Goal: Transaction & Acquisition: Purchase product/service

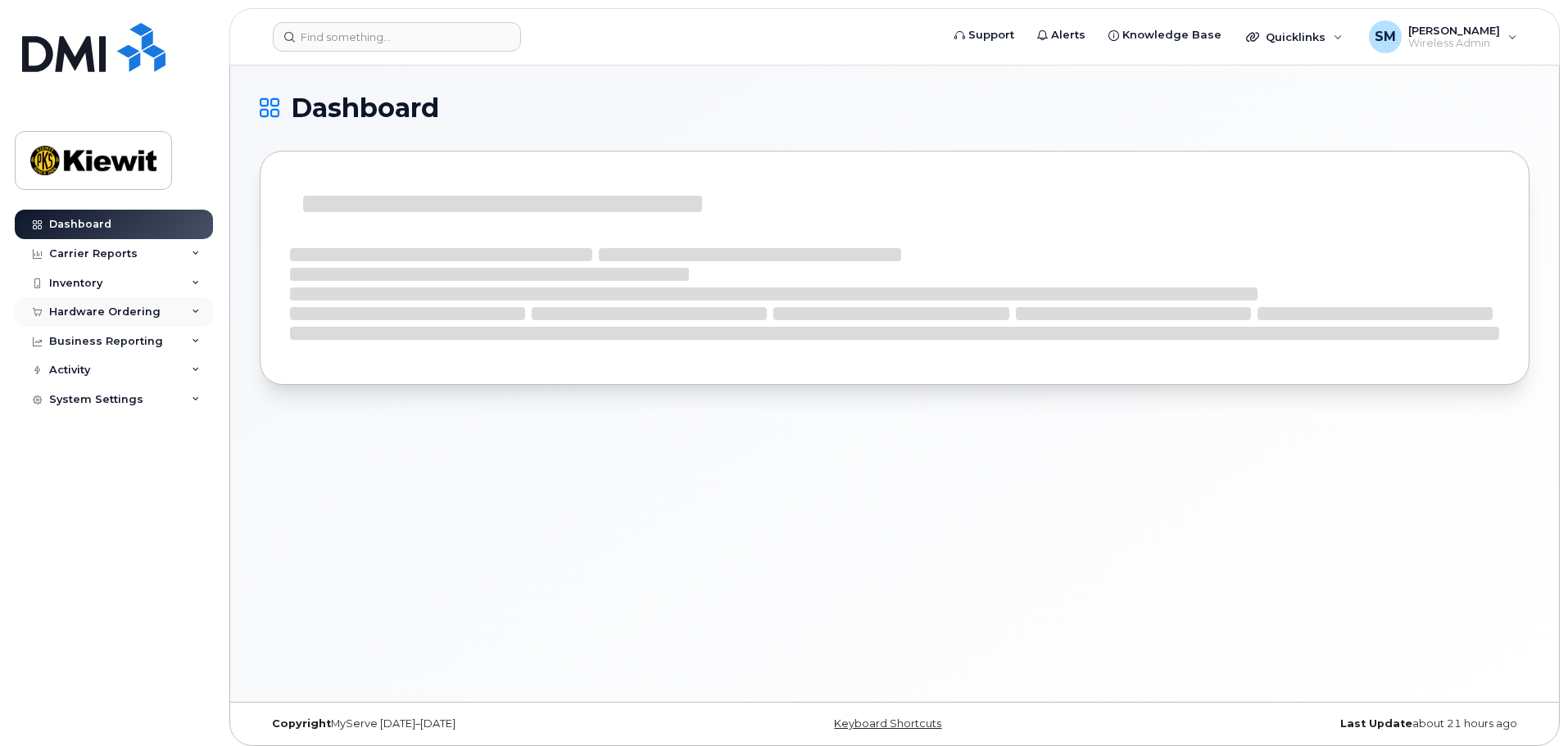
click at [143, 312] on div "Hardware Ordering" at bounding box center [105, 312] width 112 height 13
click at [93, 369] on link "Orders" at bounding box center [129, 373] width 170 height 31
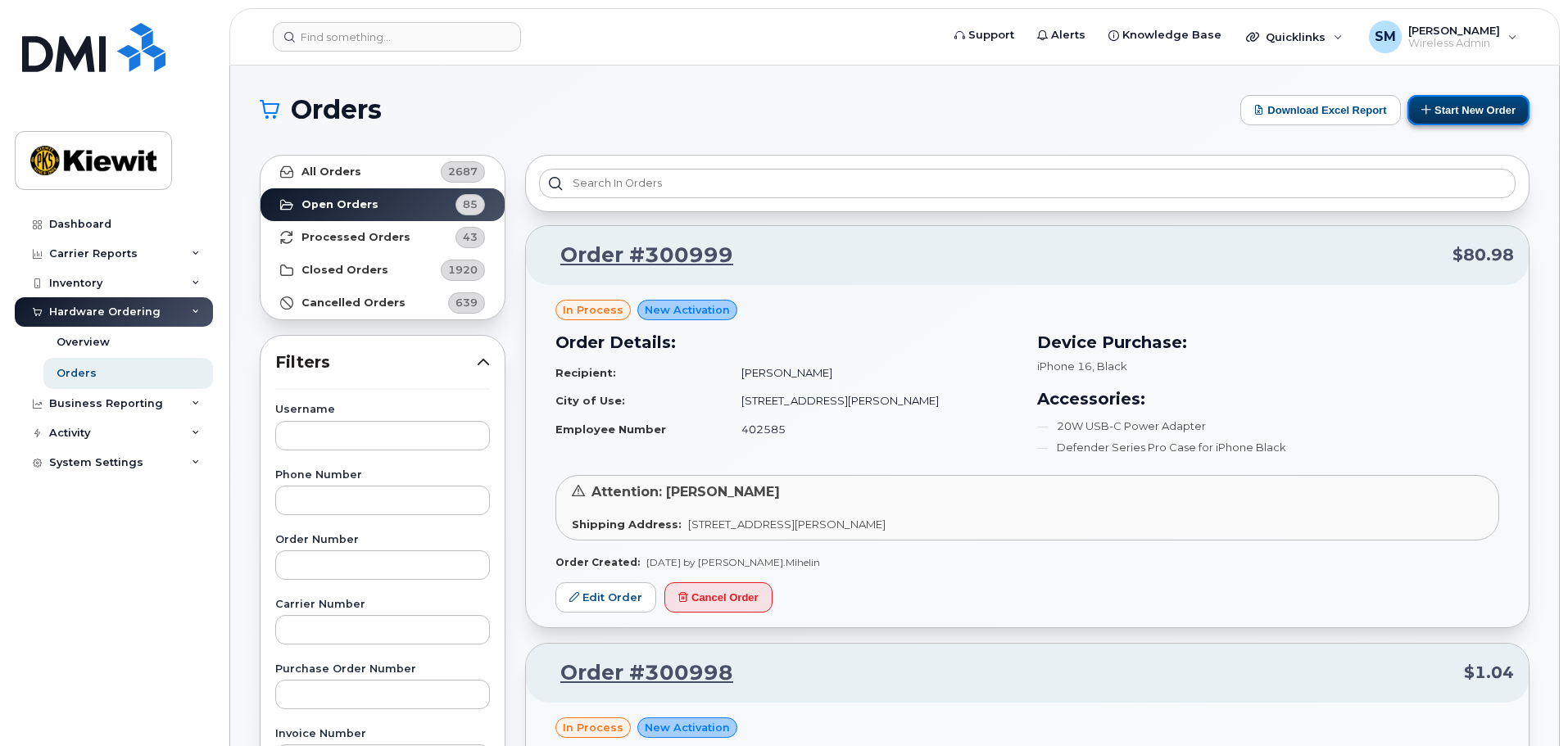
click at [1522, 115] on button "Start New Order" at bounding box center [1468, 110] width 122 height 31
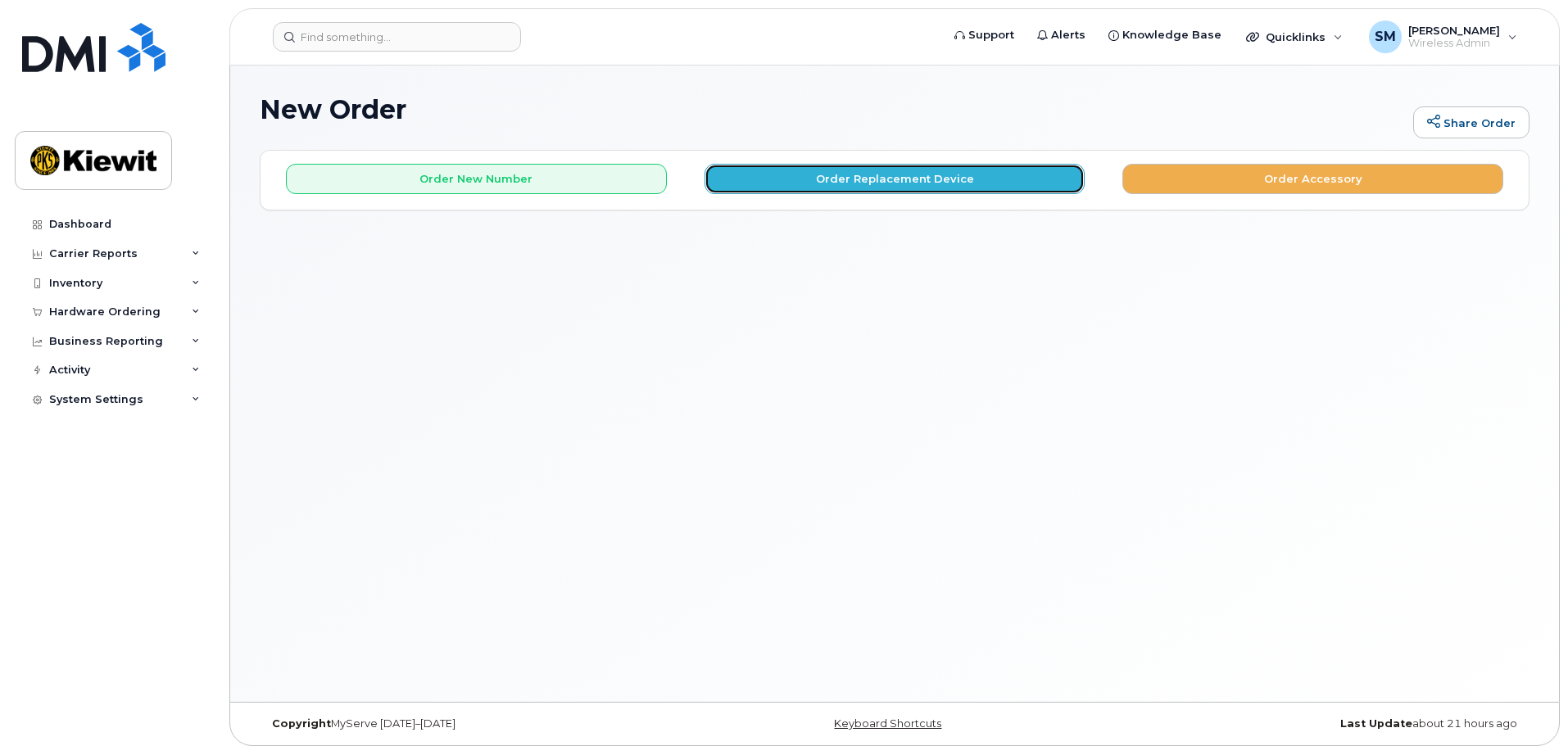
click at [870, 175] on button "Order Replacement Device" at bounding box center [894, 179] width 381 height 31
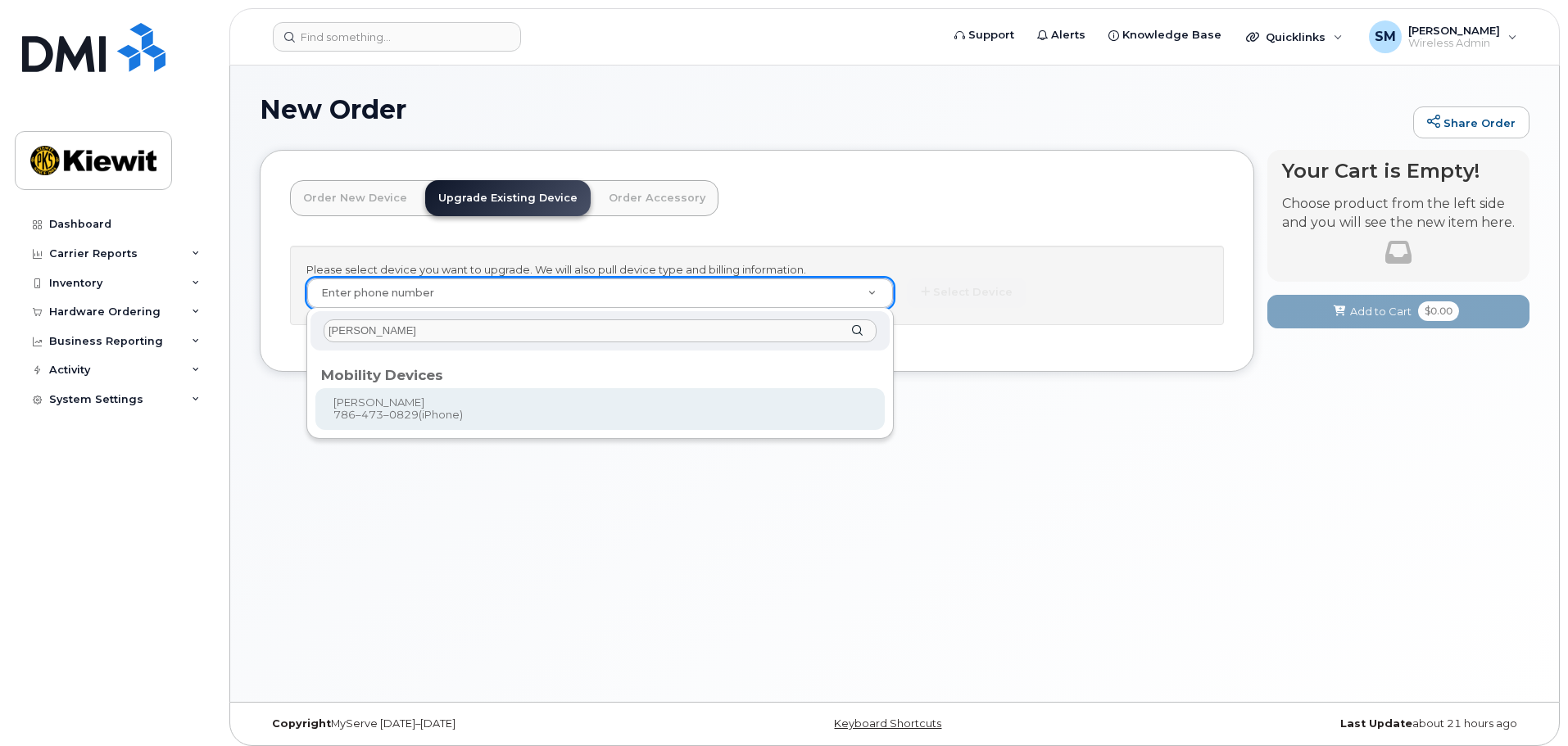
type input "maynor gomez"
type input "1120639"
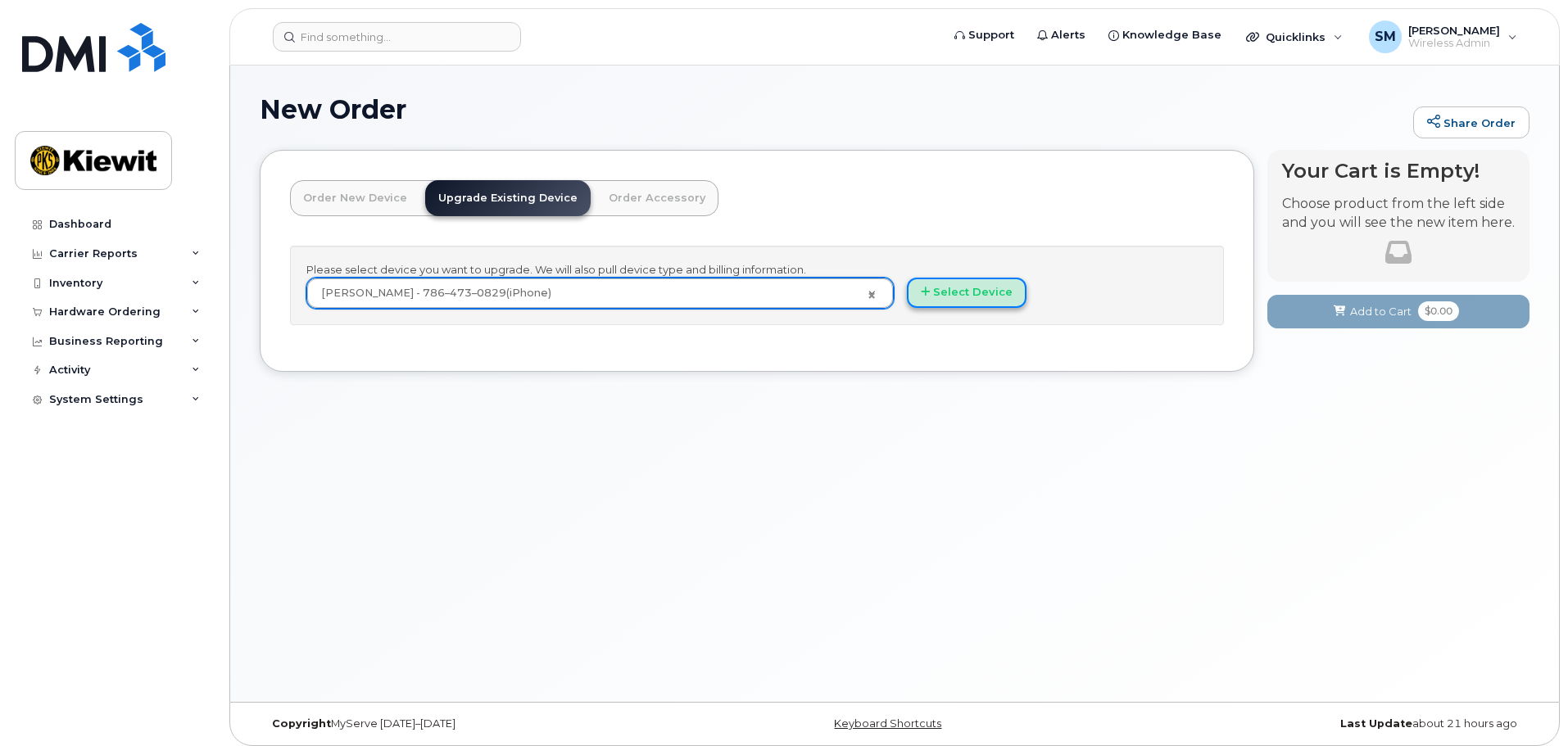
click at [966, 305] on button "Select Device" at bounding box center [967, 292] width 119 height 31
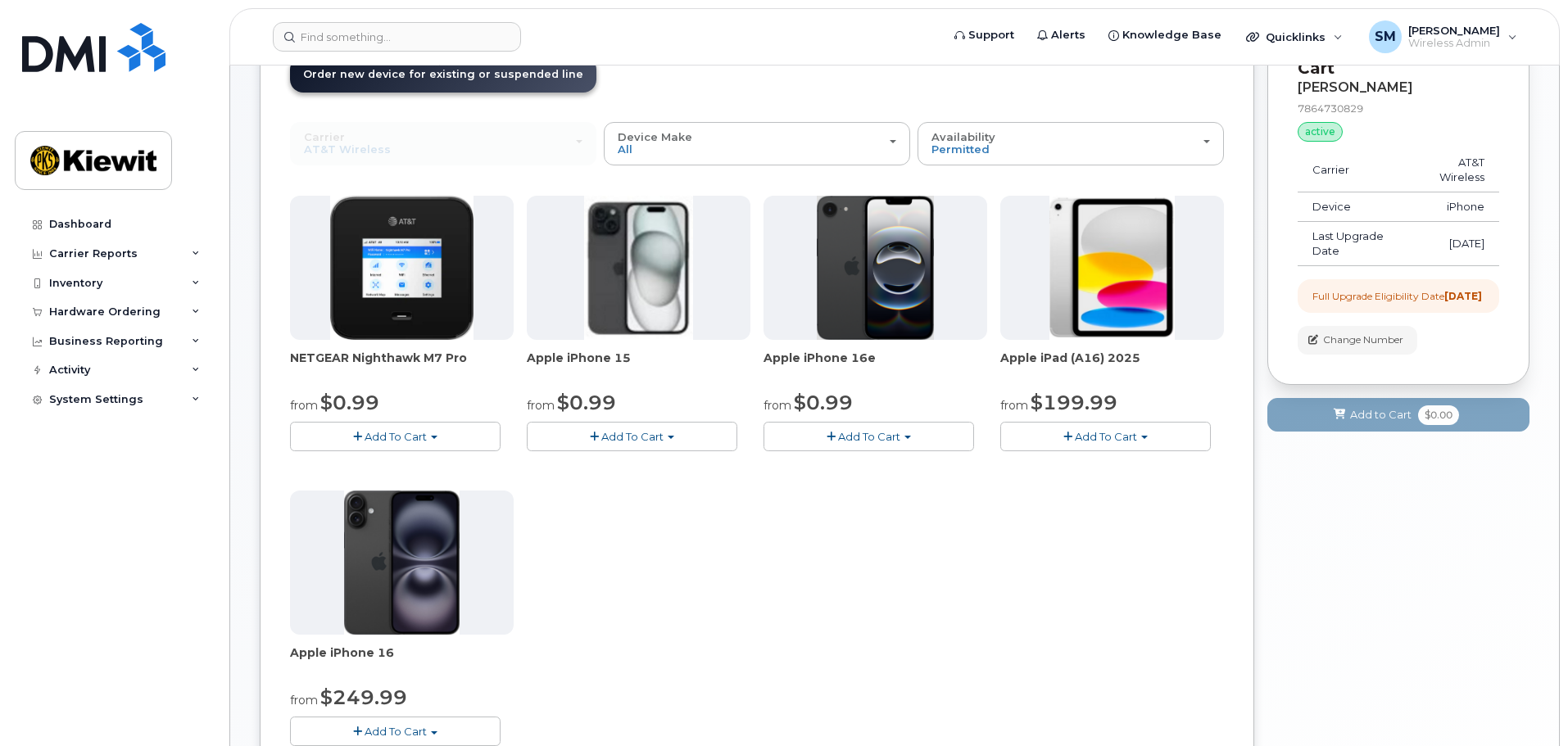
scroll to position [164, 0]
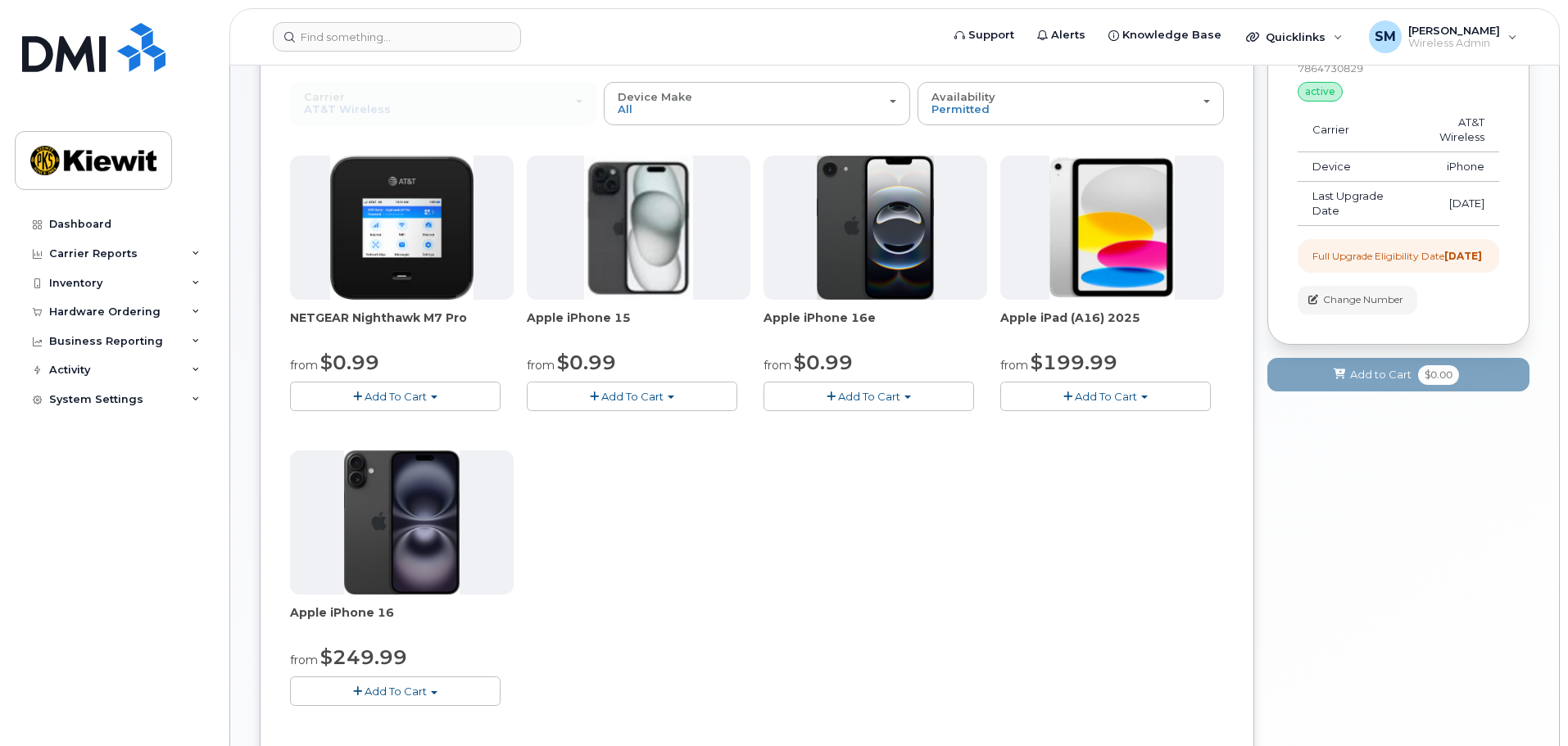
click at [717, 401] on button "Add To Cart" at bounding box center [632, 396] width 211 height 29
click at [631, 424] on link "$0.99 - 2 Year Upgrade (128GB)" at bounding box center [634, 427] width 206 height 20
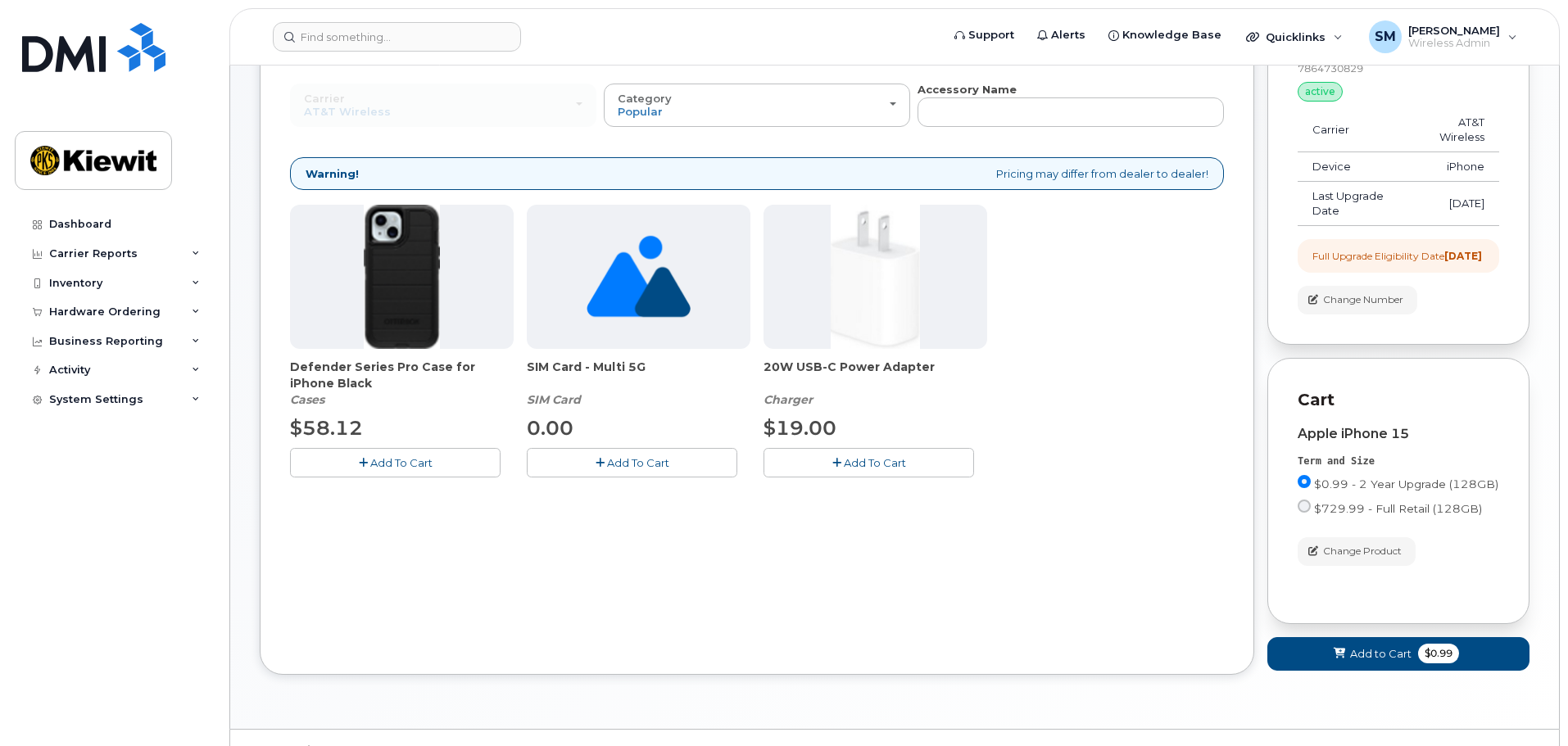
click at [362, 465] on icon "button" at bounding box center [363, 463] width 9 height 10
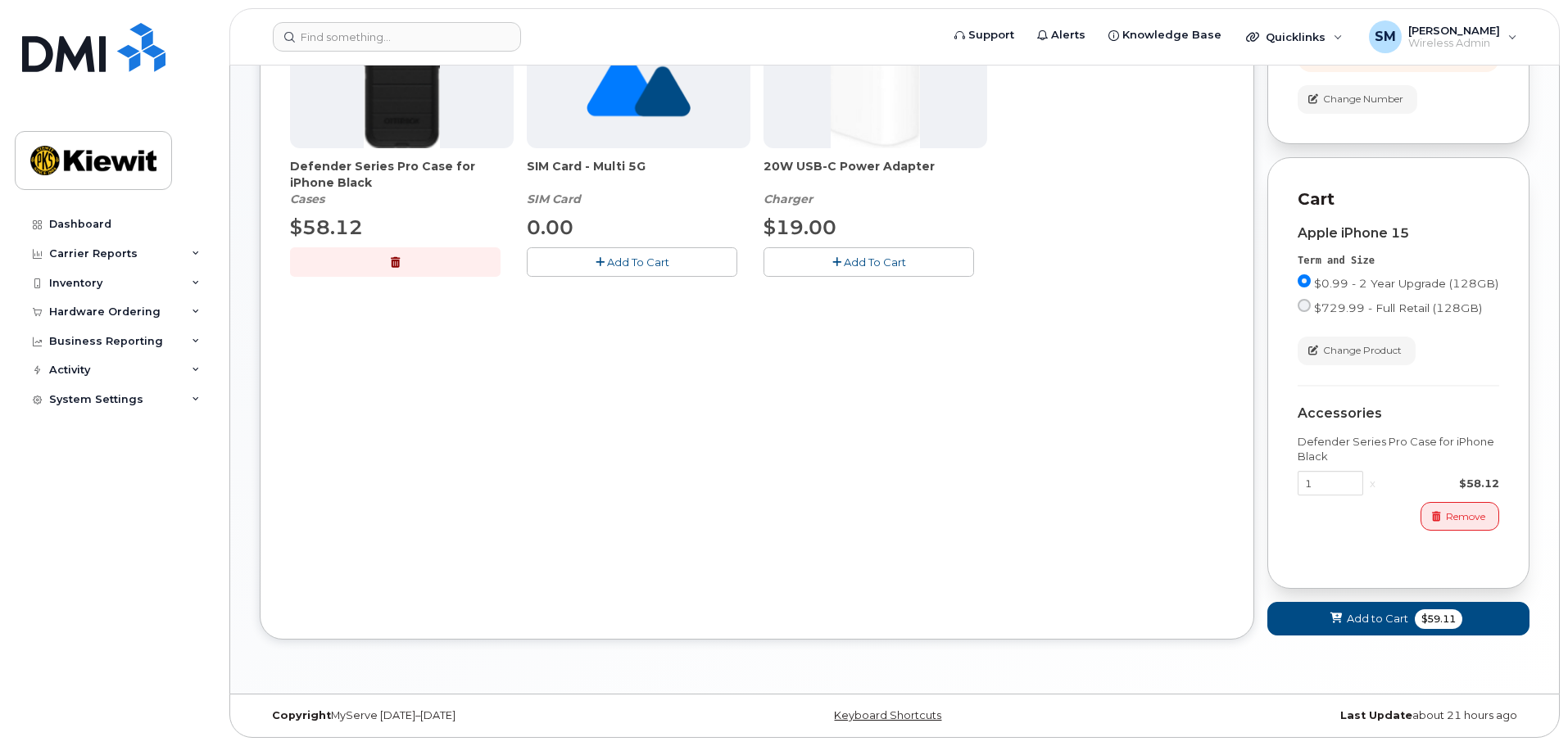
click at [1325, 597] on form "Cart MAYNOR GOMEZ BAEZ 7864730829 active suspended Carrier AT&T Wireless Device…" at bounding box center [1398, 210] width 262 height 850
click at [1325, 603] on button "Add to Cart $59.11" at bounding box center [1398, 618] width 262 height 34
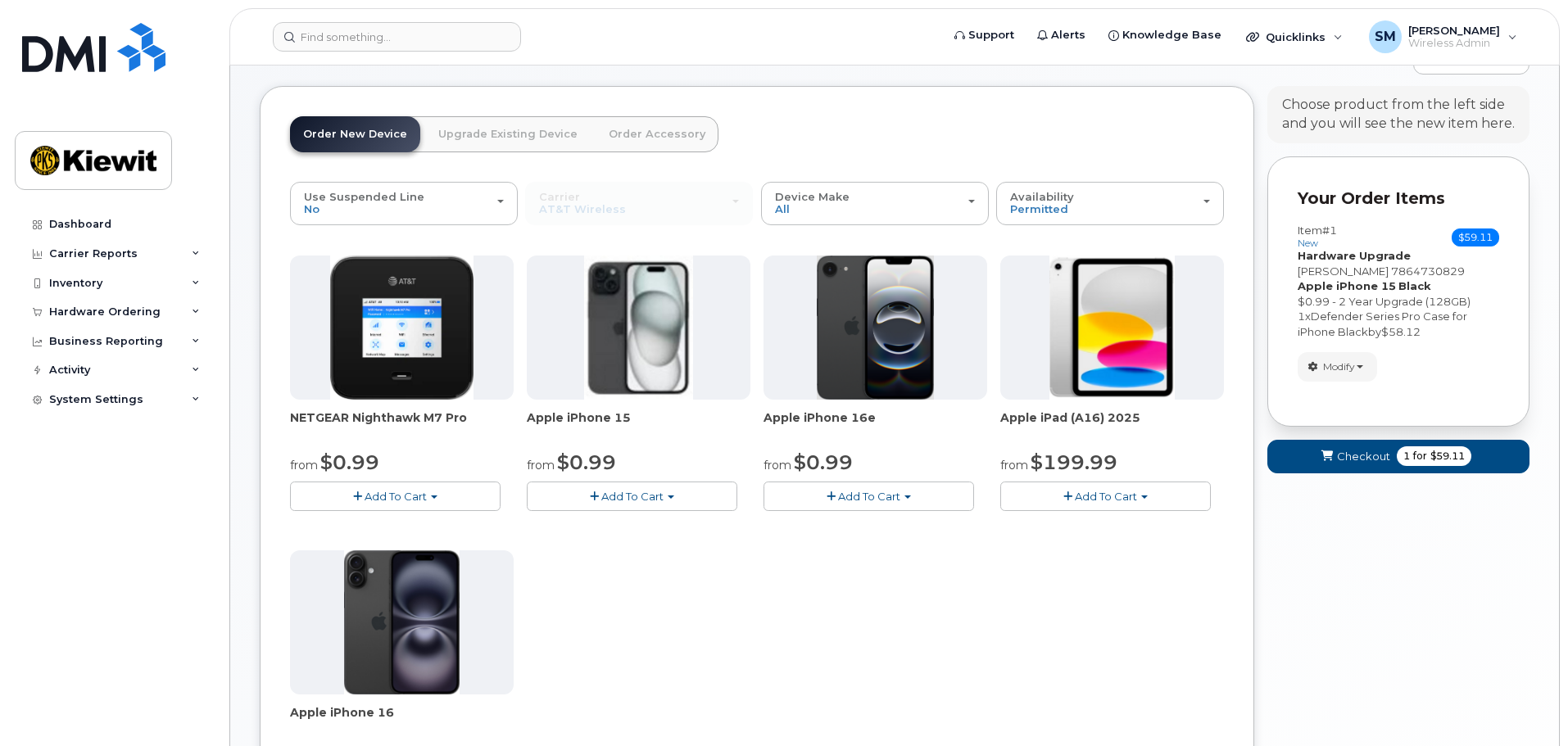
scroll to position [0, 0]
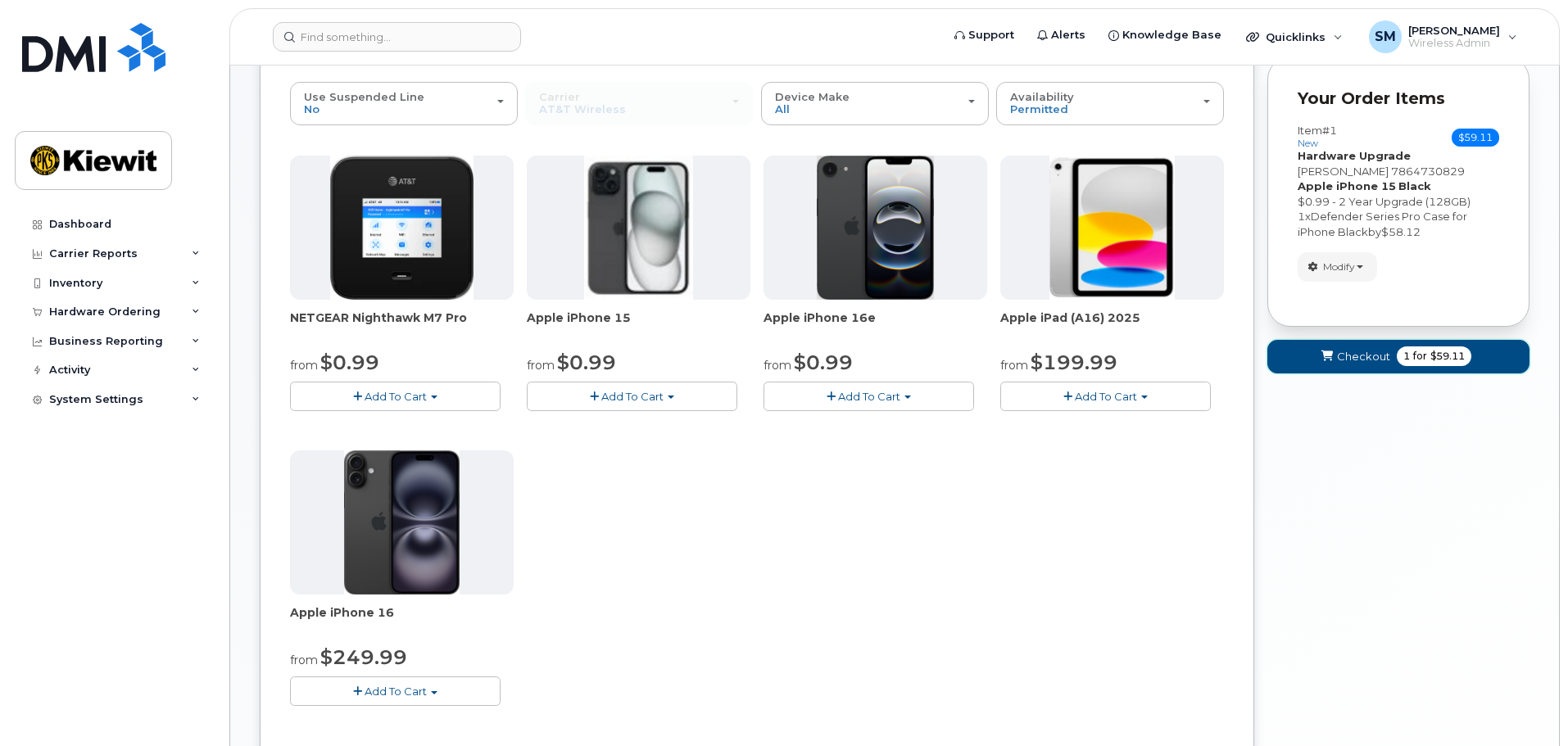
click at [1339, 362] on button "Checkout 1 for $59.11" at bounding box center [1398, 357] width 262 height 34
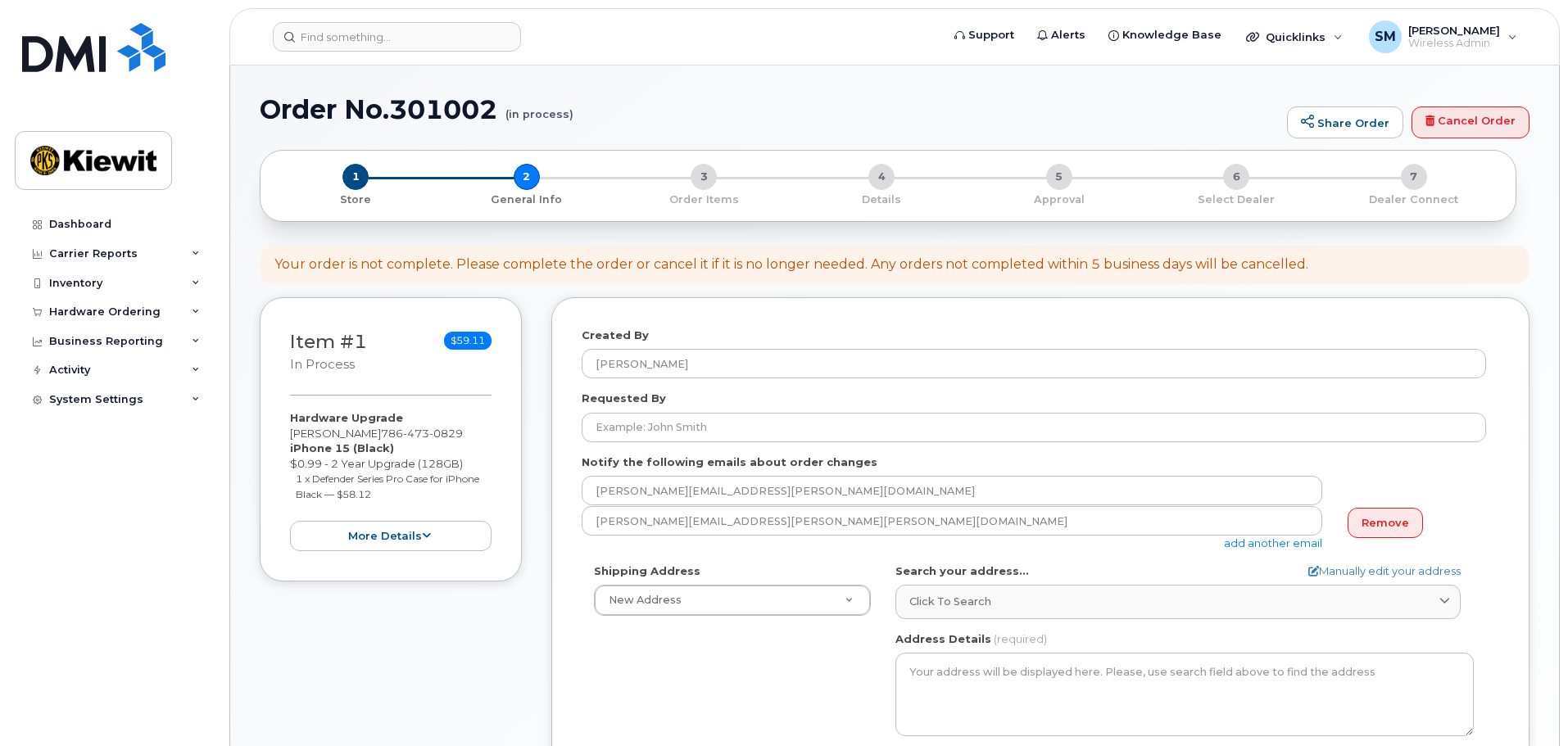
select select
click at [1024, 410] on div "Requested By" at bounding box center [1040, 415] width 918 height 51
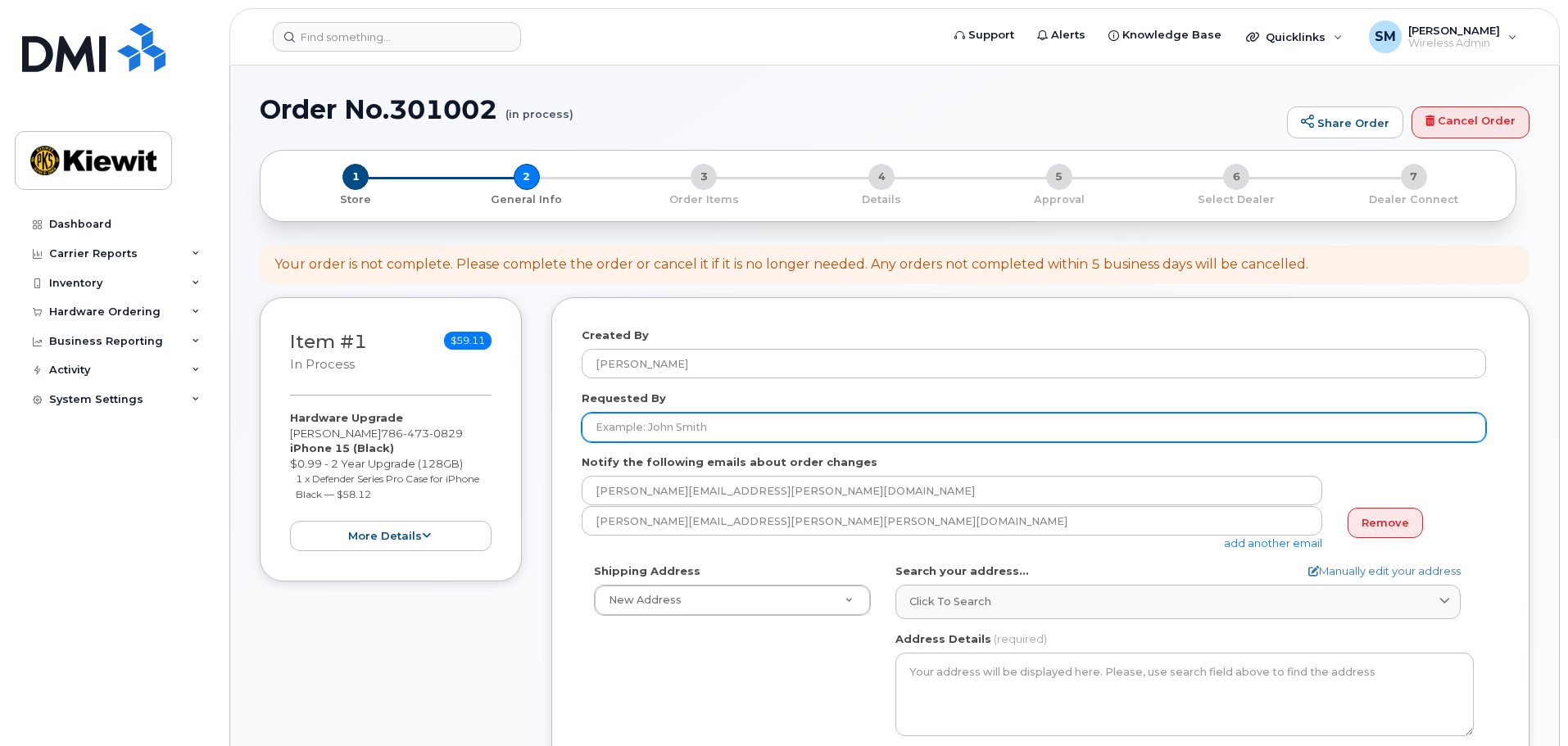
click at [1021, 423] on input "Requested By" at bounding box center [1033, 427] width 905 height 30
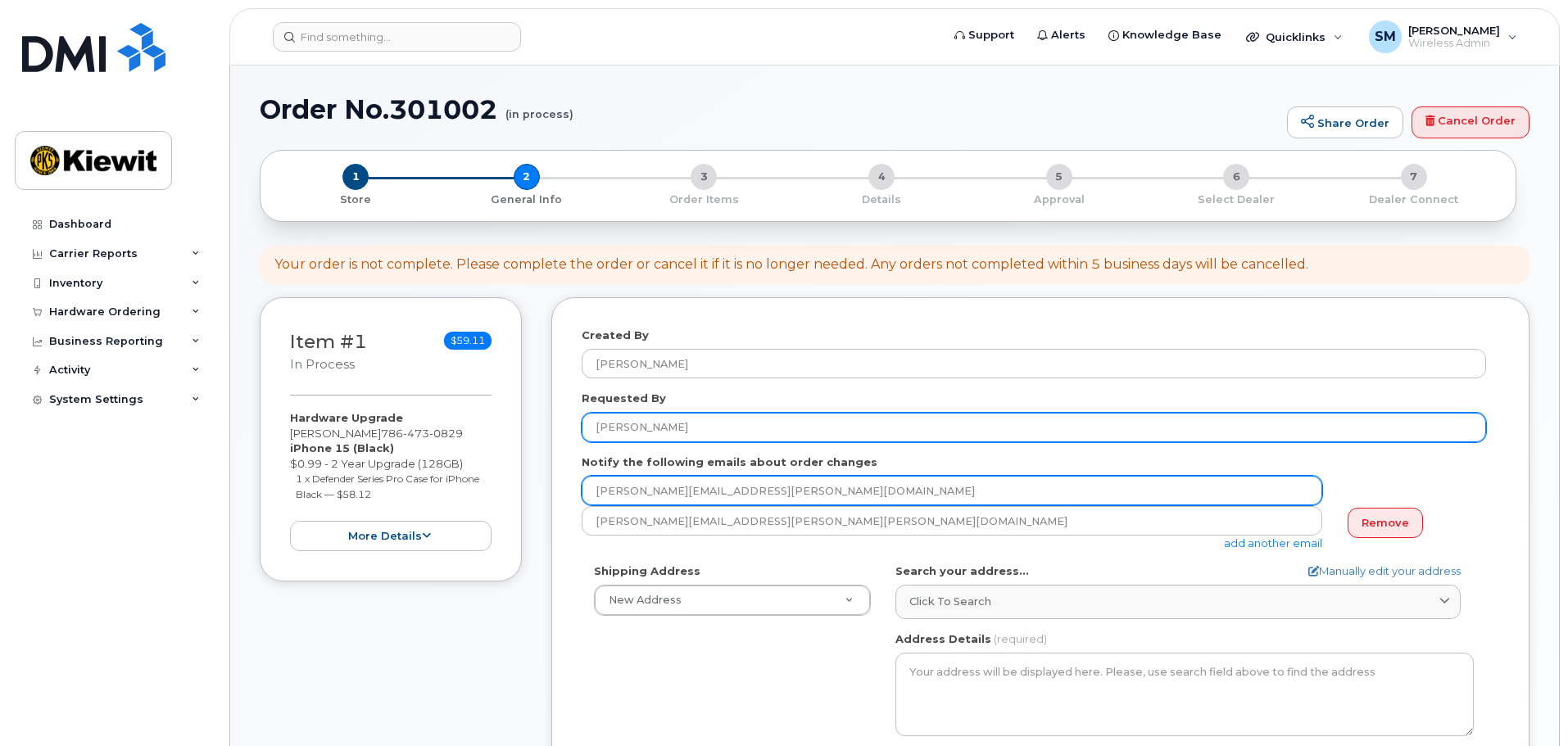
type input "Maynor Gomez Baez"
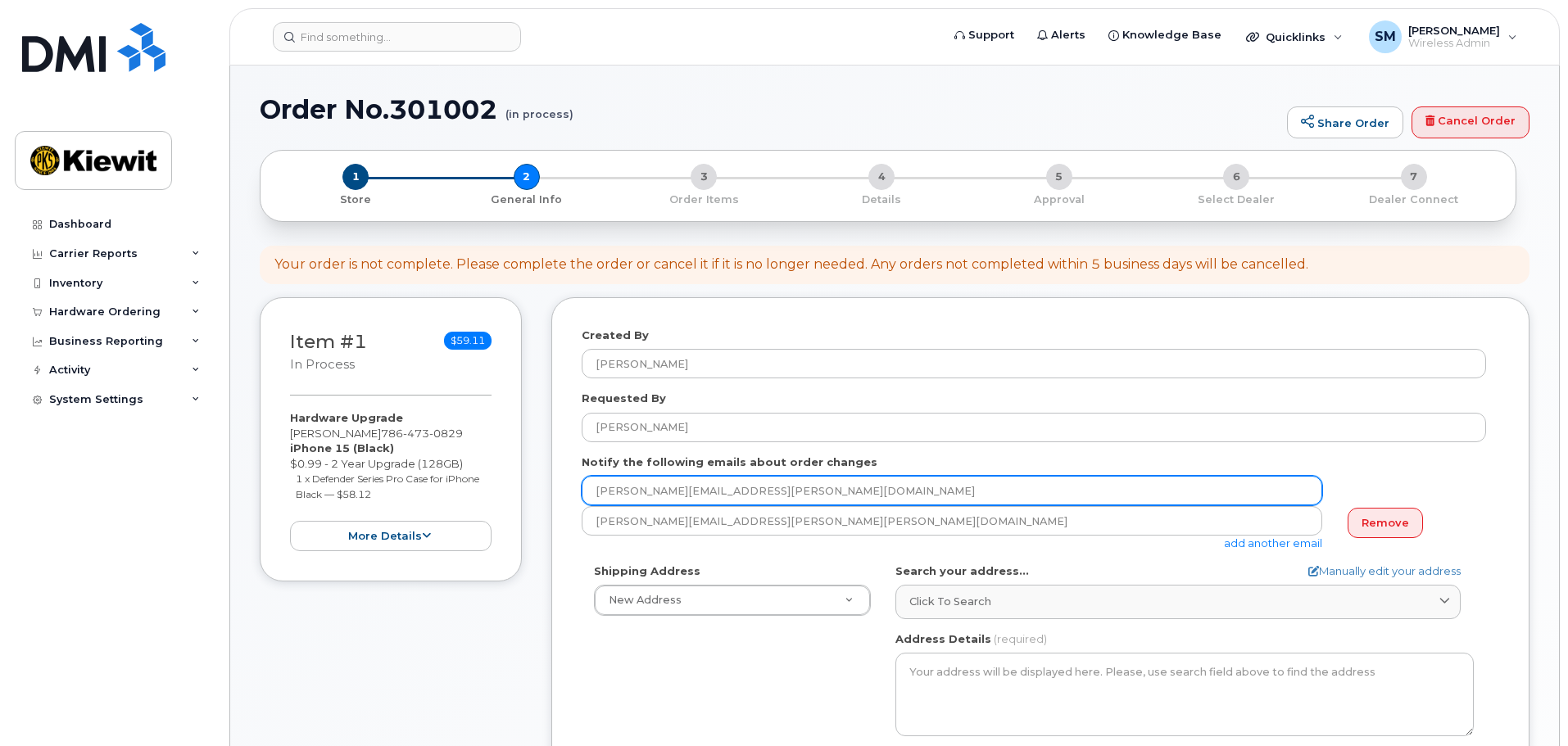
click at [961, 490] on input "MAYNOR.GOMEZBAEZ@KIEWIT.COM" at bounding box center [951, 491] width 741 height 30
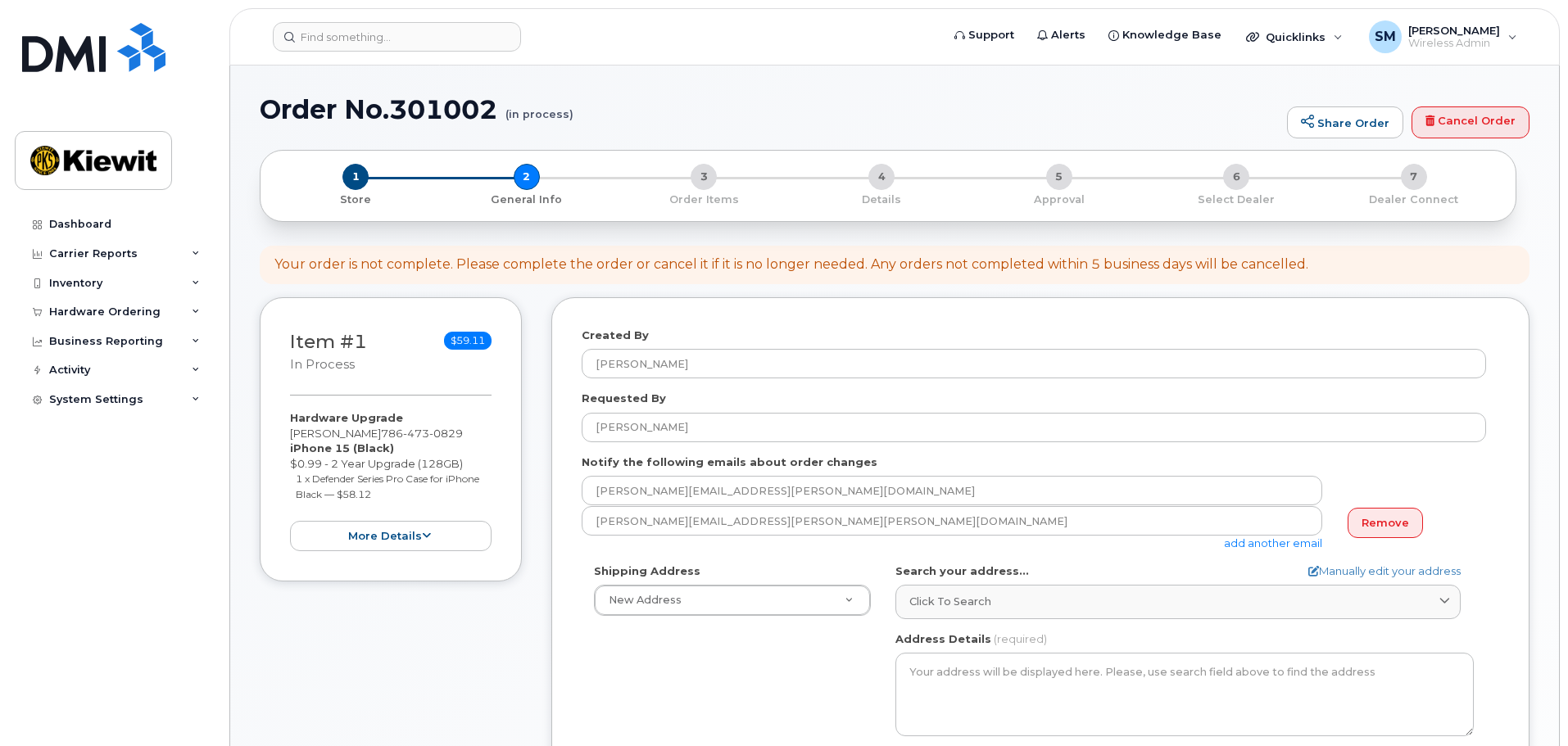
click at [1303, 537] on link "add another email" at bounding box center [1274, 543] width 99 height 13
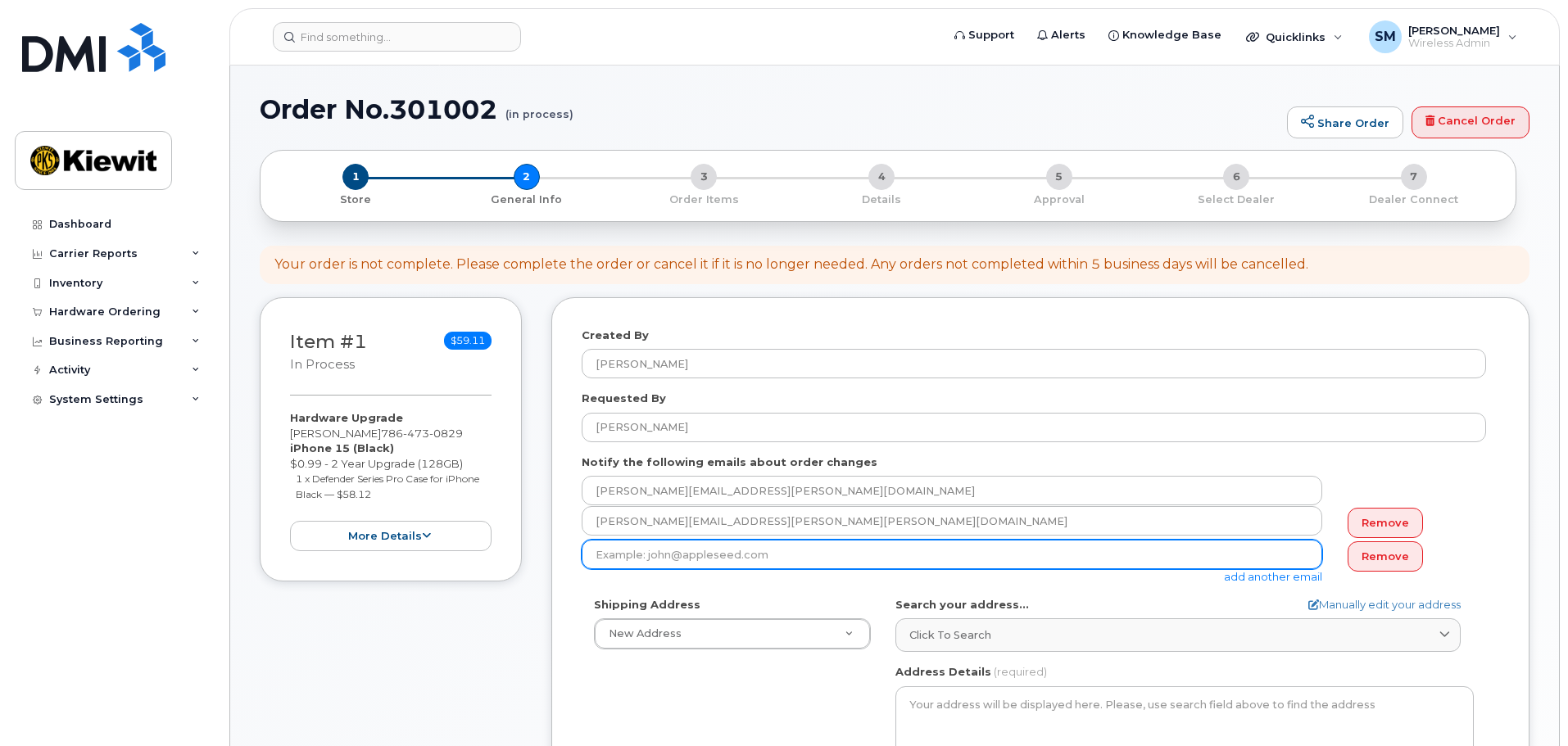
click at [900, 546] on input "email" at bounding box center [951, 555] width 741 height 30
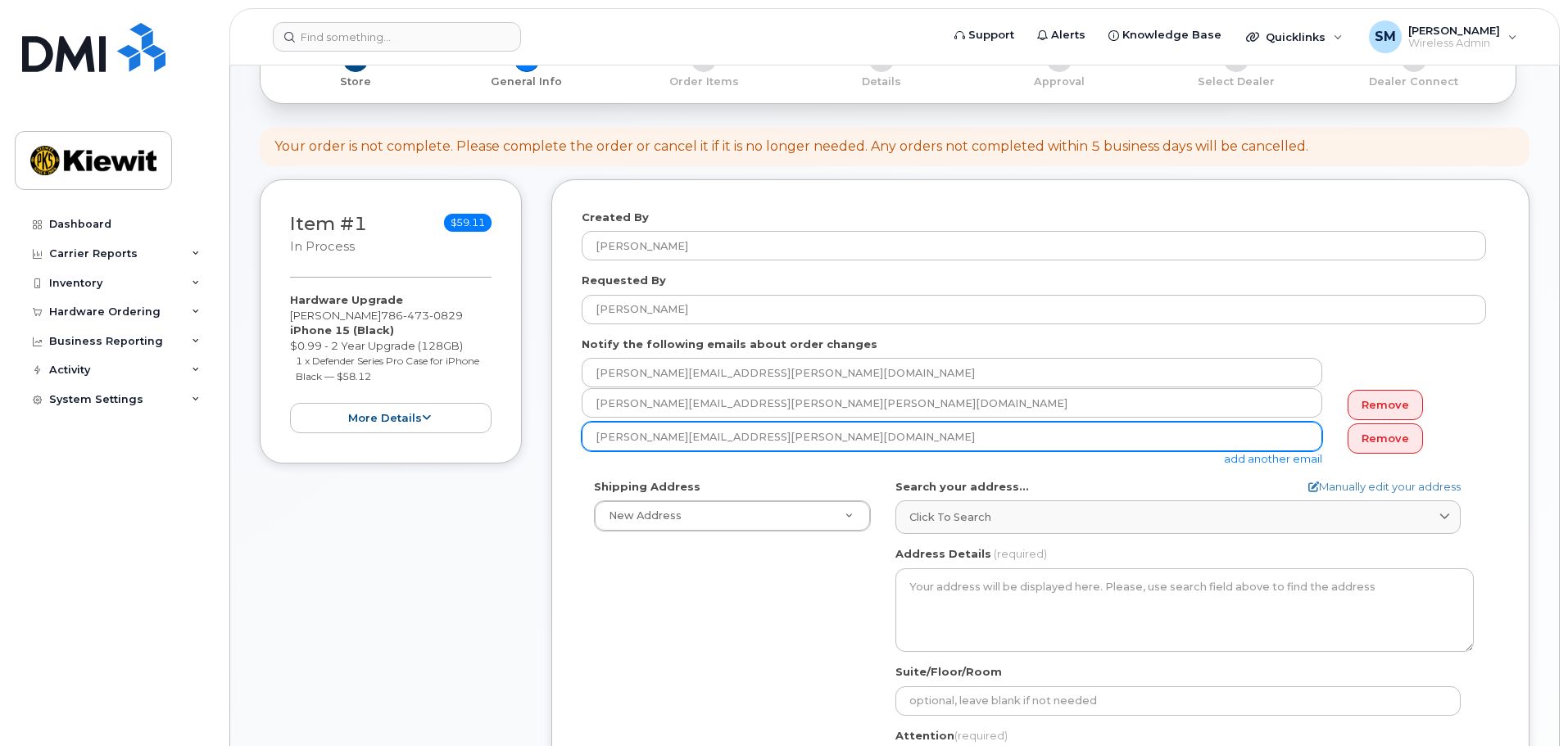
scroll to position [246, 0]
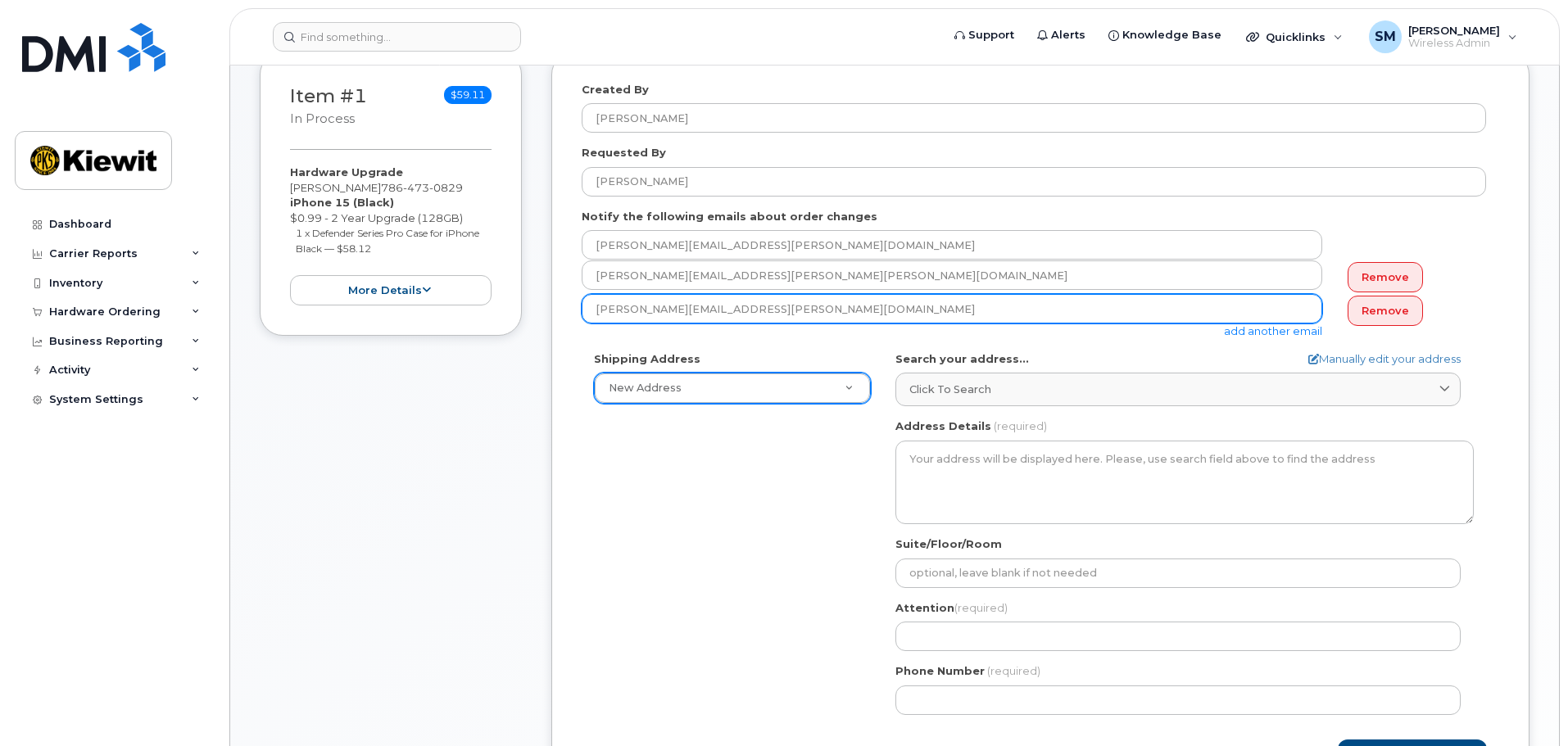
type input "steven.rodriguez1@kiewit.com"
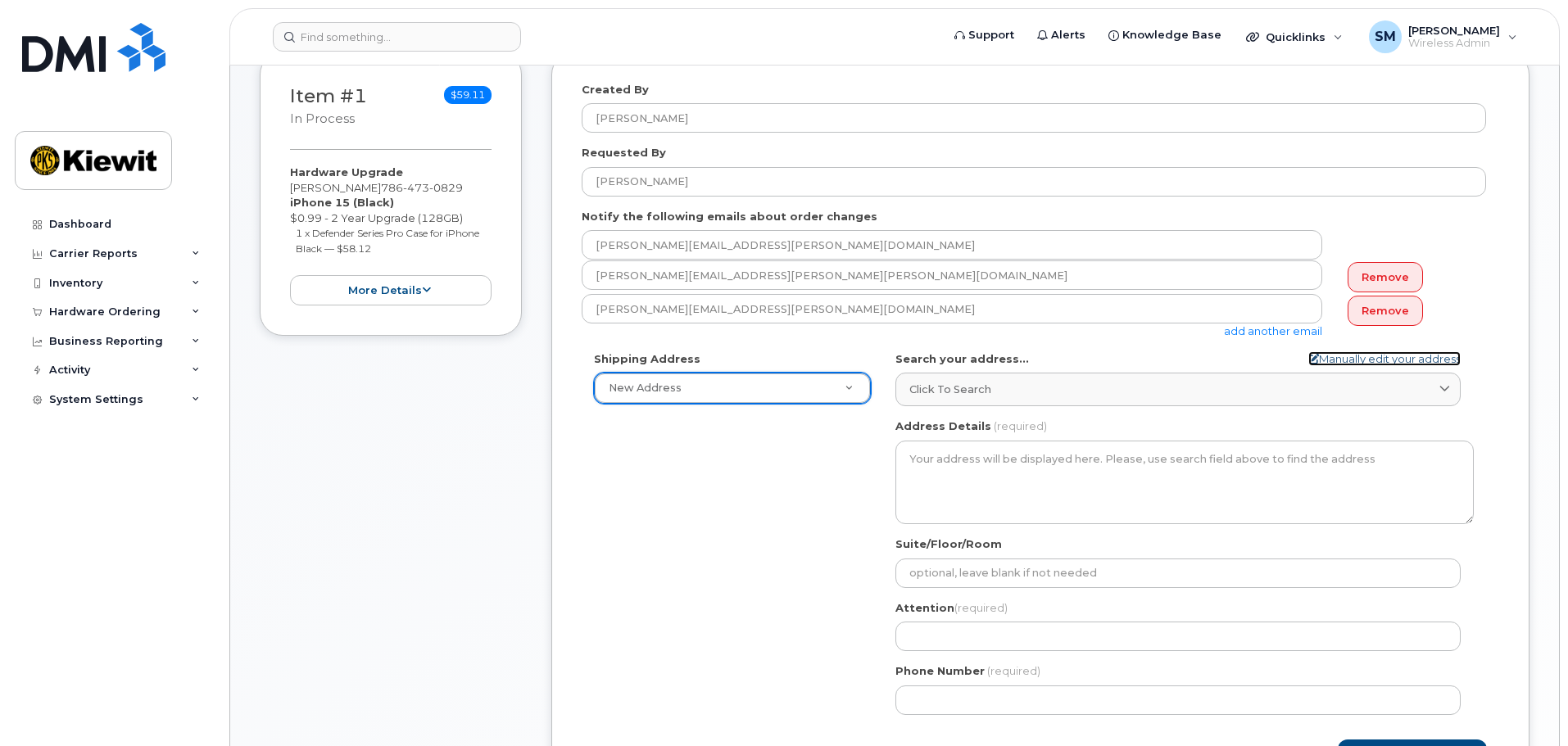
click at [1409, 363] on link "Manually edit your address" at bounding box center [1384, 359] width 153 height 16
select select
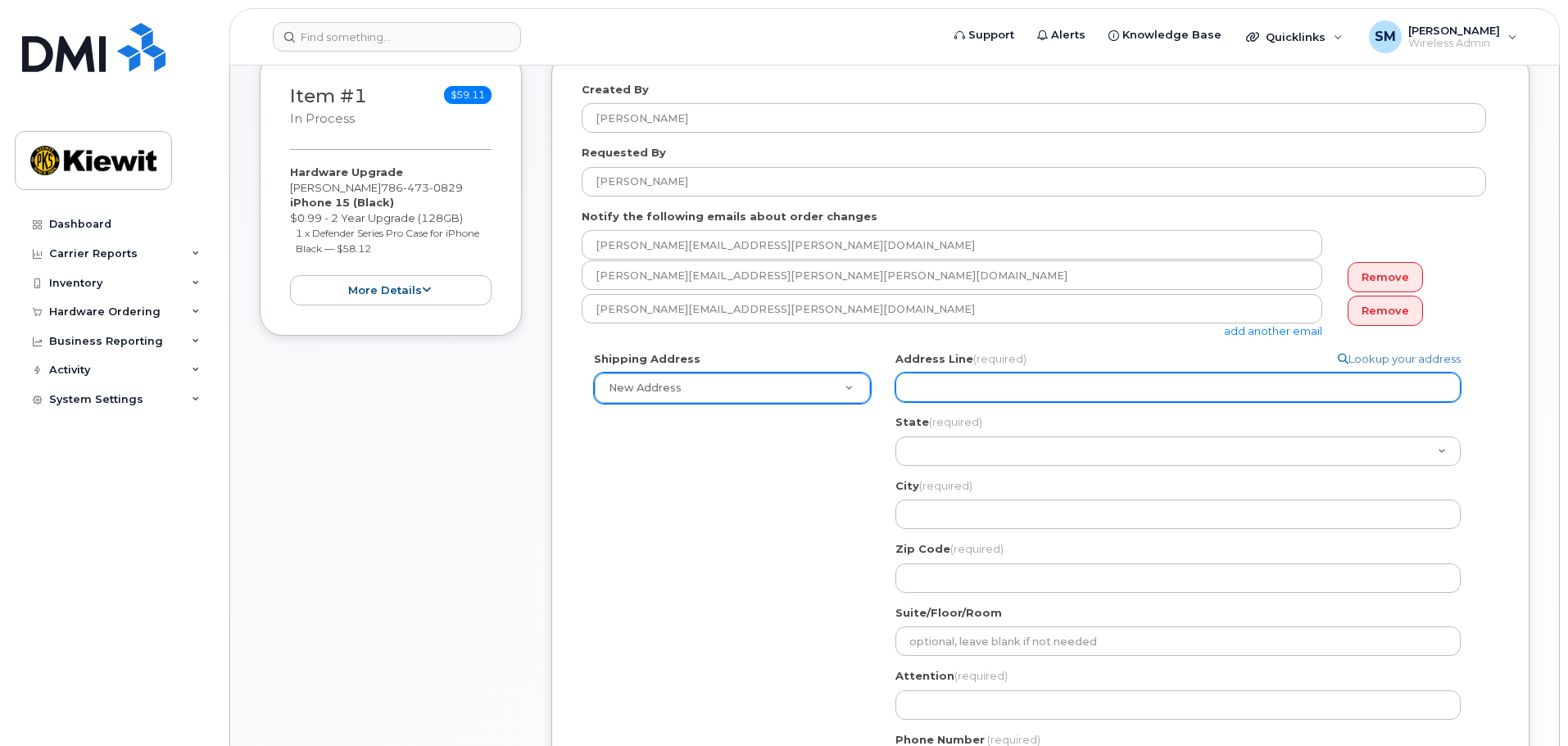
click at [1131, 377] on input "Address Line (required)" at bounding box center [1178, 387] width 566 height 30
select select
type input "3"
select select
type input "35"
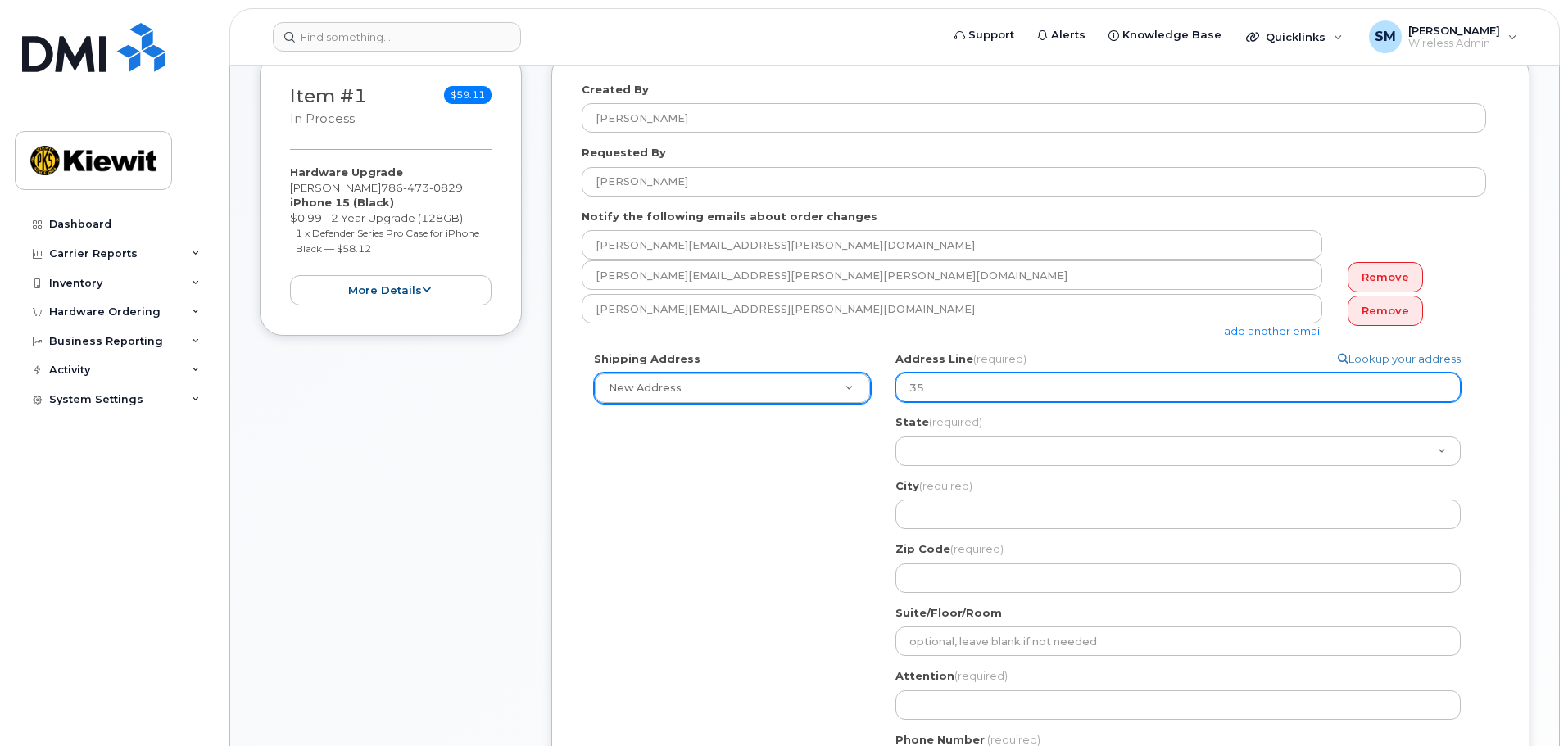
select select
type input "350"
select select
type input "3501"
select select
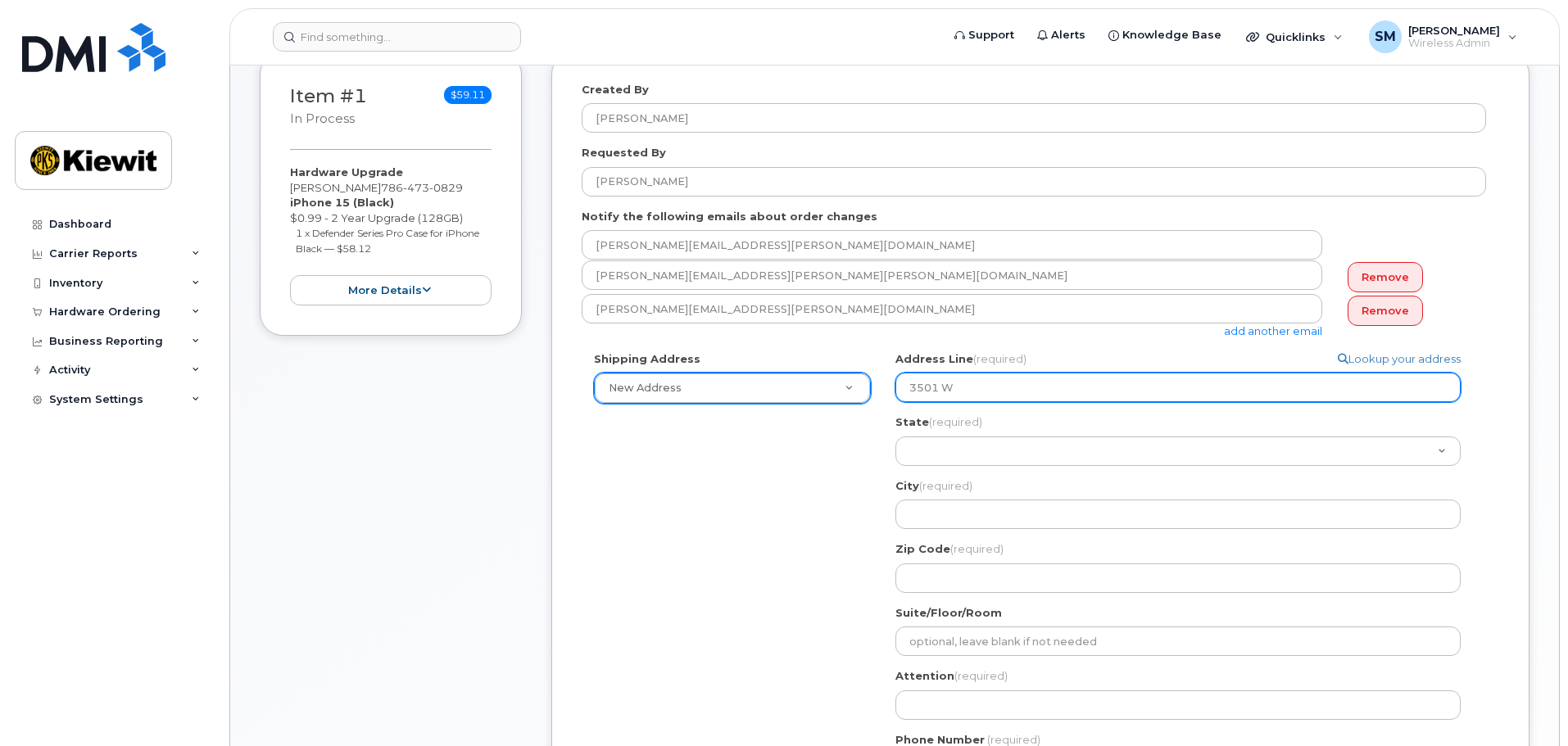
type input "3501 W. Prospect Road"
select select
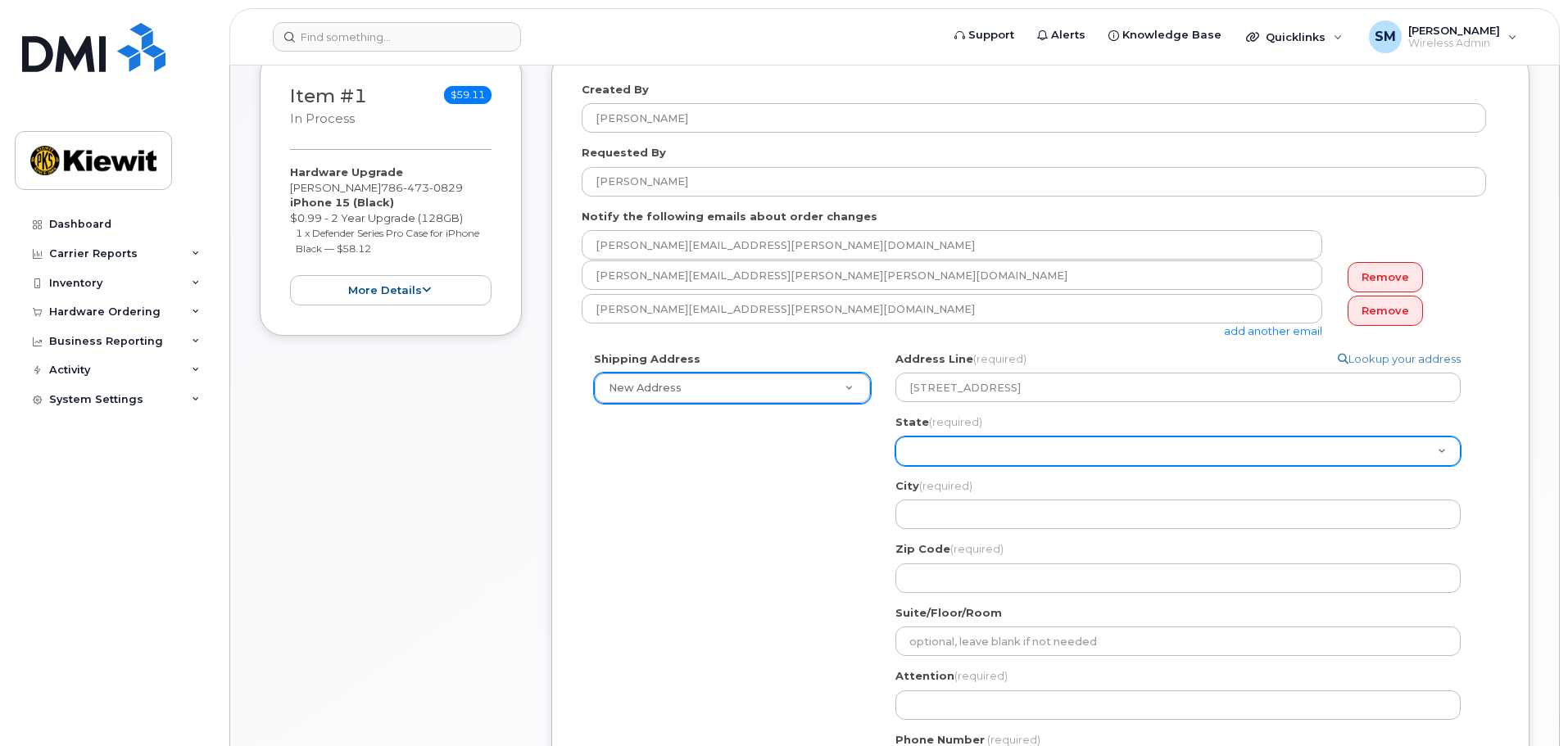
select select "FL"
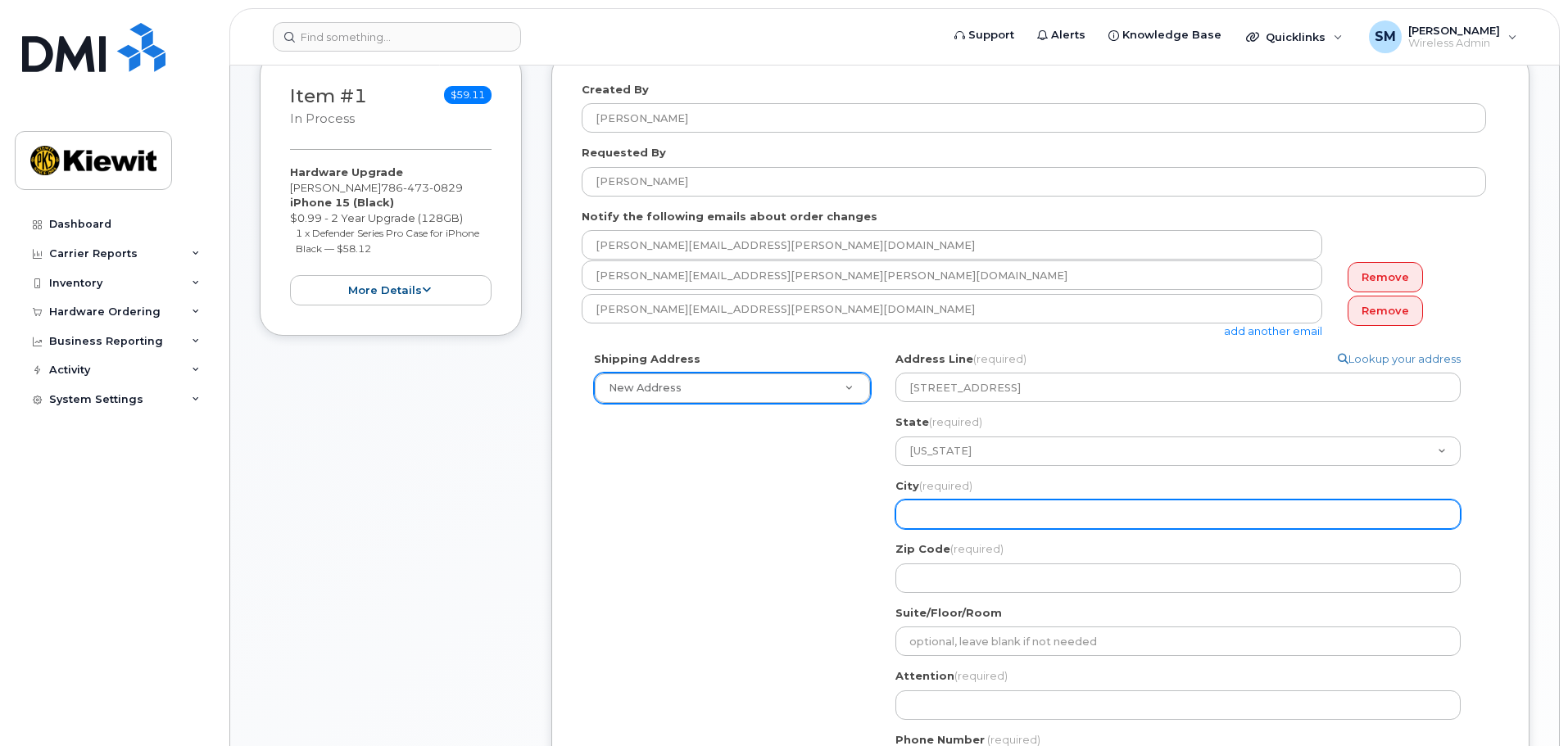
select select
type input "F"
select select
type input "Ft"
select select
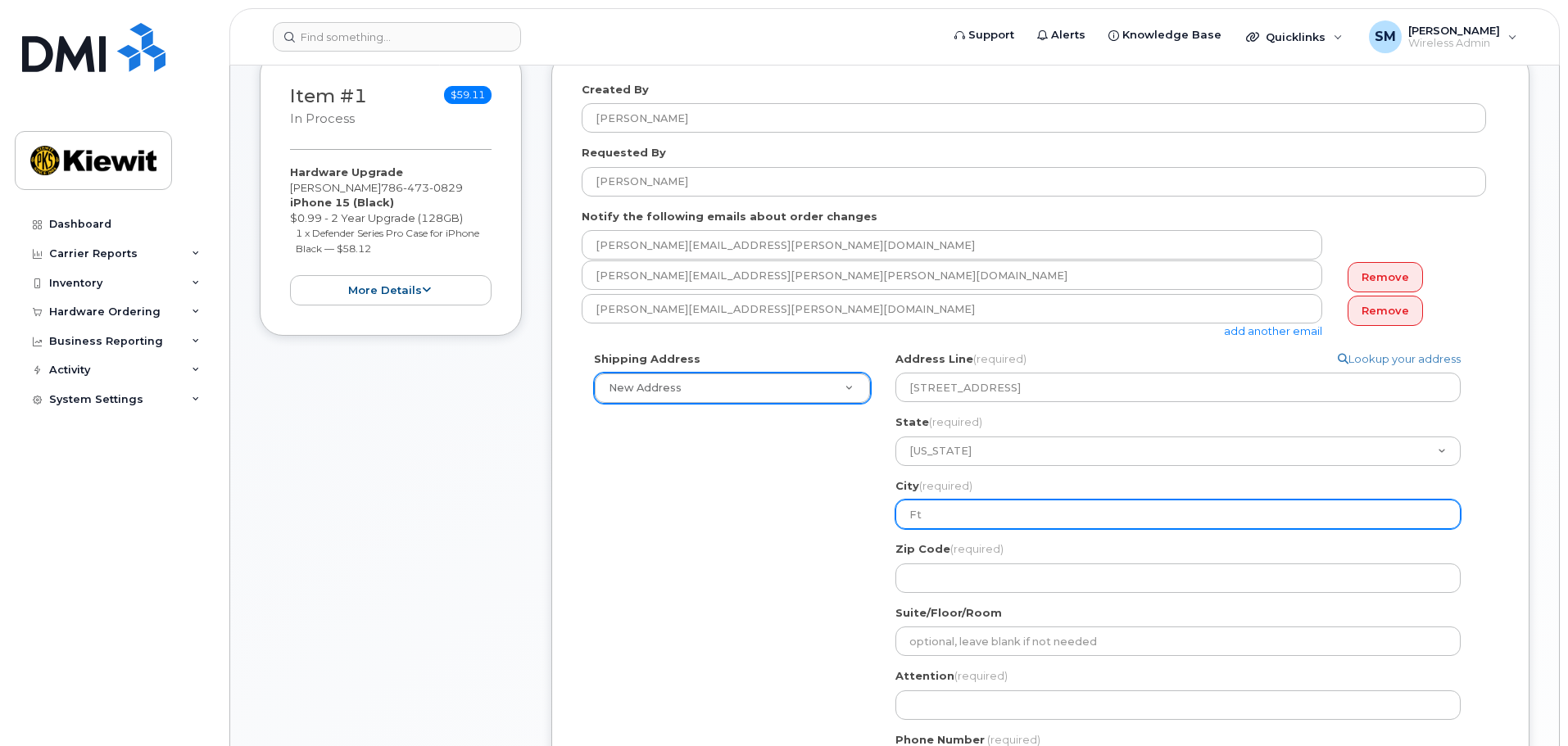
type input "F"
select select
type input "Fo"
select select
type input "For"
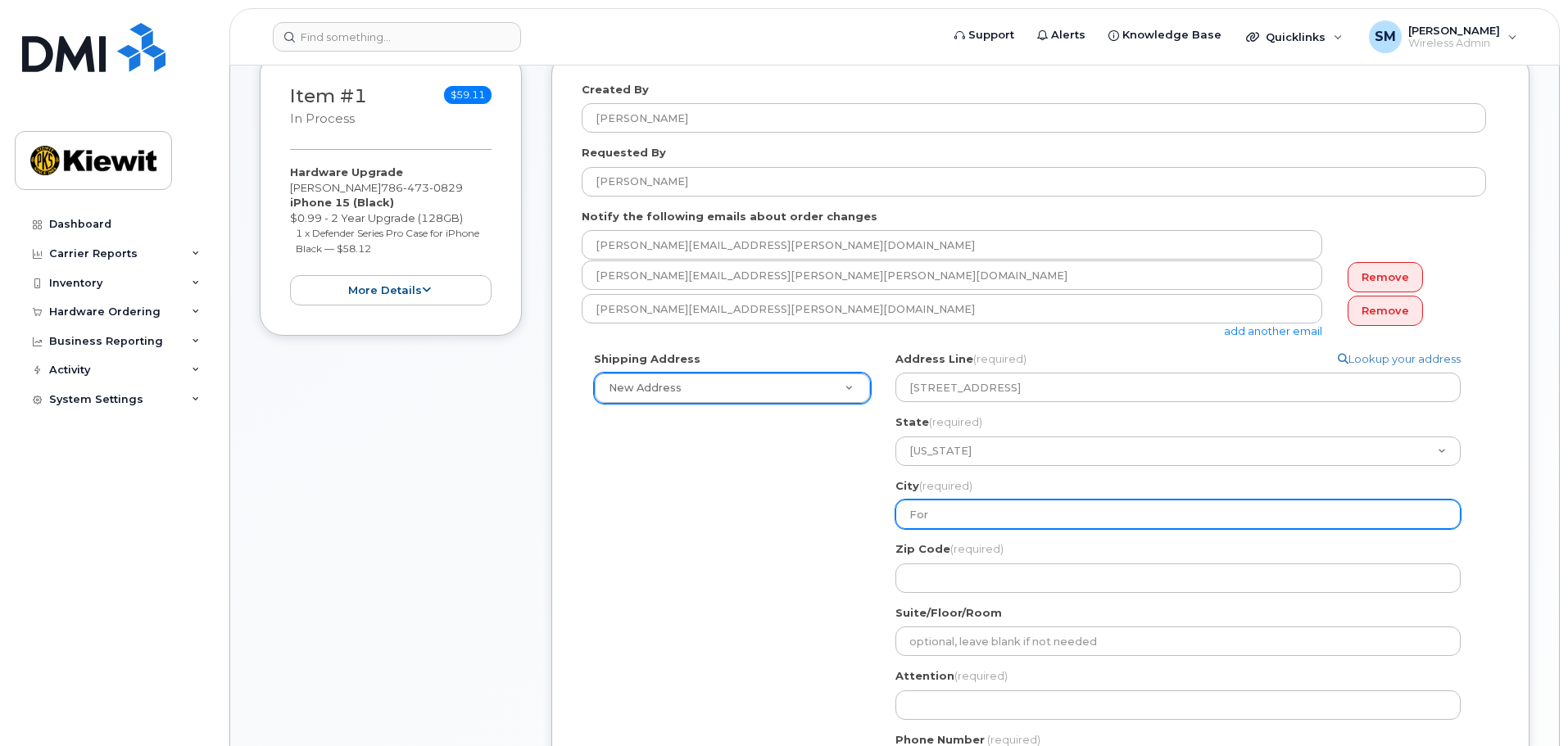
select select
type input "Fort"
select select
type input "Fort L"
select select
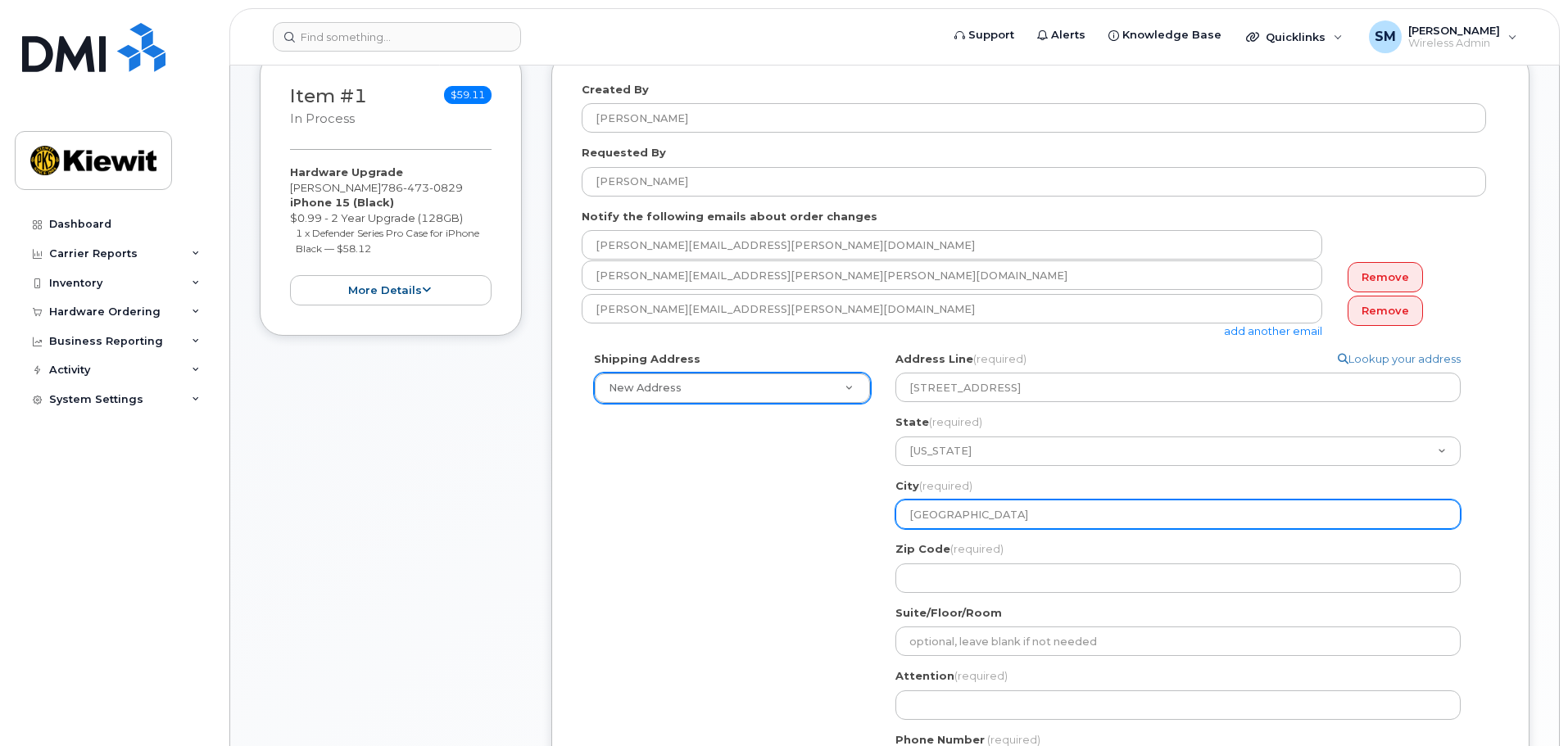
type input "Fort La"
select select
type input "Fort Lau"
select select
type input "Fort Laud"
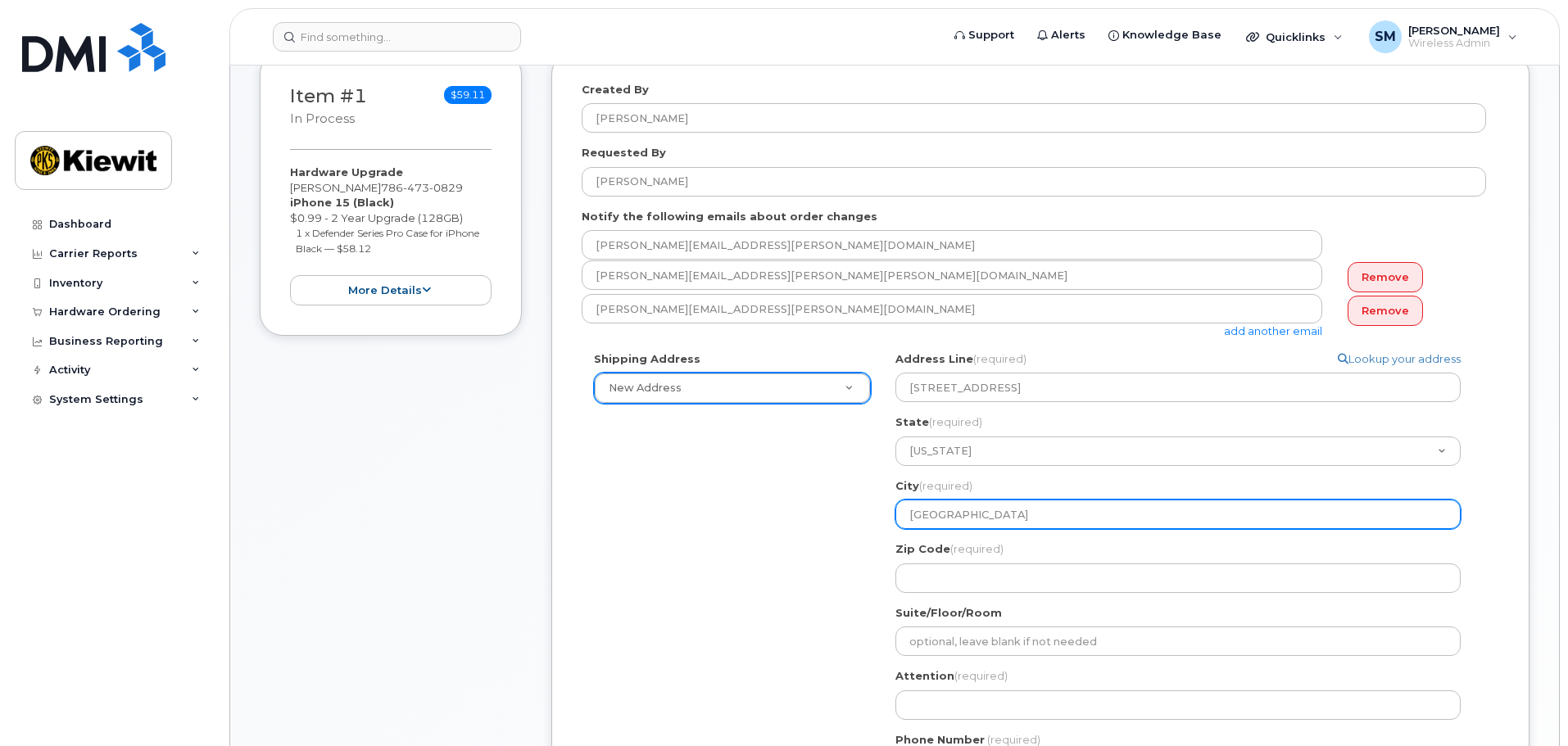
select select
type input "Fort Laude"
select select
type input "Fort Lauder"
select select
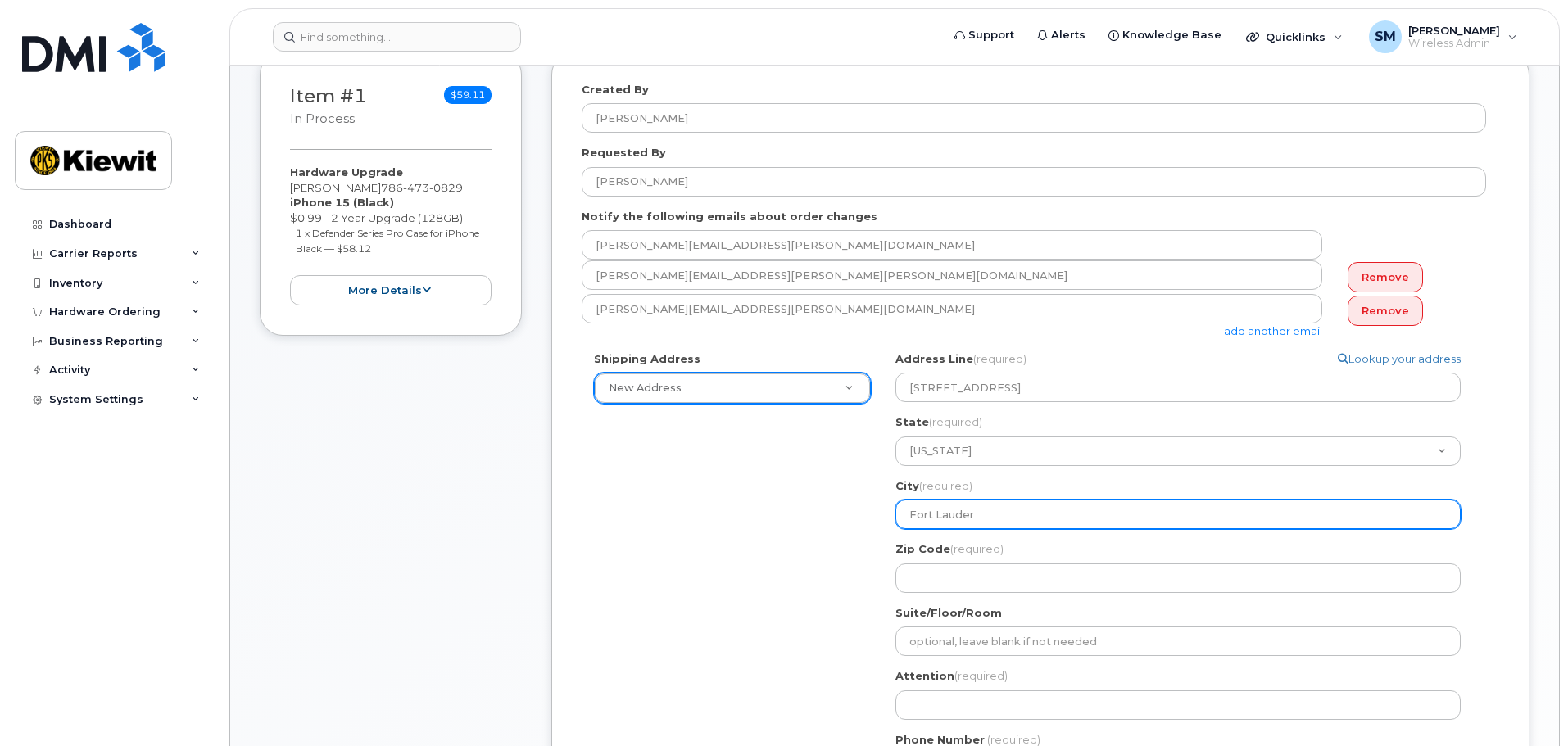
type input "Fort Lauderd"
select select
type input "Fort Lauderda"
select select
type input "Fort Lauderdal"
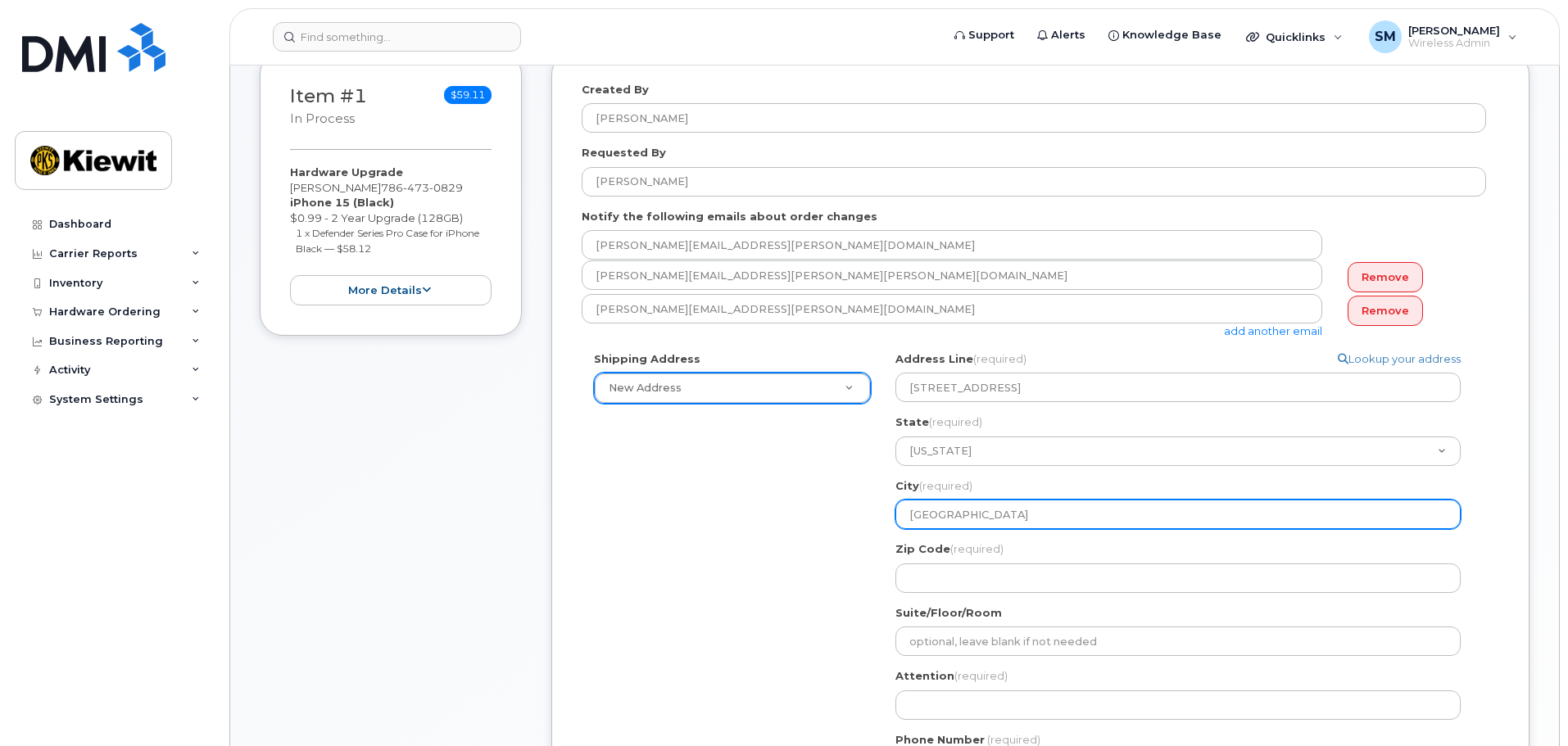
select select
type input "Fort Lauderdale"
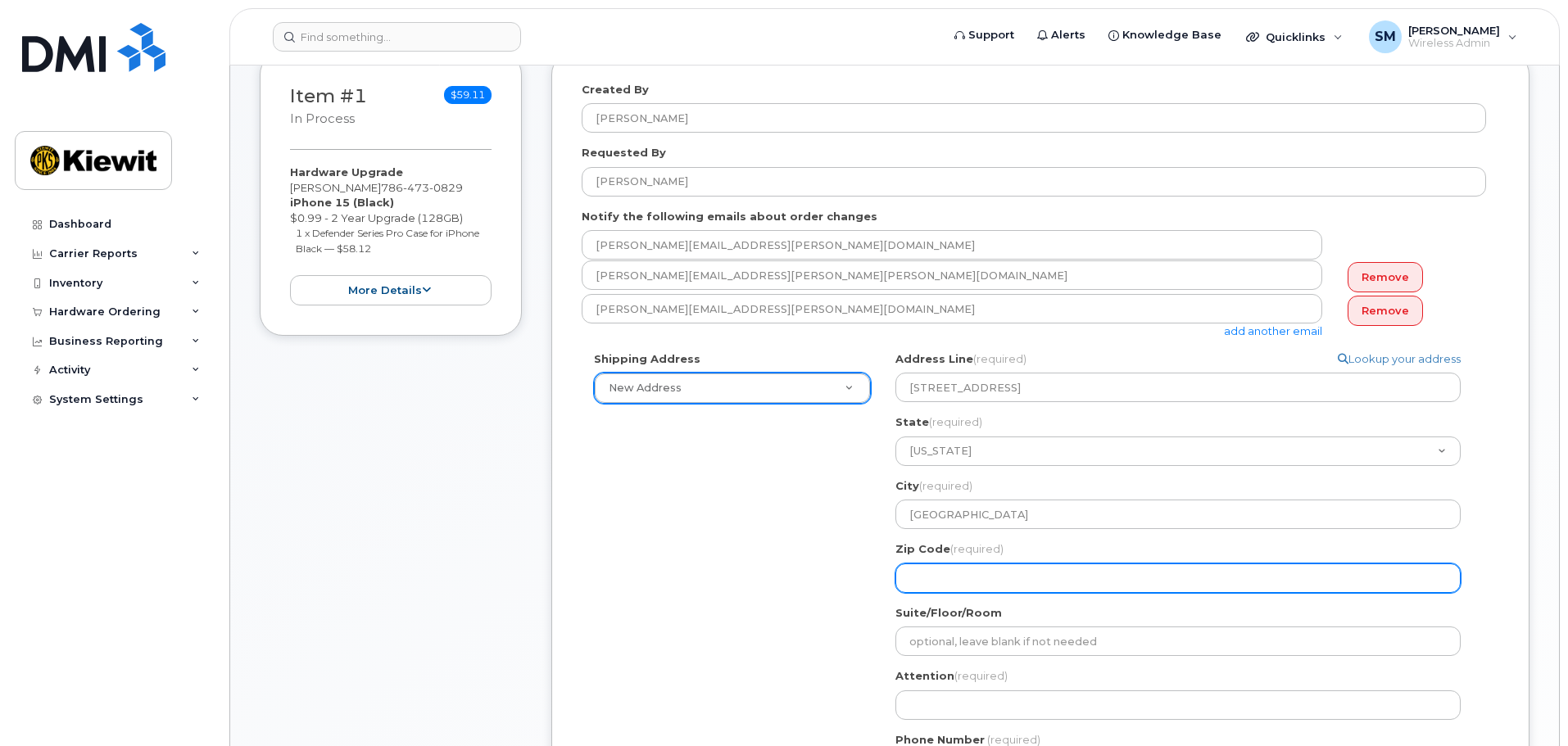
select select
type input "3"
select select
type input "33"
select select
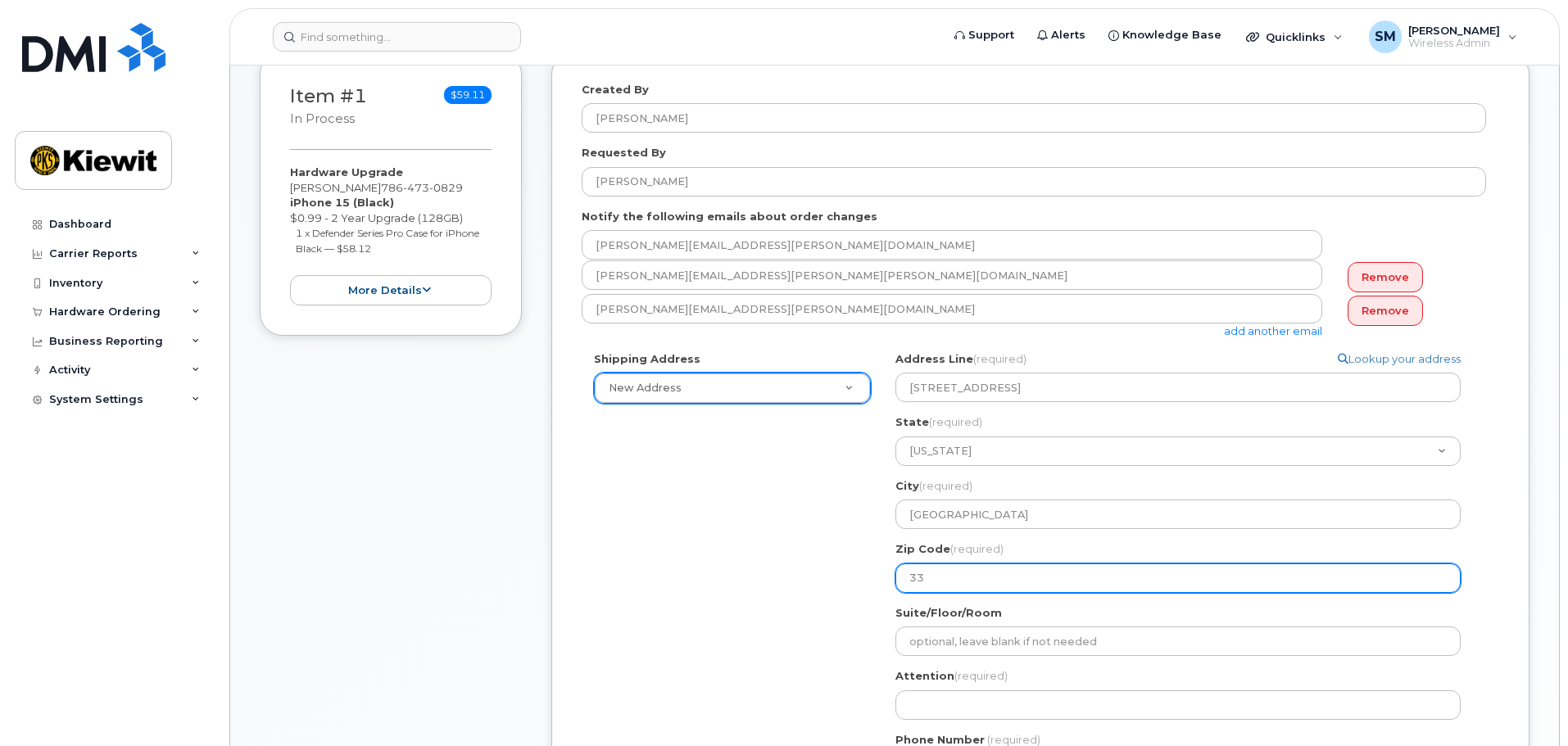
type input "333"
select select
type input "3330"
select select
type input "33309"
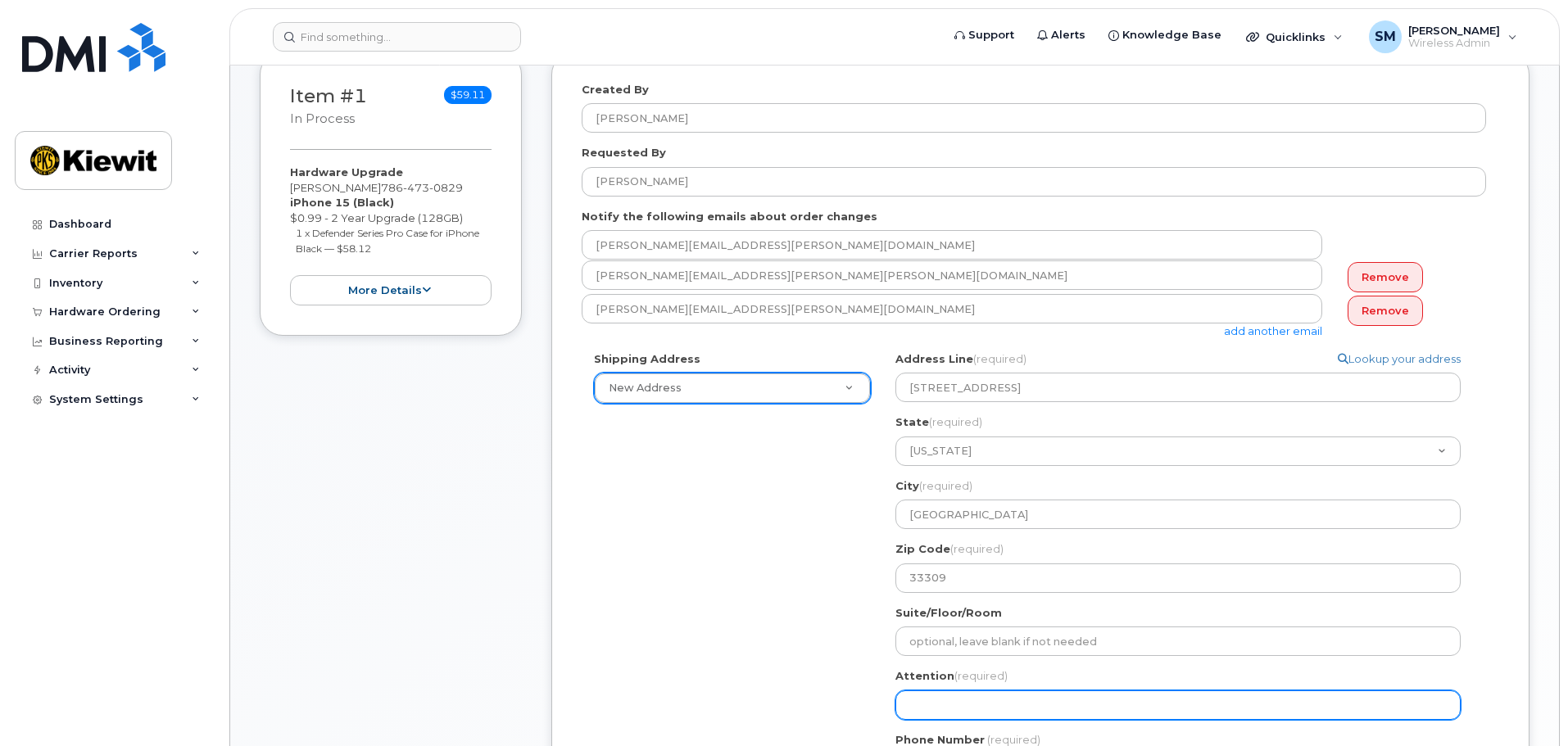
select select
type input "M"
select select
type input "Ma"
select select
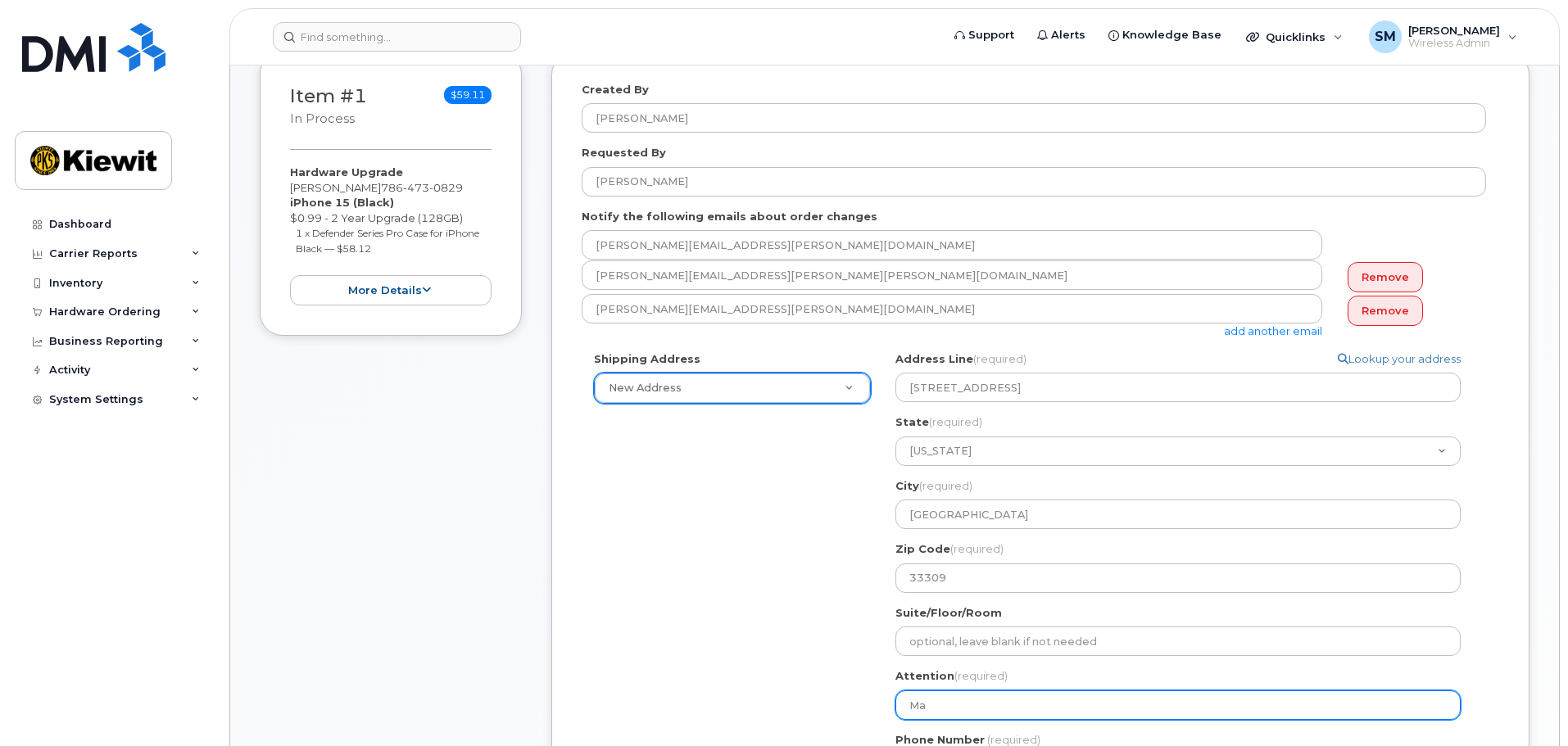
type input "May"
select select
type input "Mayn"
select select
type input "Mayno"
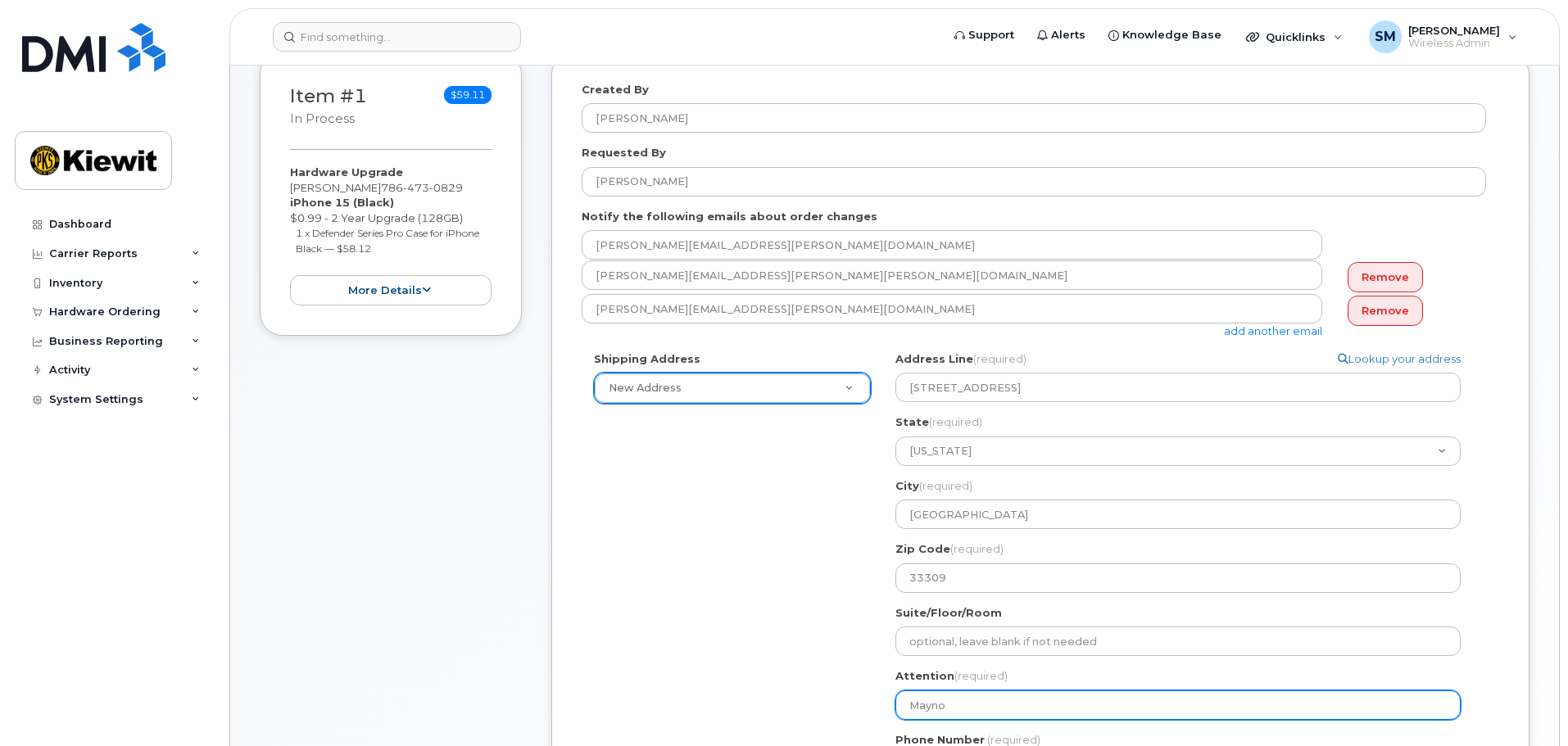
select select
type input "Maynor"
select select
type input "Maynor G"
select select
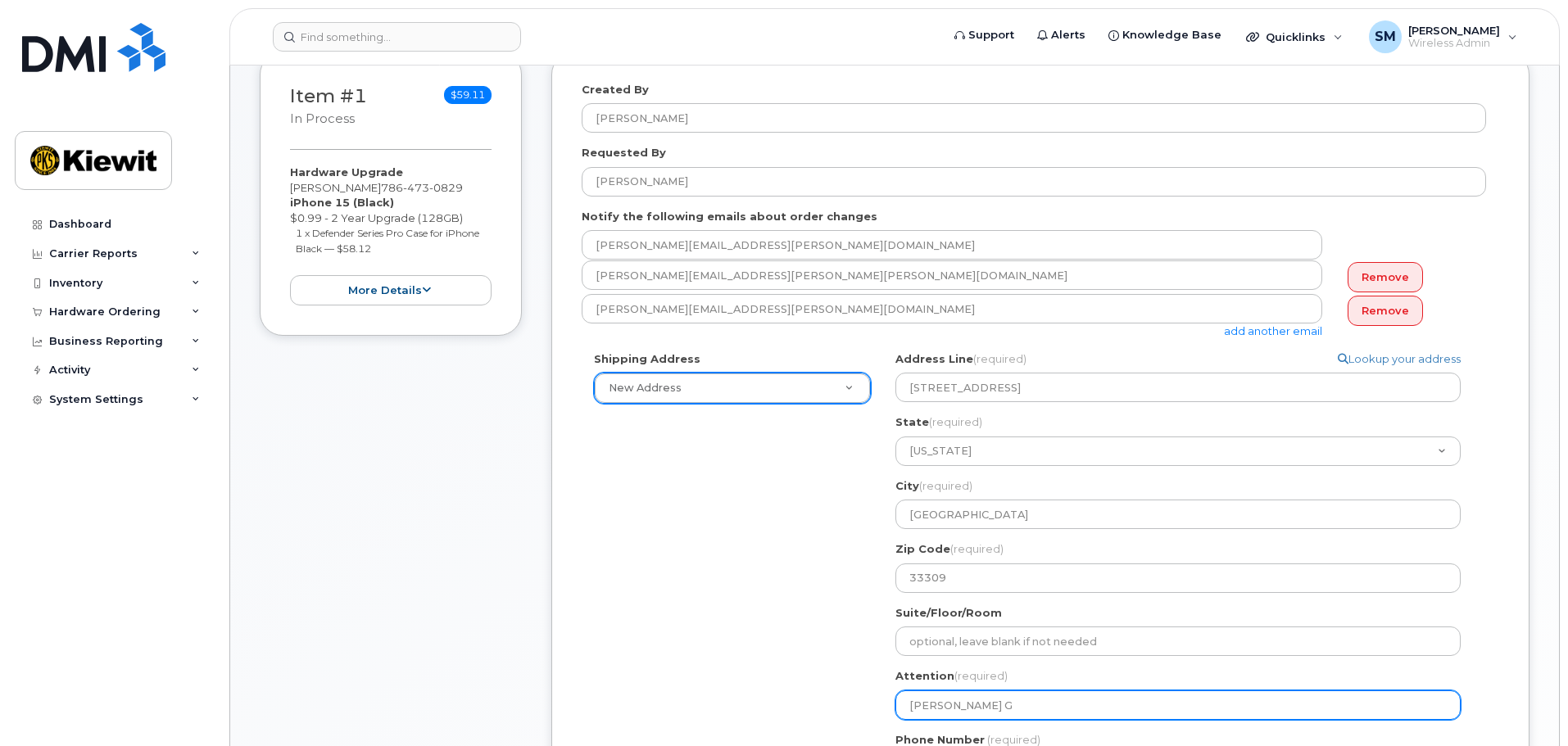
type input "Maynor Go"
select select
type input "Maynor Gom"
select select
type input "Maynor Gome"
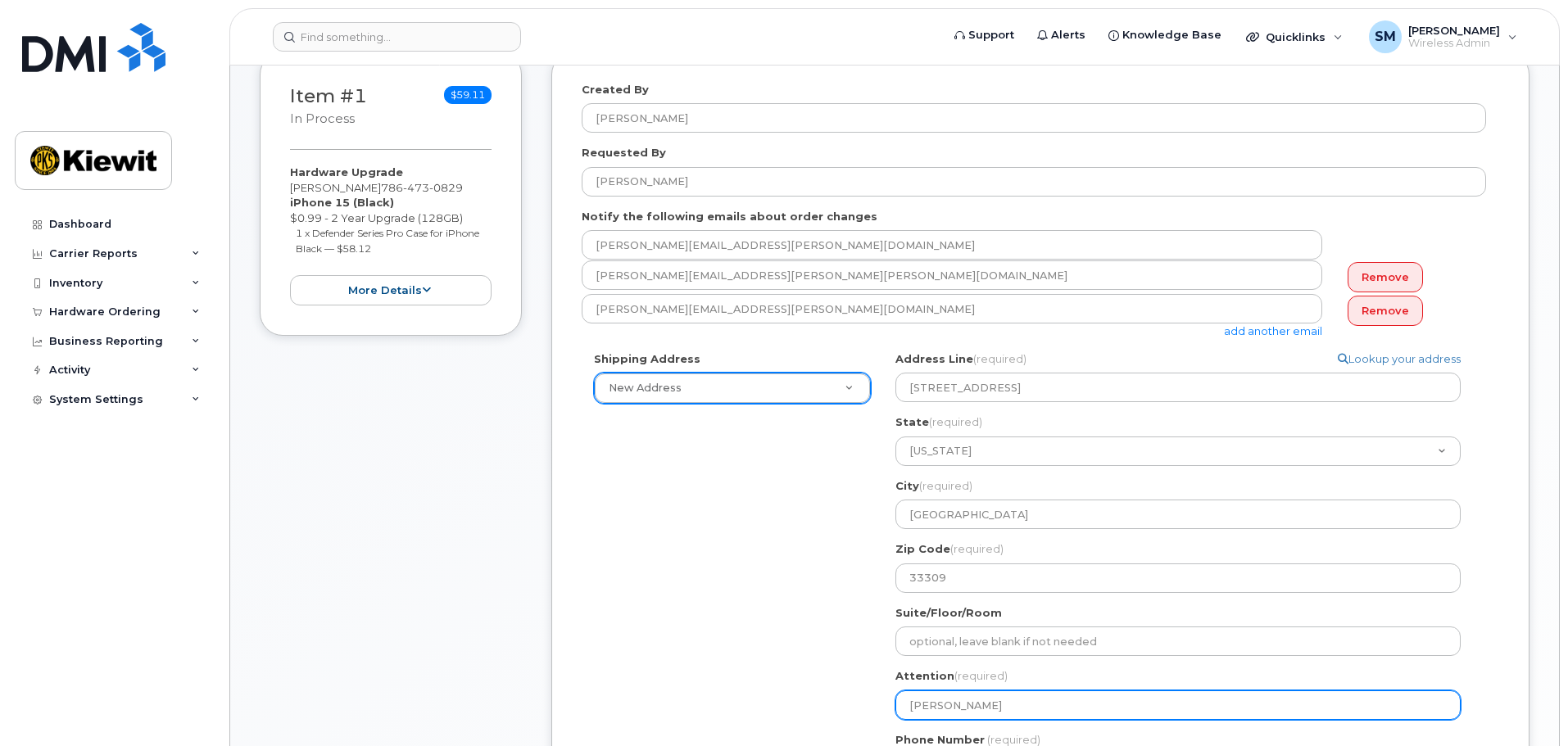
select select
type input "[PERSON_NAME]"
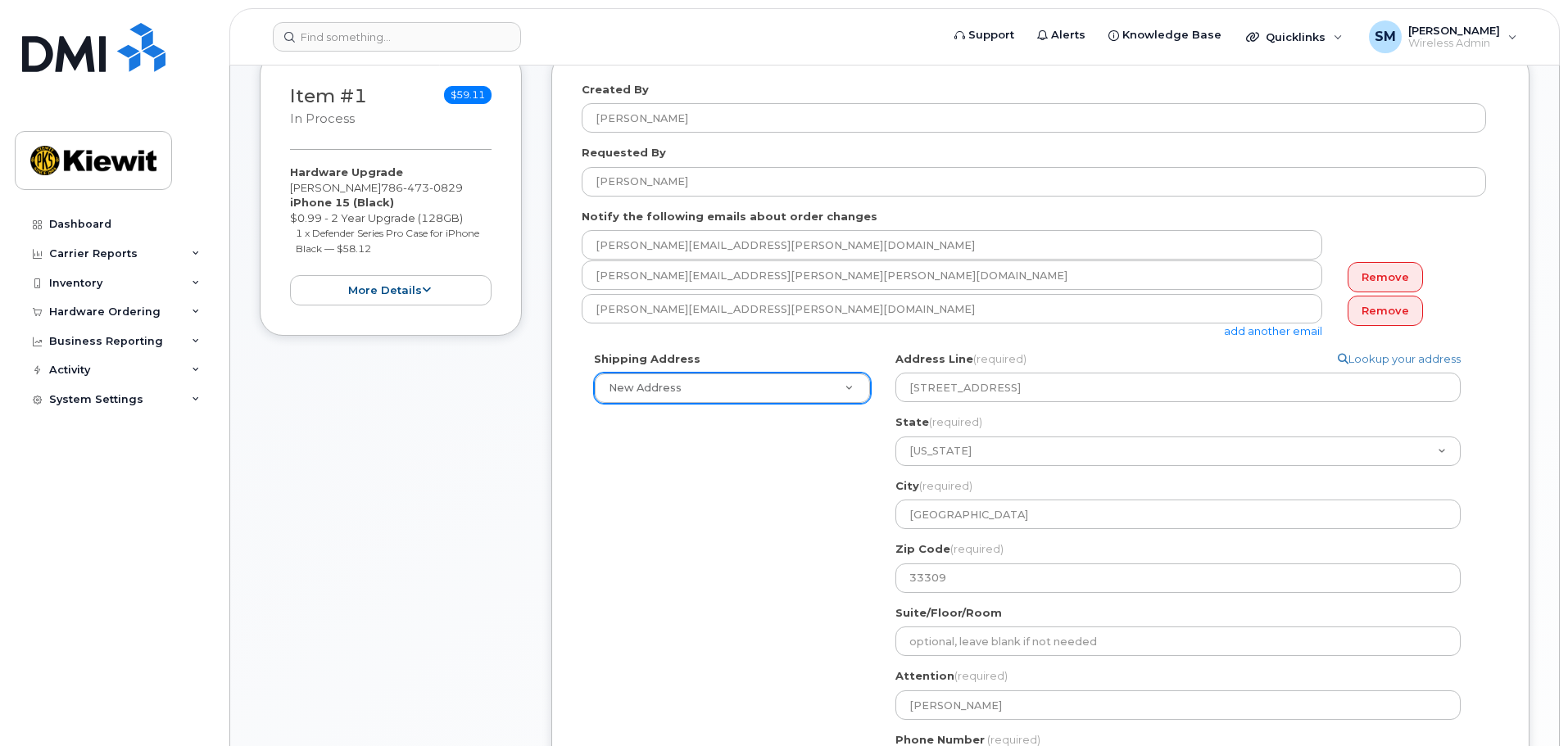
scroll to position [642, 0]
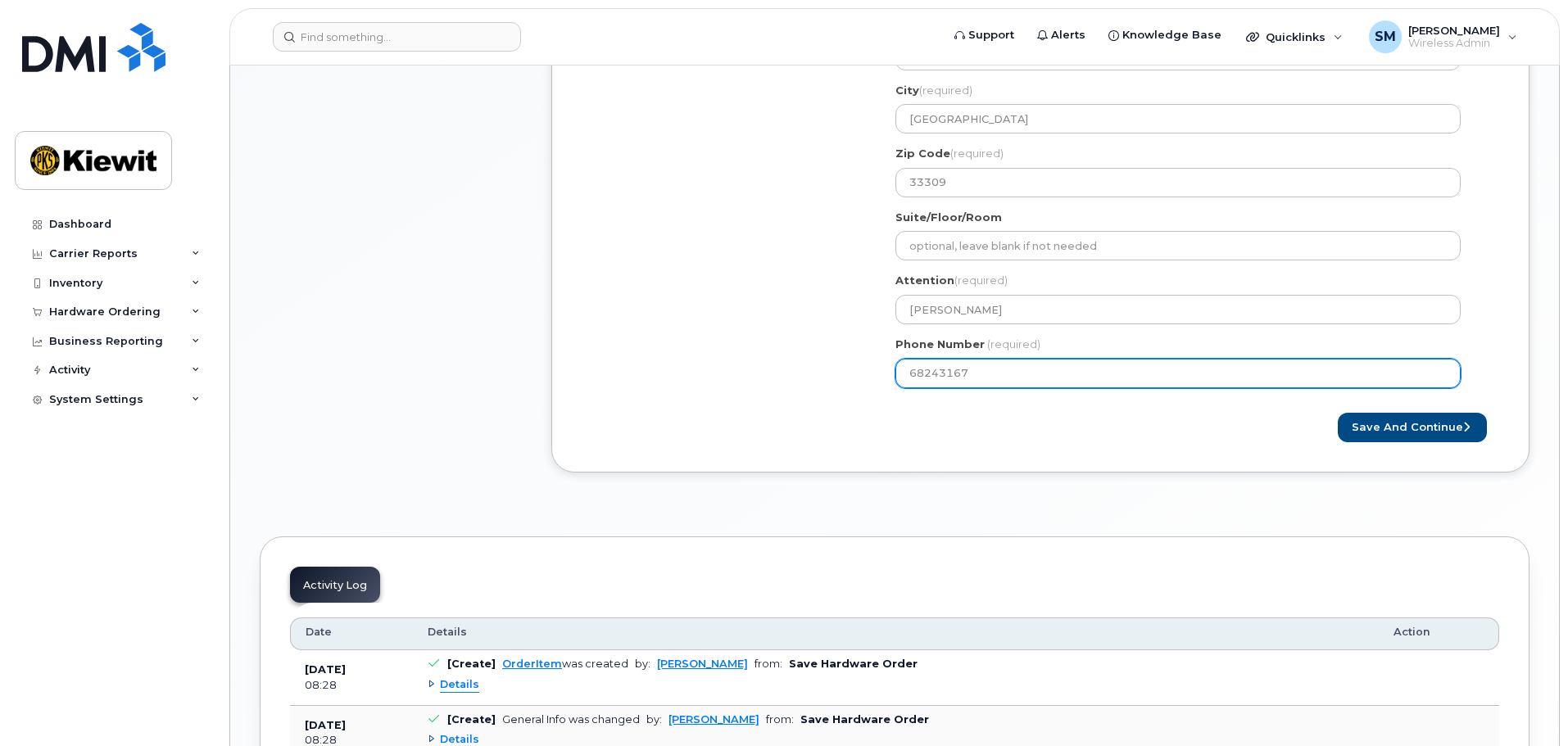
type input "682431676"
select select
type input "6824316765"
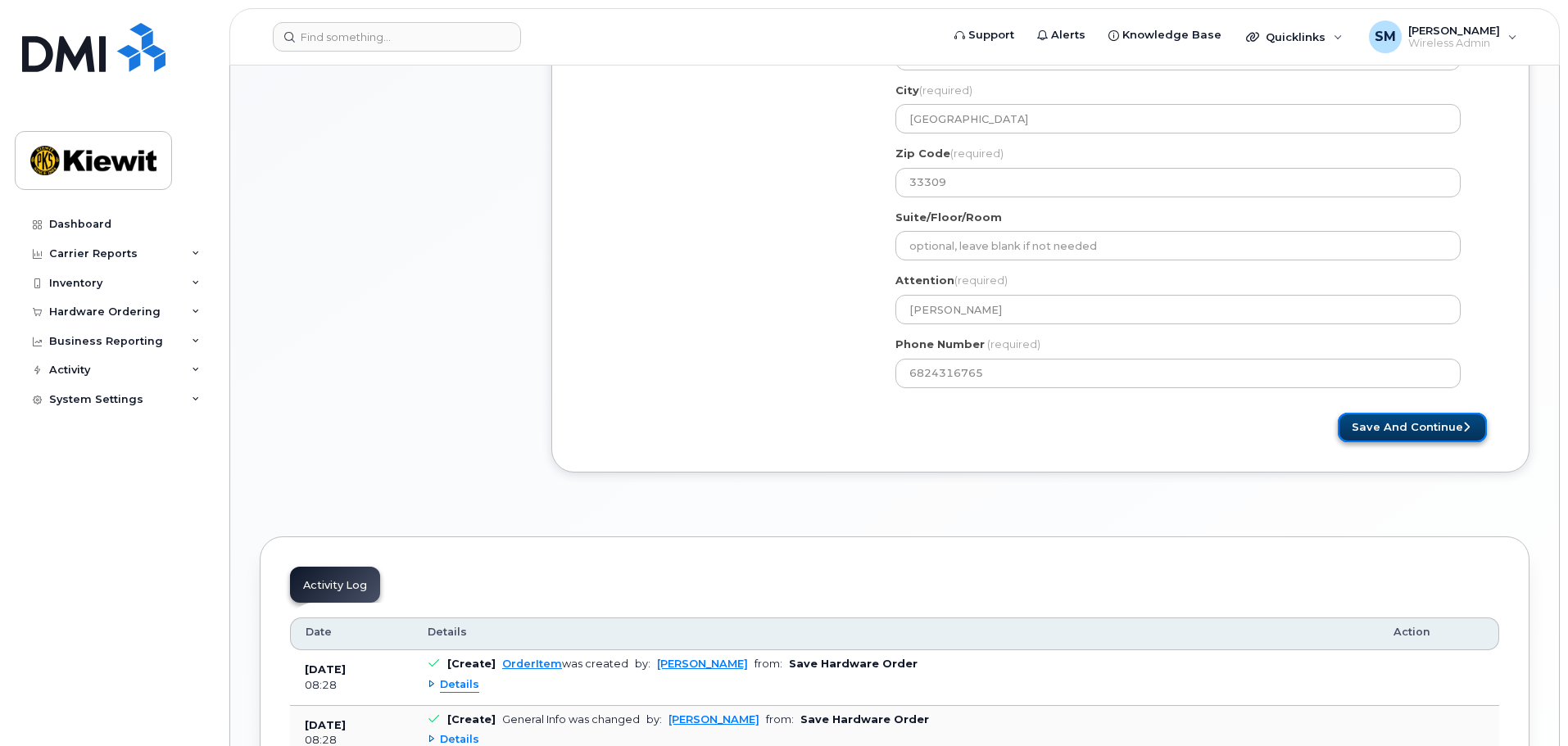
click at [1457, 423] on button "Save and Continue" at bounding box center [1412, 427] width 149 height 31
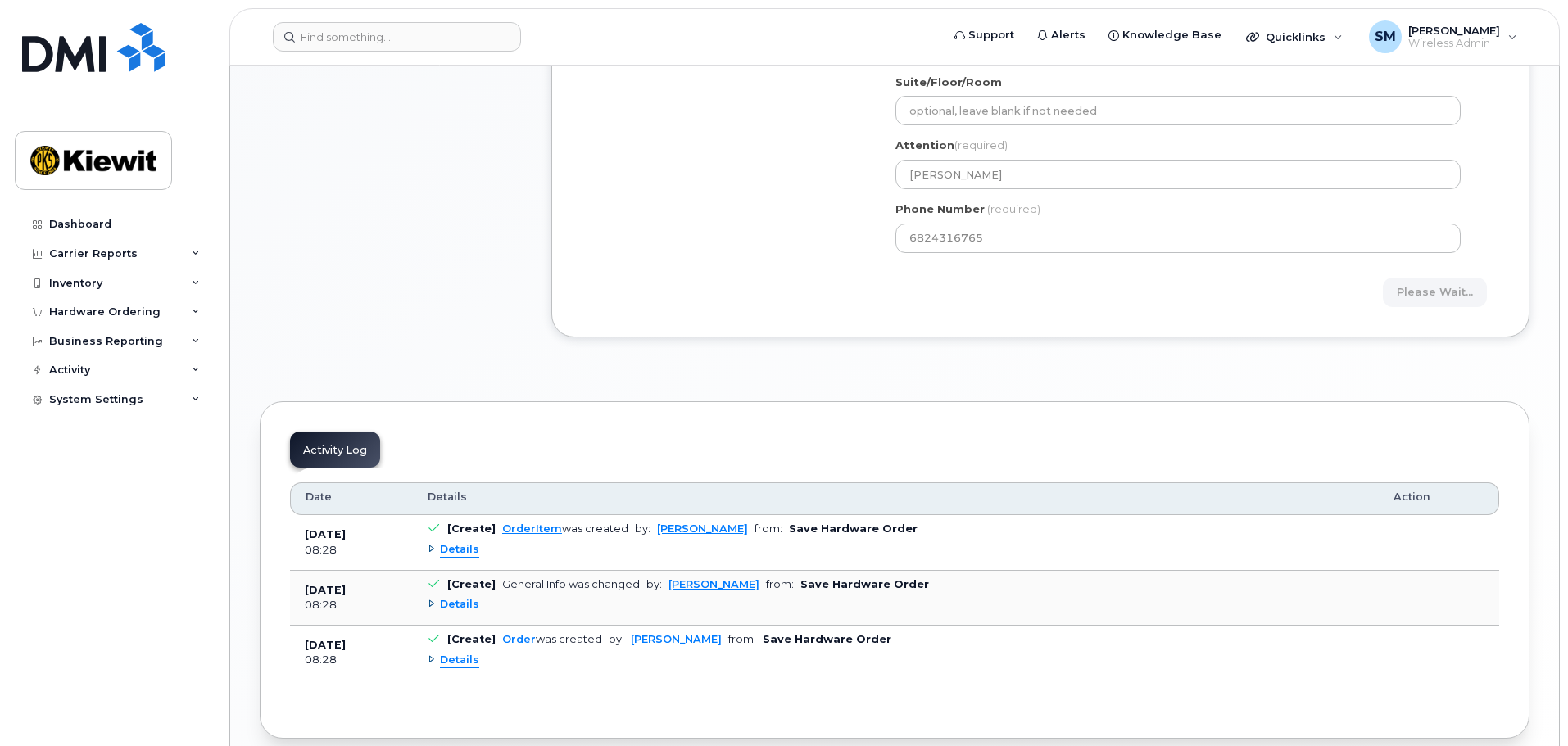
scroll to position [805, 0]
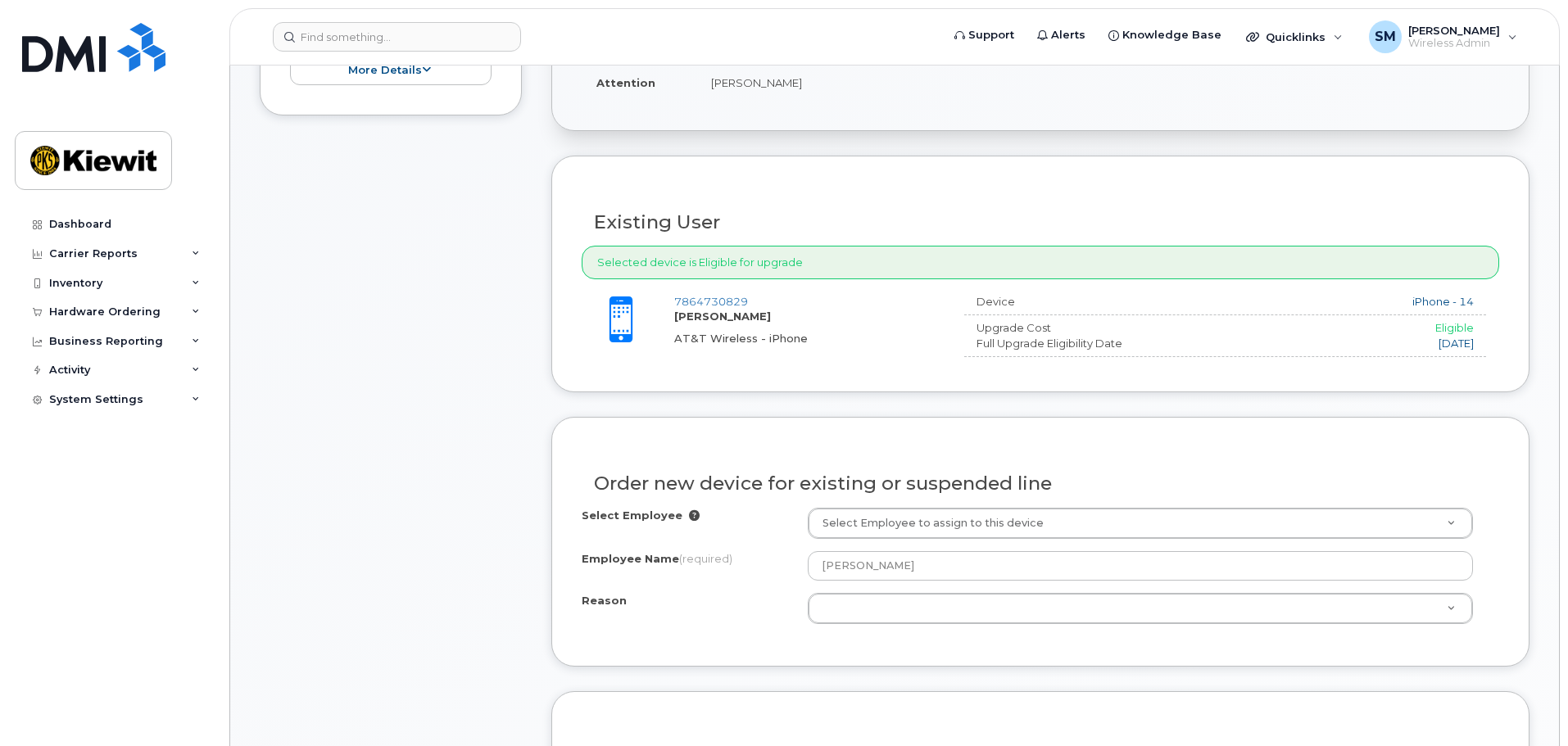
scroll to position [492, 0]
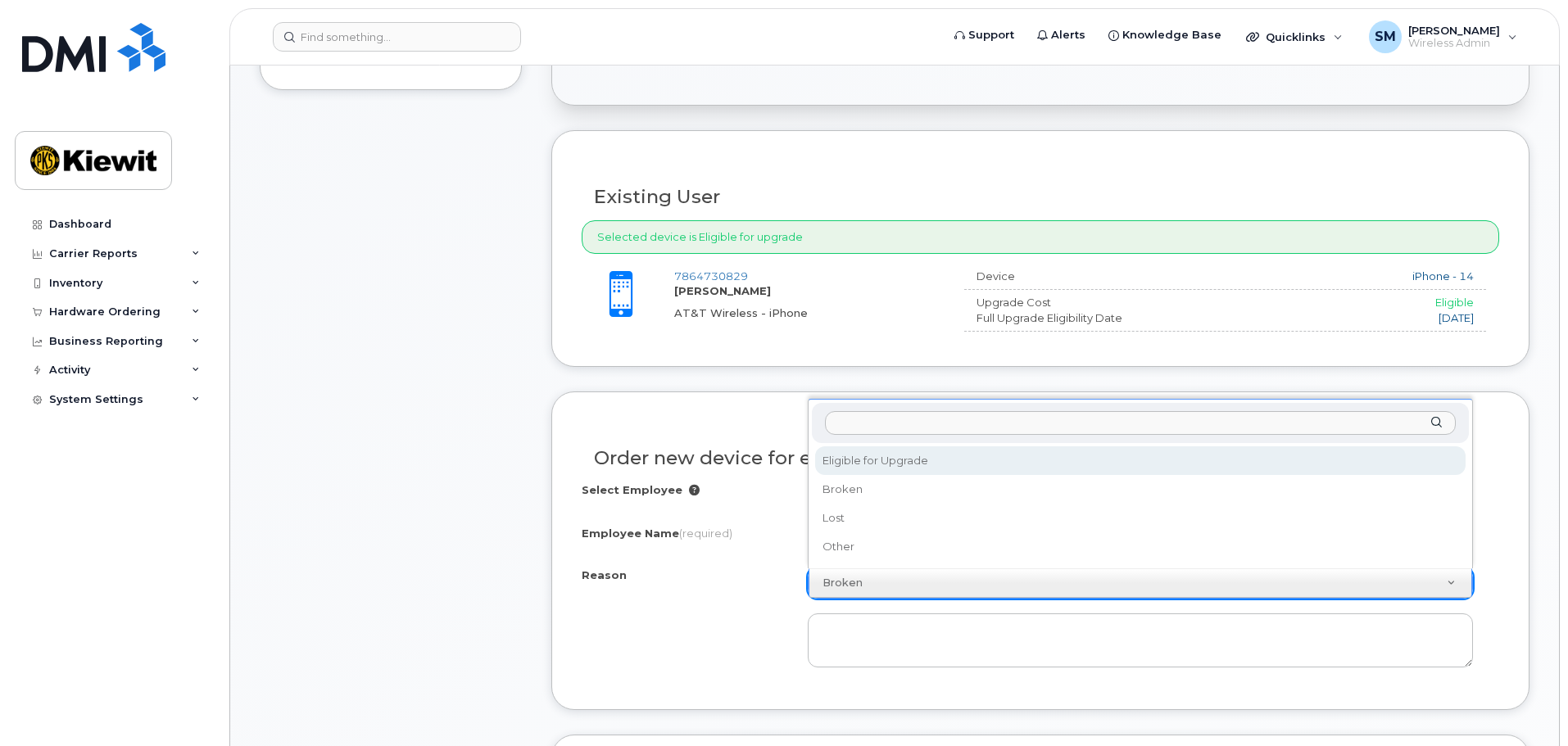
select select "eligible_for_upgrade"
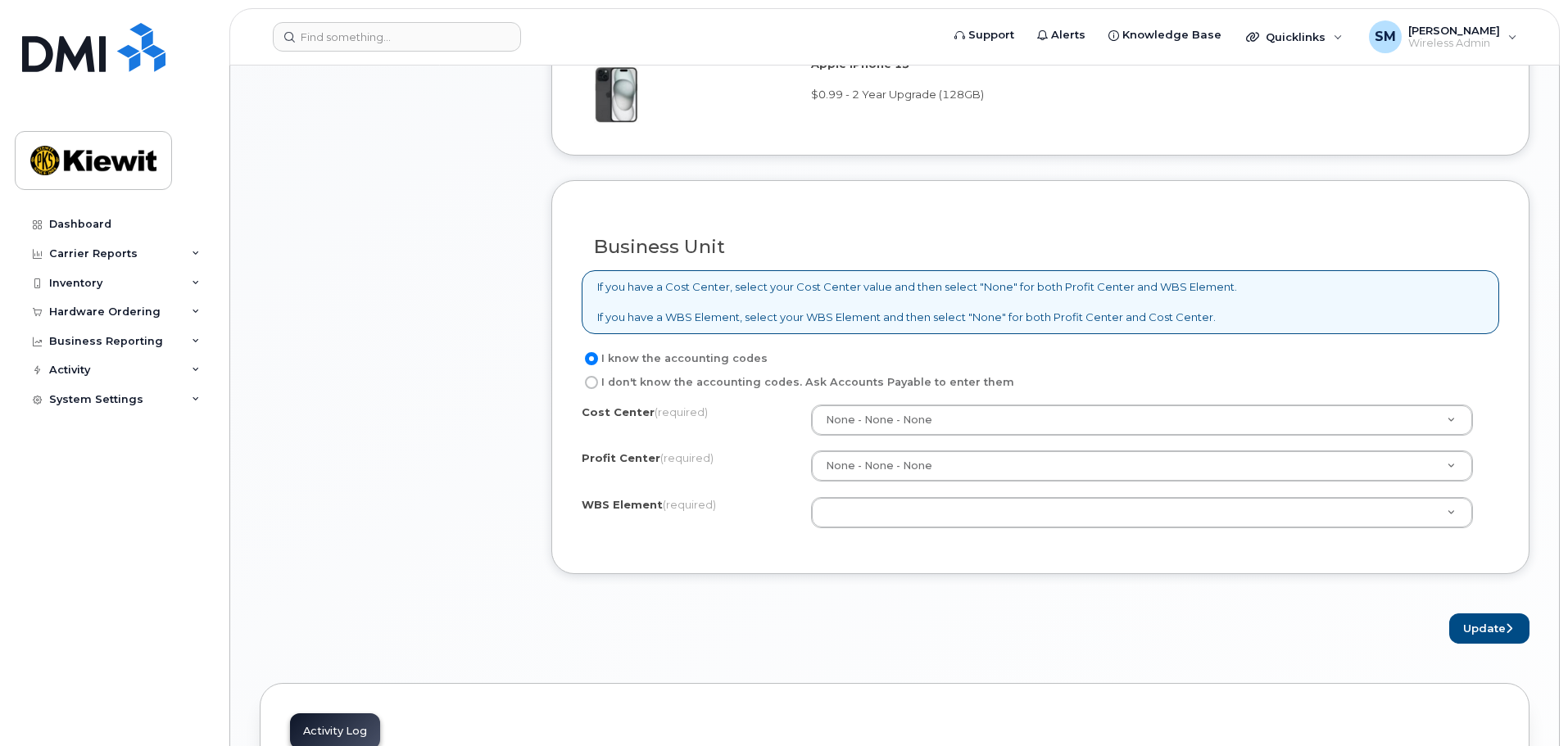
scroll to position [1228, 0]
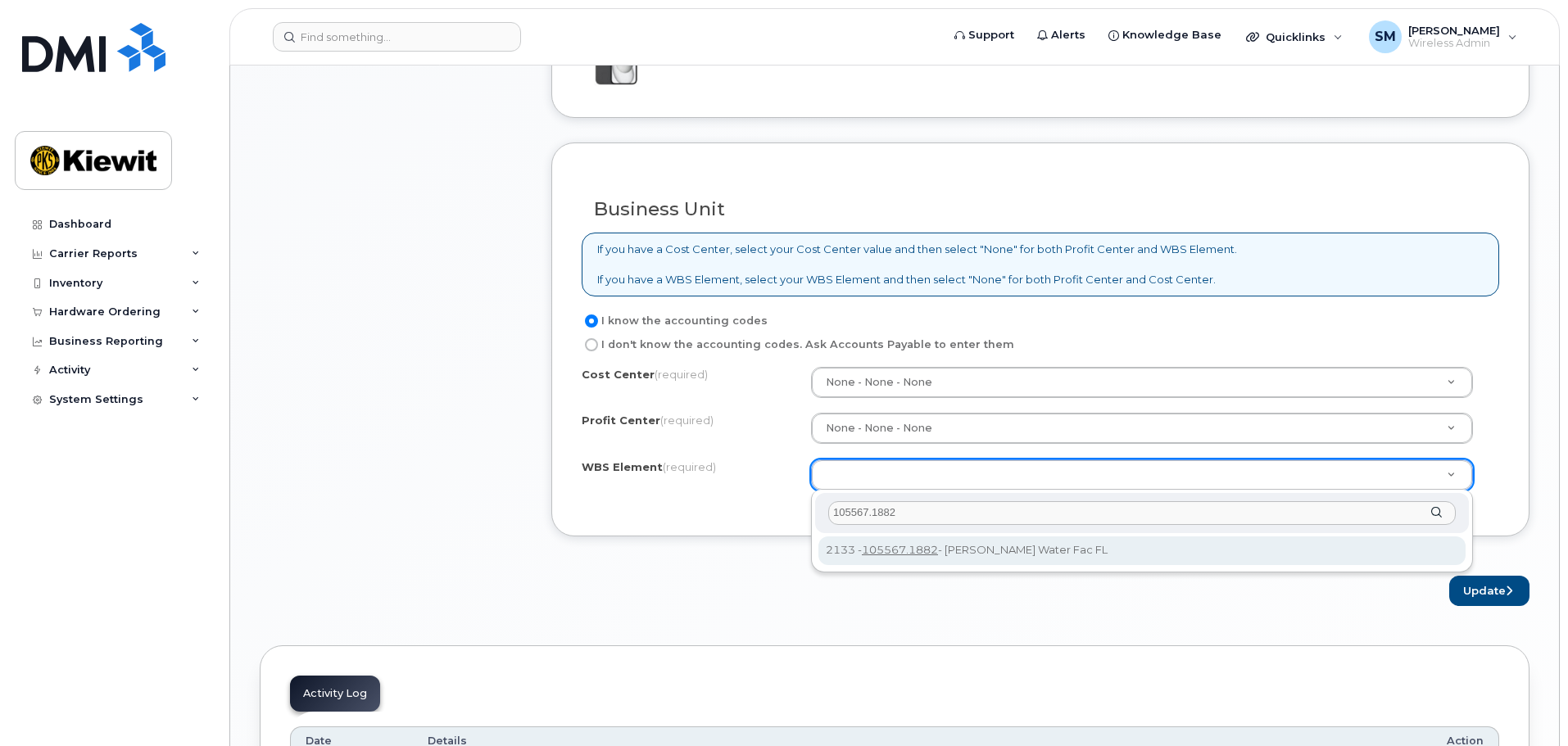
type input "105567.1882"
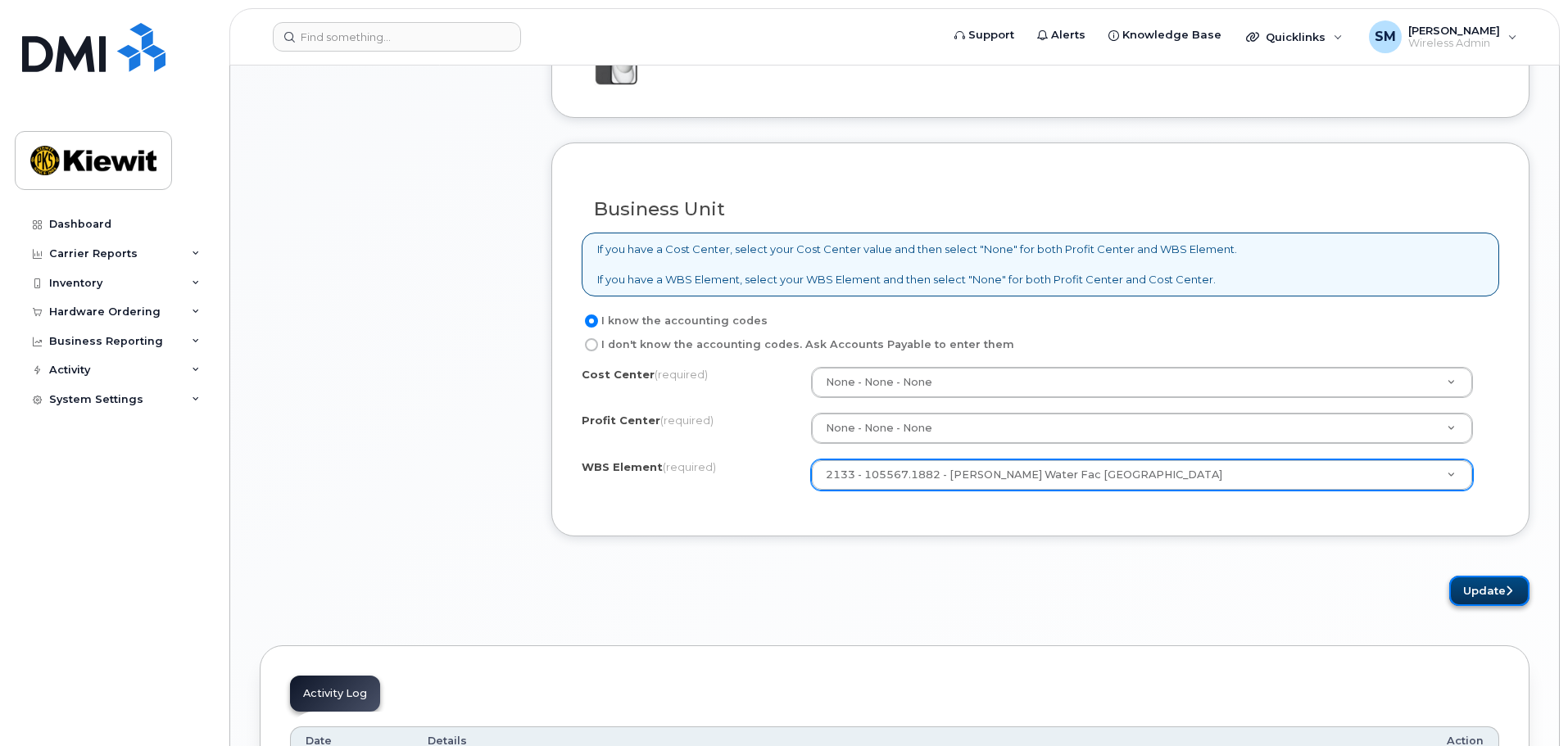
click at [1500, 590] on button "Update" at bounding box center [1490, 590] width 80 height 31
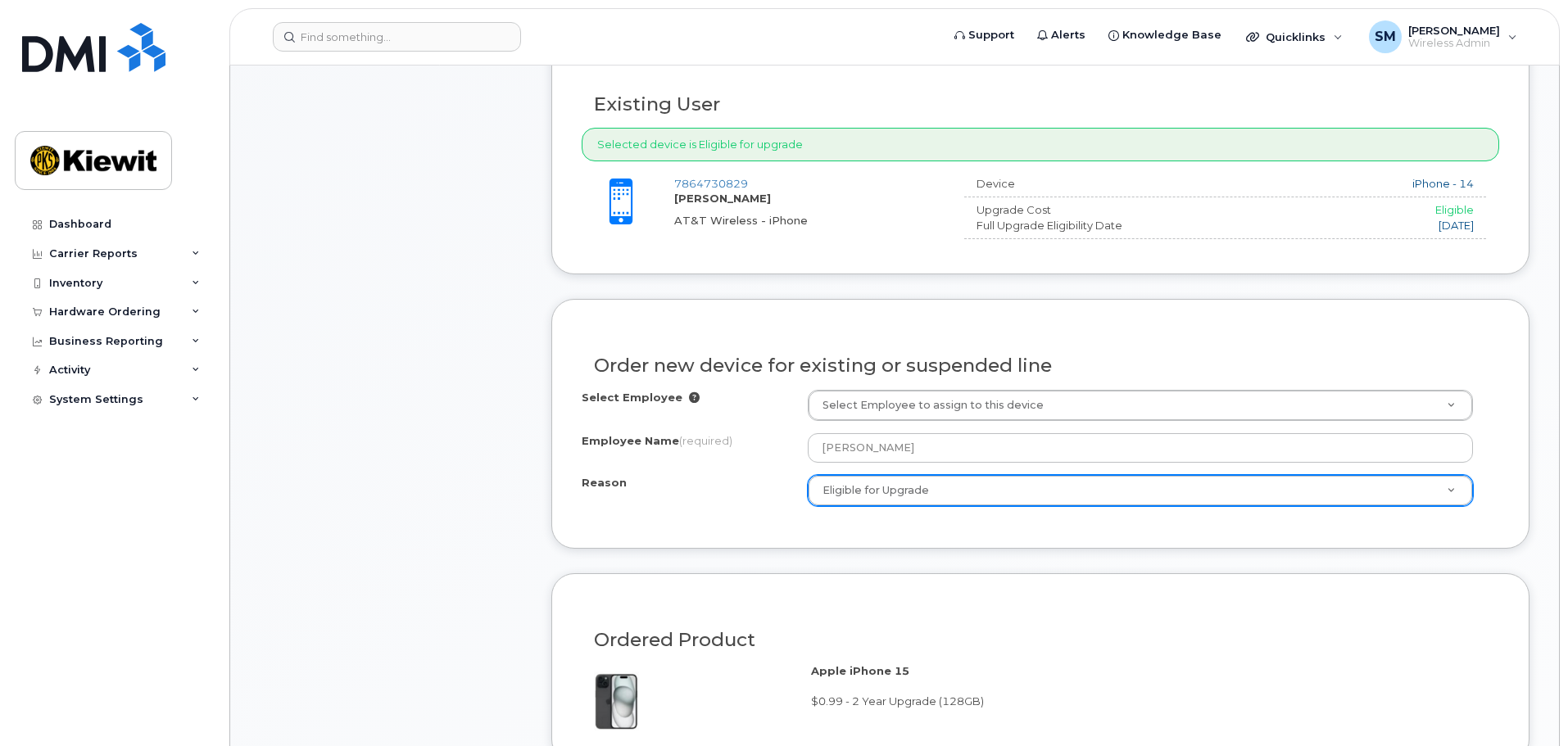
scroll to position [574, 0]
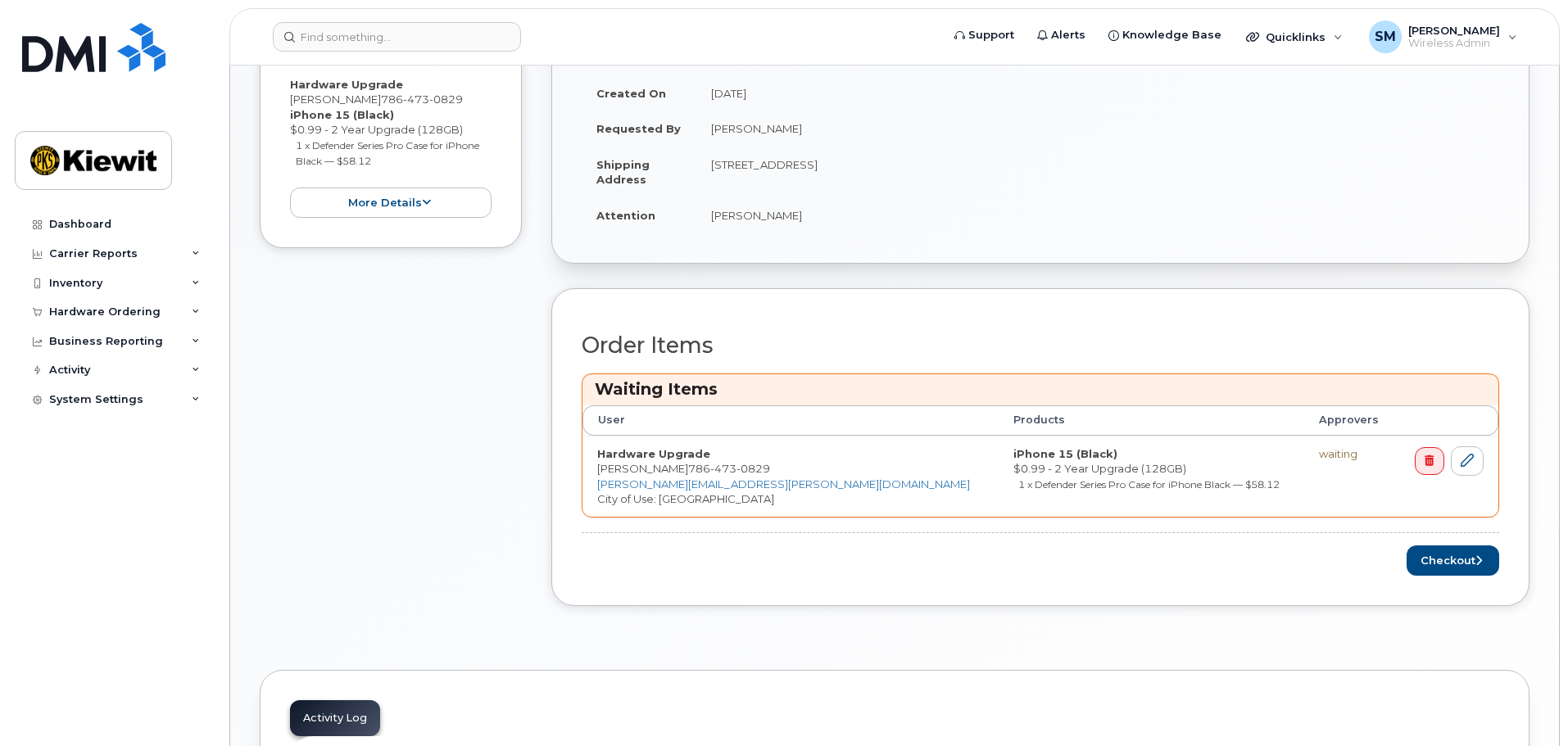
scroll to position [410, 0]
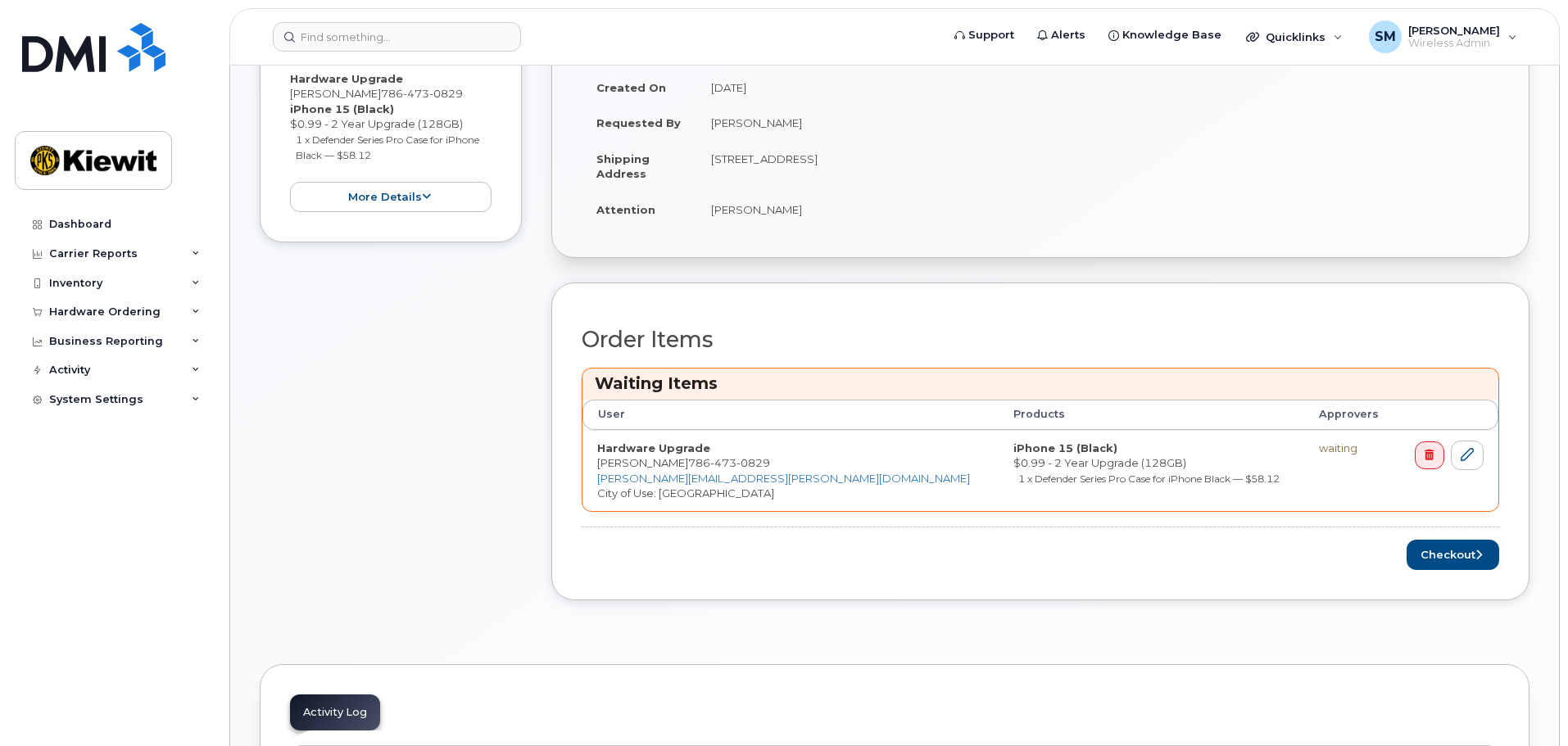
click at [1018, 479] on small "1 x Defender Series Pro Case for iPhone Black — $58.12" at bounding box center [1149, 478] width 262 height 12
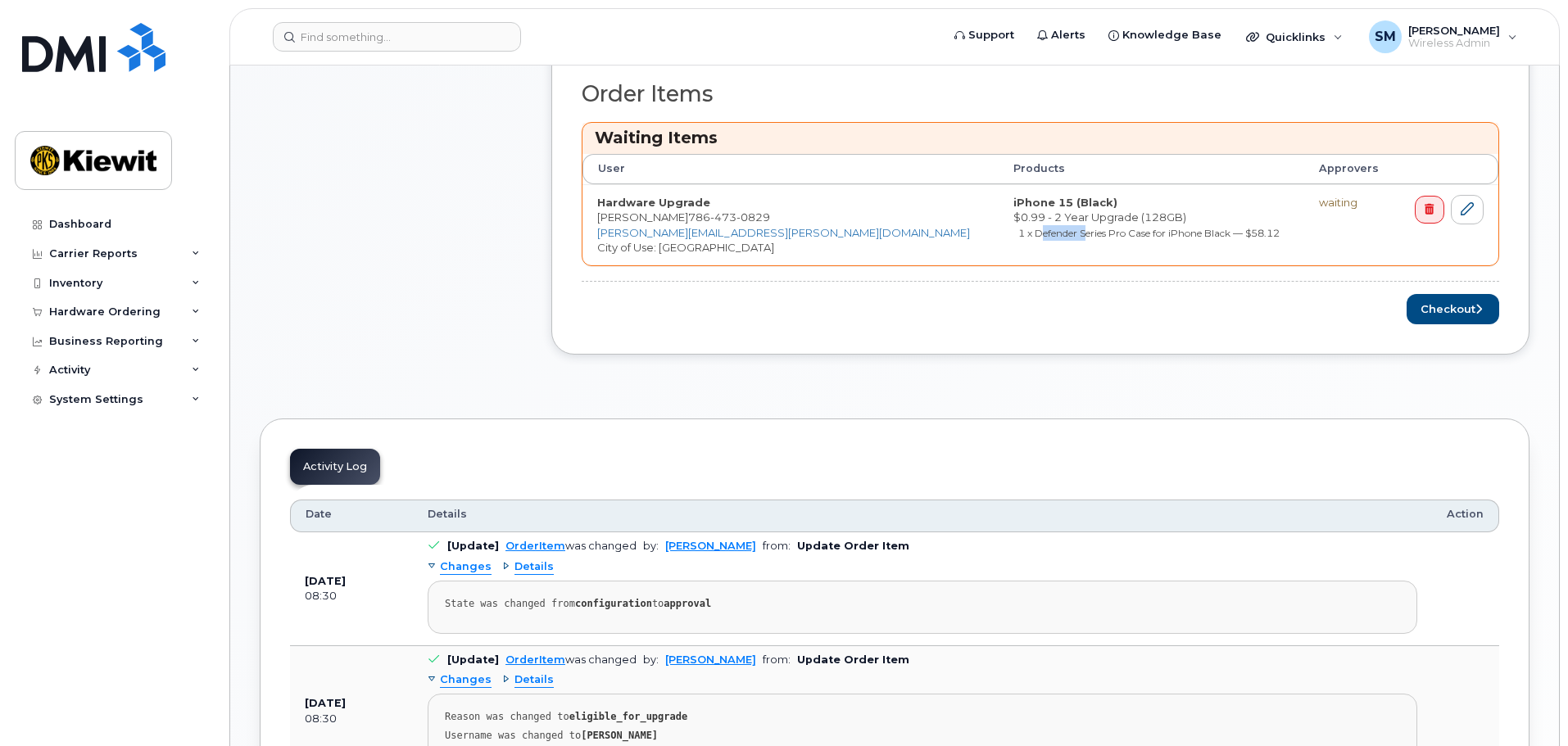
scroll to position [901, 0]
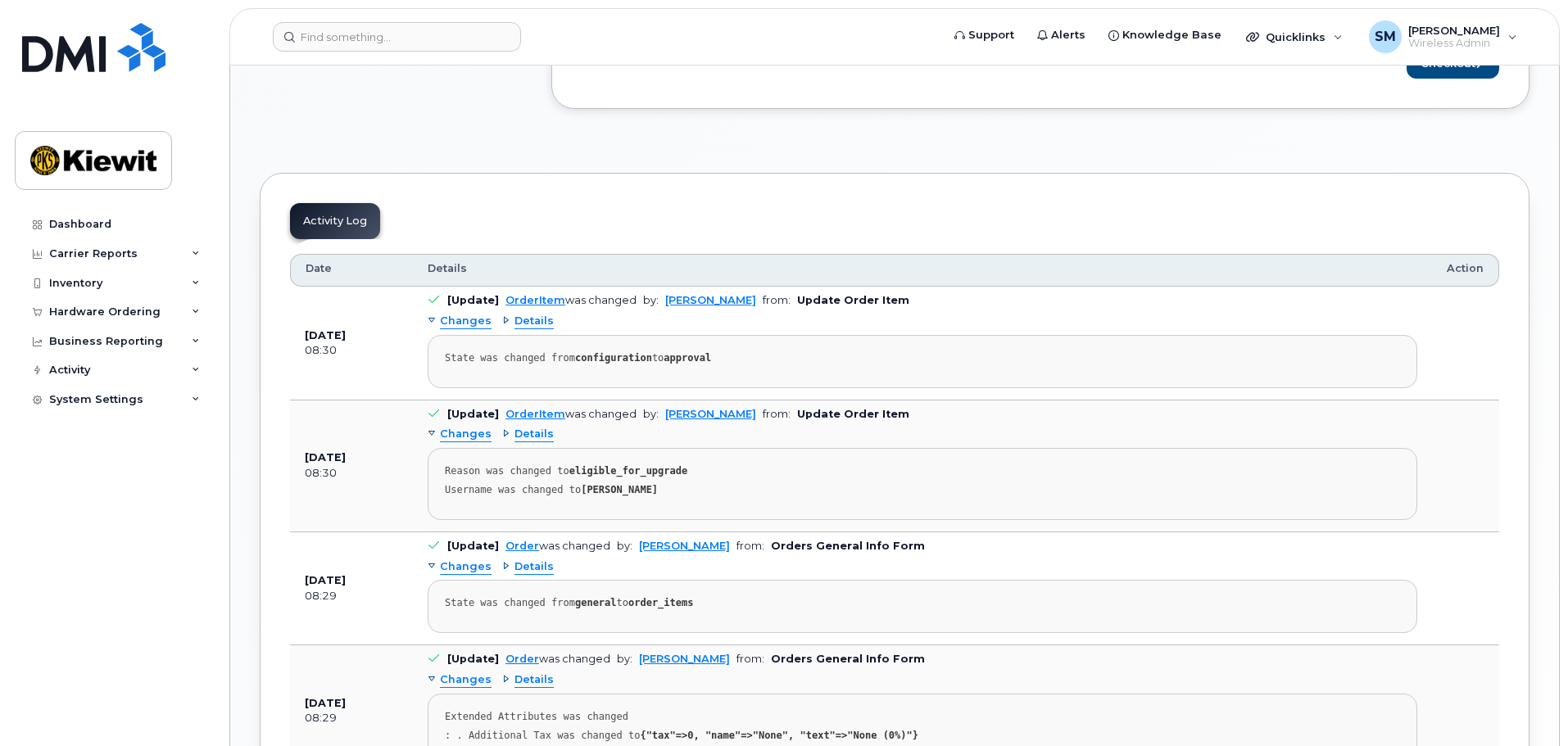
click at [457, 322] on span "Changes" at bounding box center [465, 321] width 51 height 16
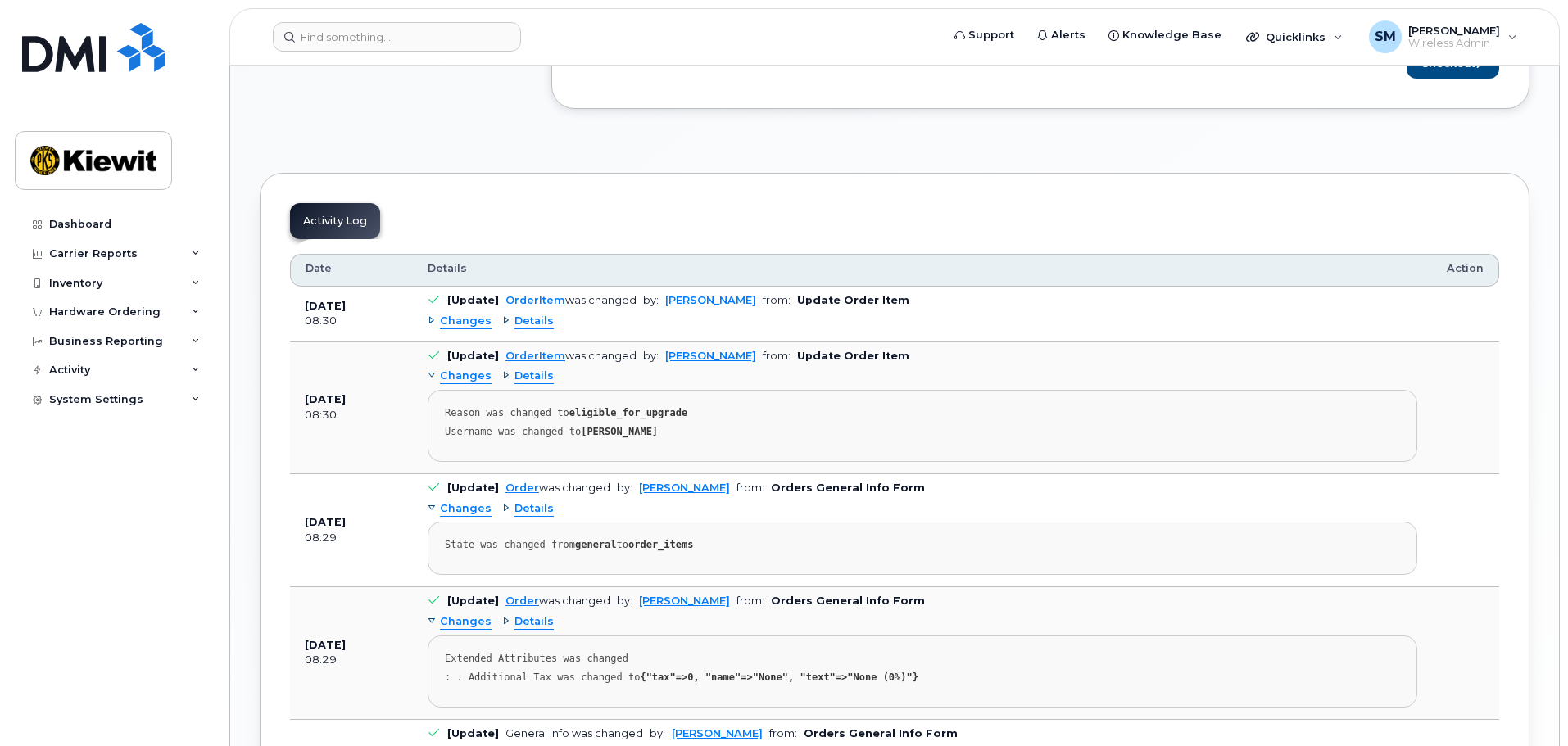
click at [457, 322] on span "Changes" at bounding box center [465, 321] width 51 height 16
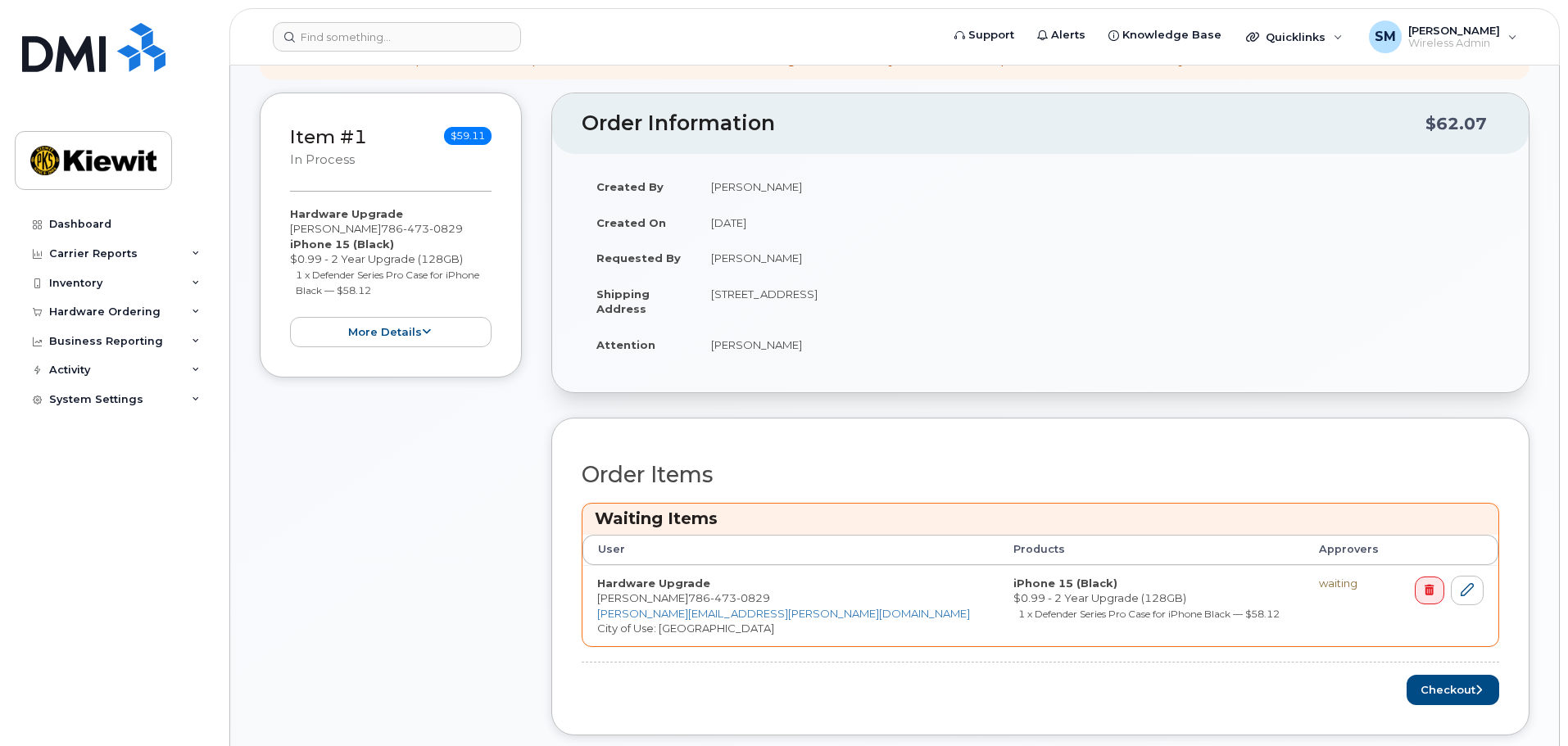
scroll to position [328, 0]
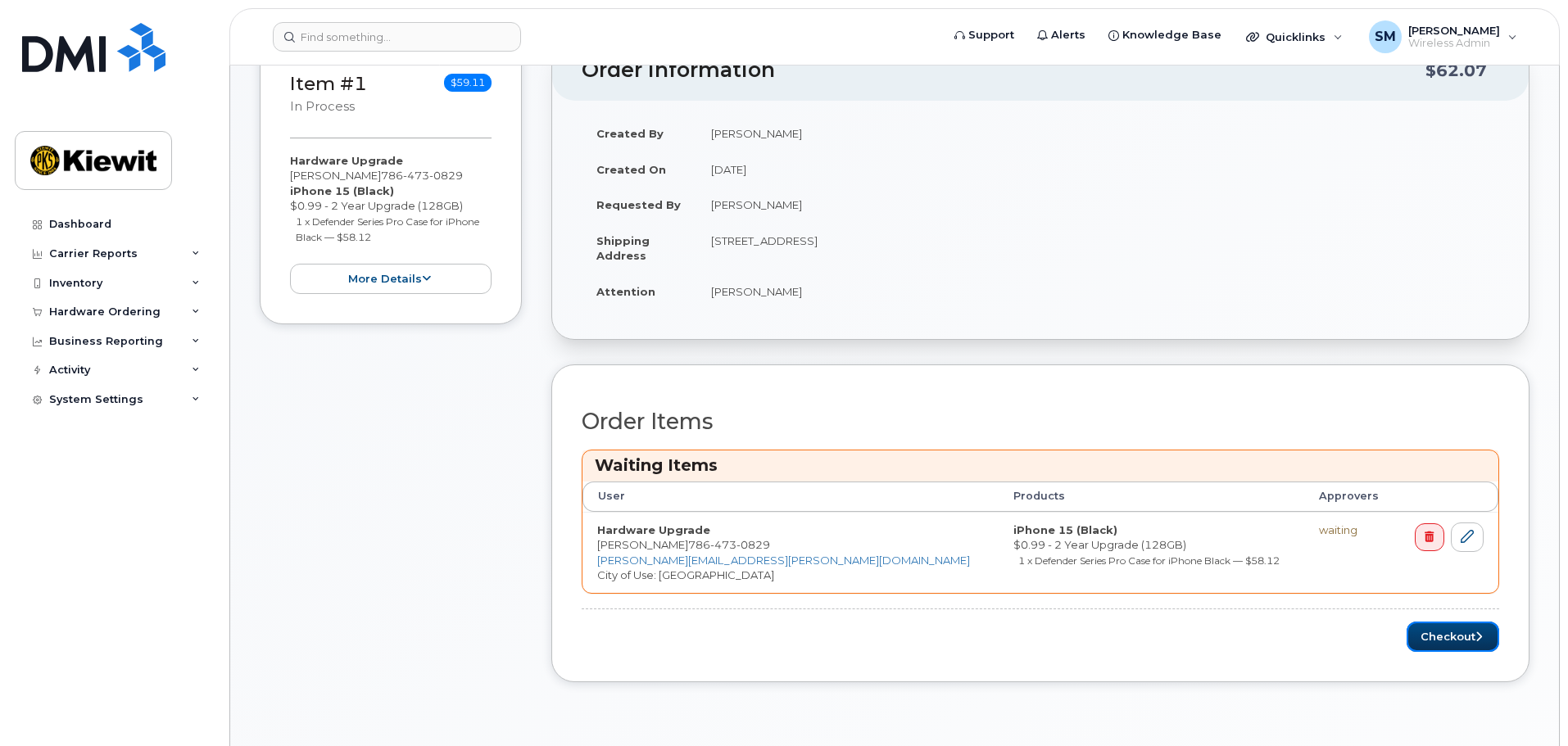
click at [1441, 635] on button "Checkout" at bounding box center [1452, 636] width 92 height 31
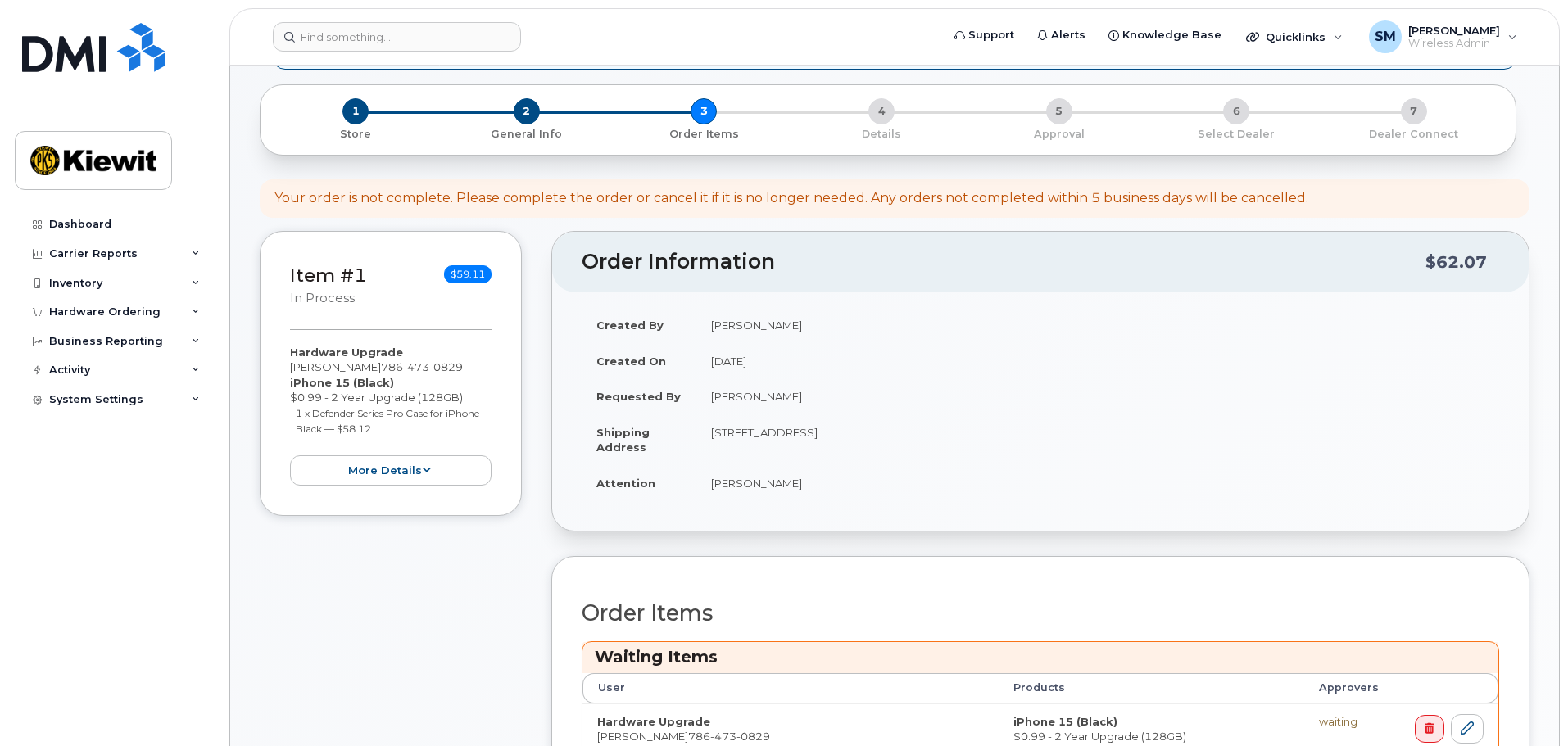
scroll to position [82, 0]
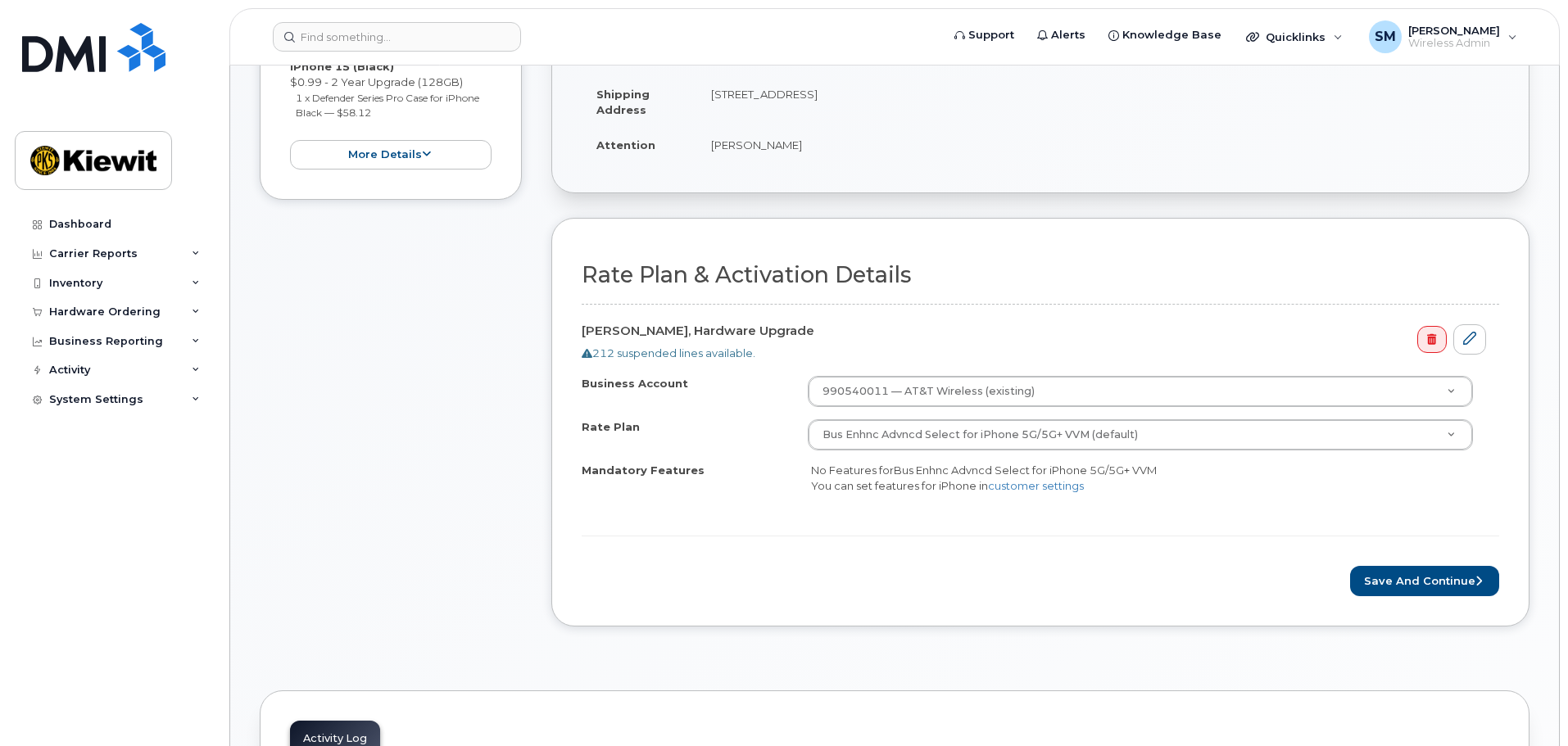
scroll to position [410, 0]
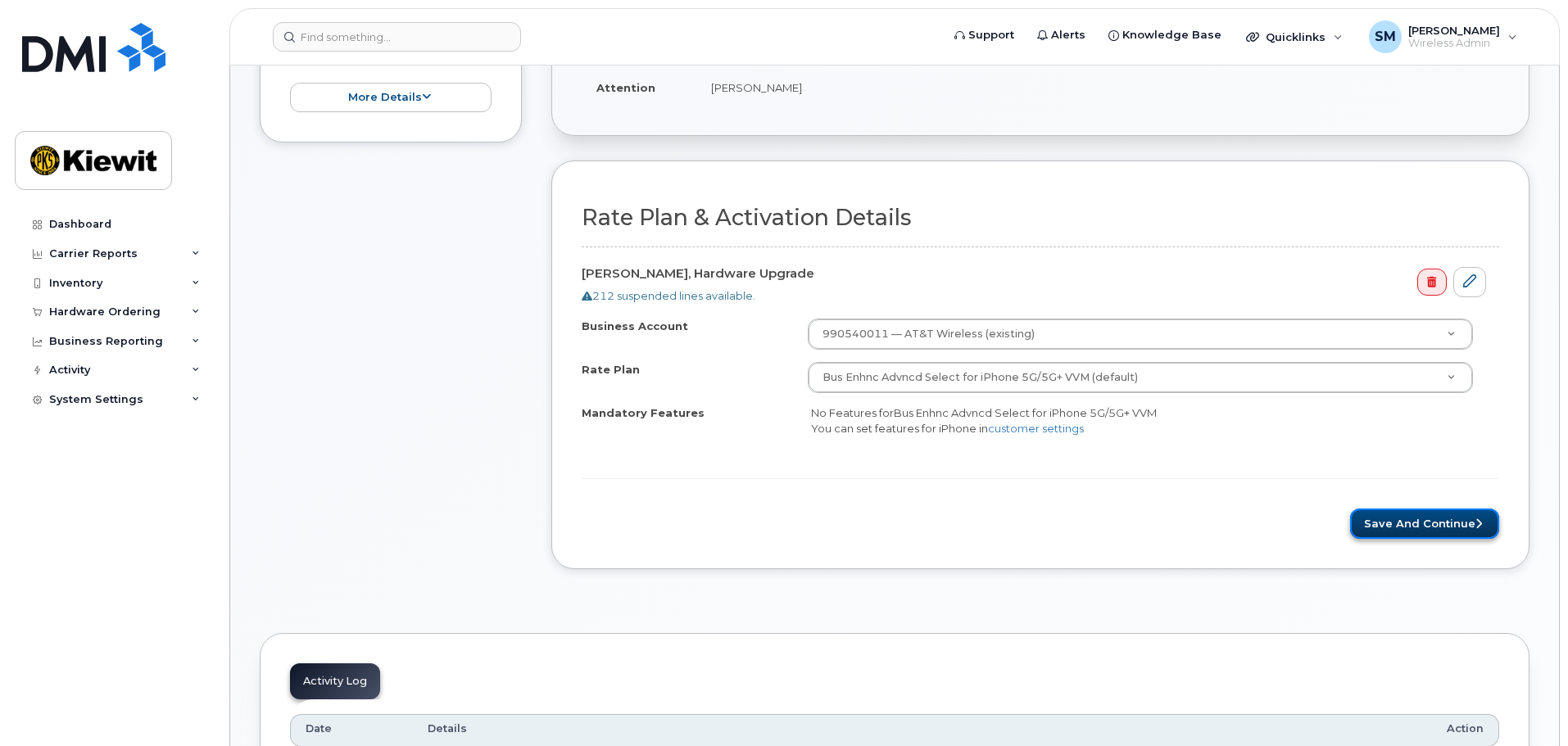
click at [1401, 512] on button "Save and Continue" at bounding box center [1425, 523] width 149 height 31
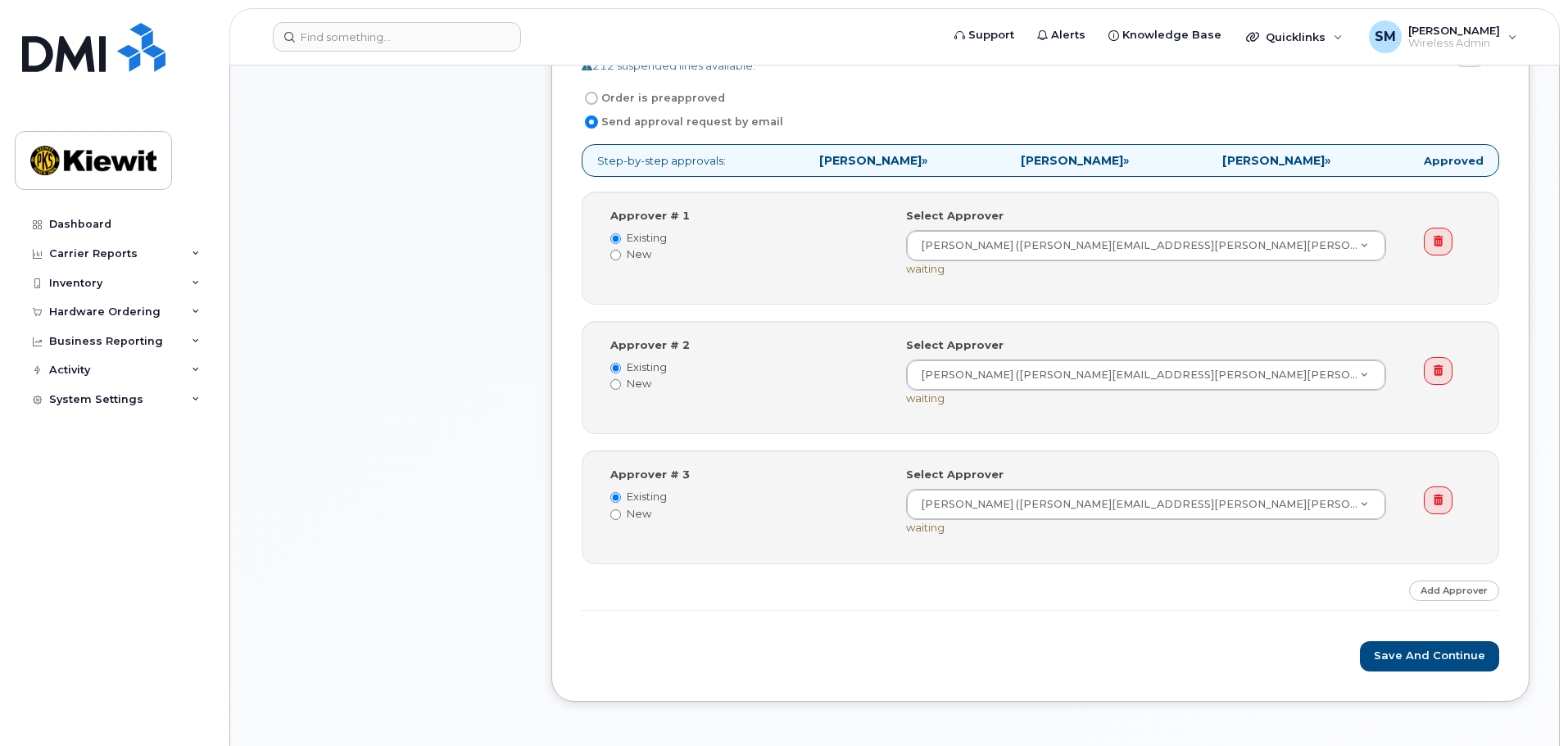
scroll to position [574, 0]
click at [1448, 240] on link at bounding box center [1438, 239] width 29 height 28
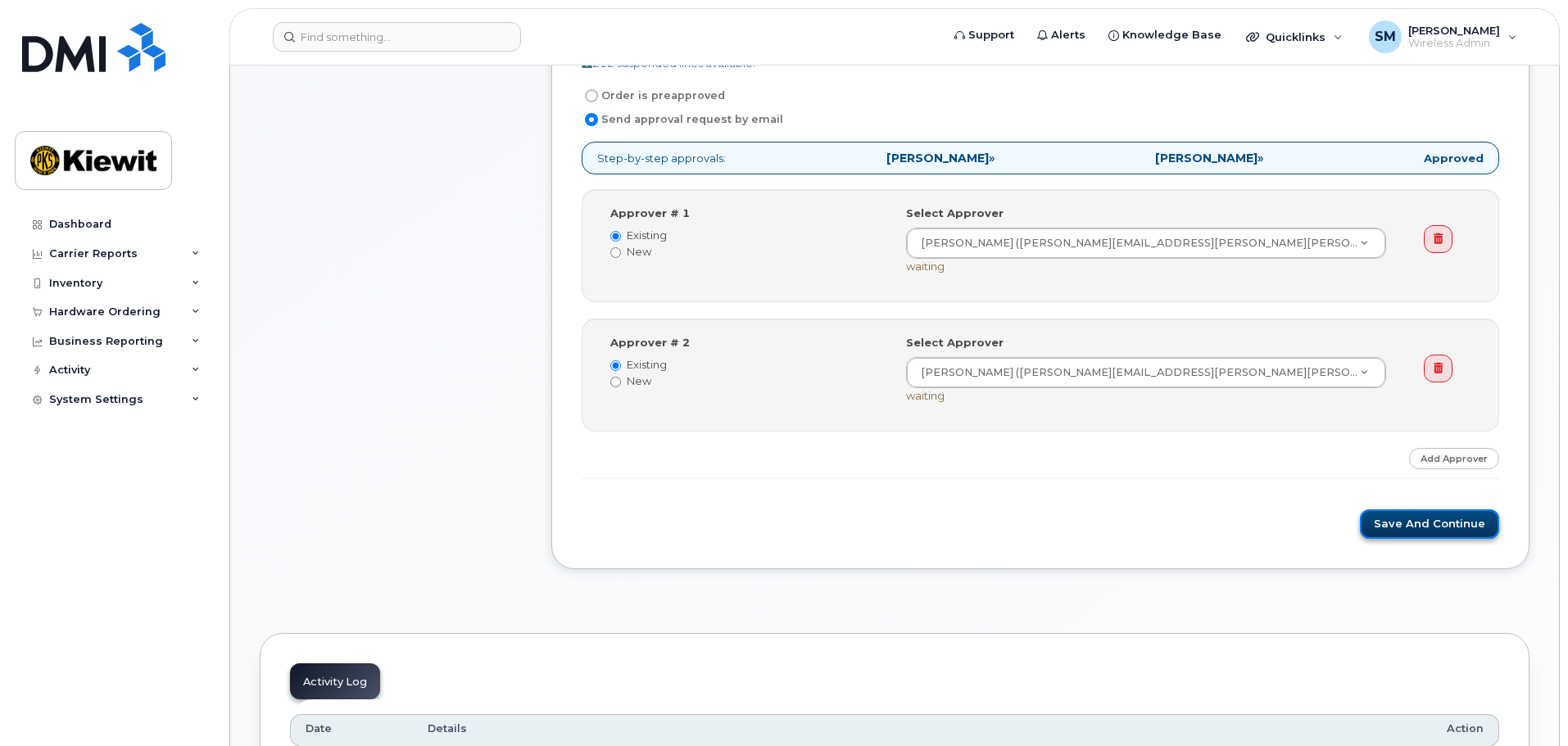
click at [1440, 523] on button "Save and Continue" at bounding box center [1430, 524] width 140 height 31
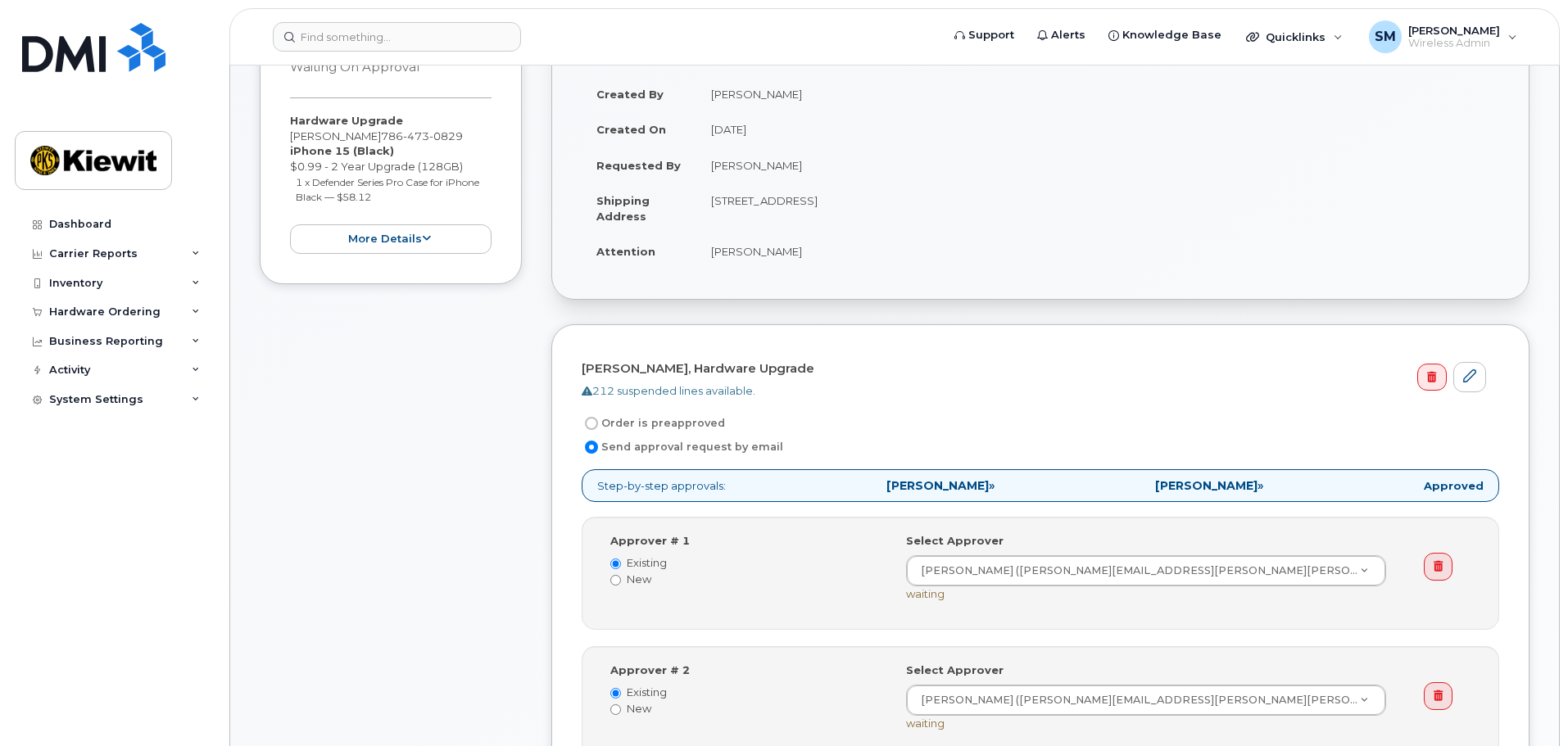
scroll to position [0, 0]
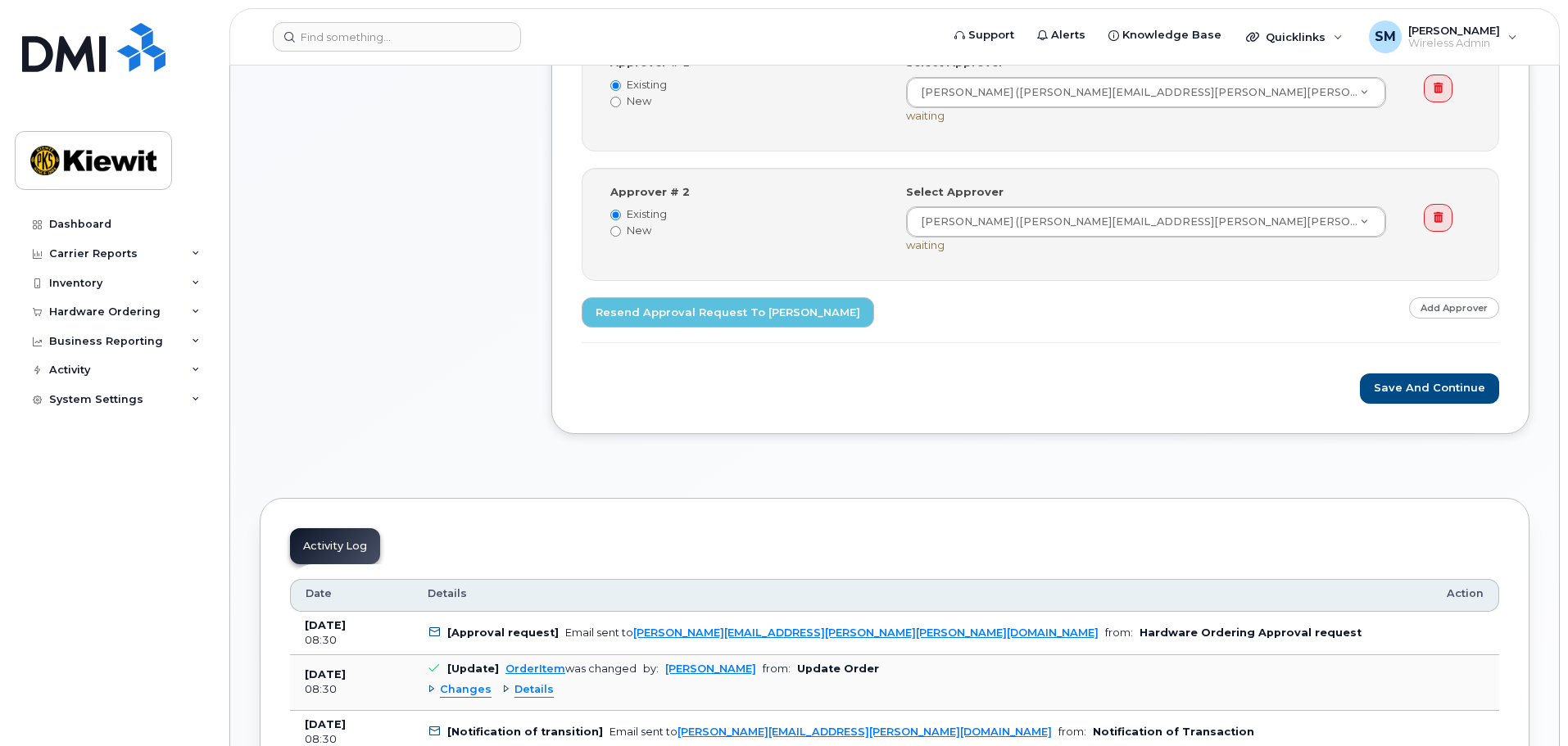
scroll to position [737, 0]
